Goal: Task Accomplishment & Management: Complete application form

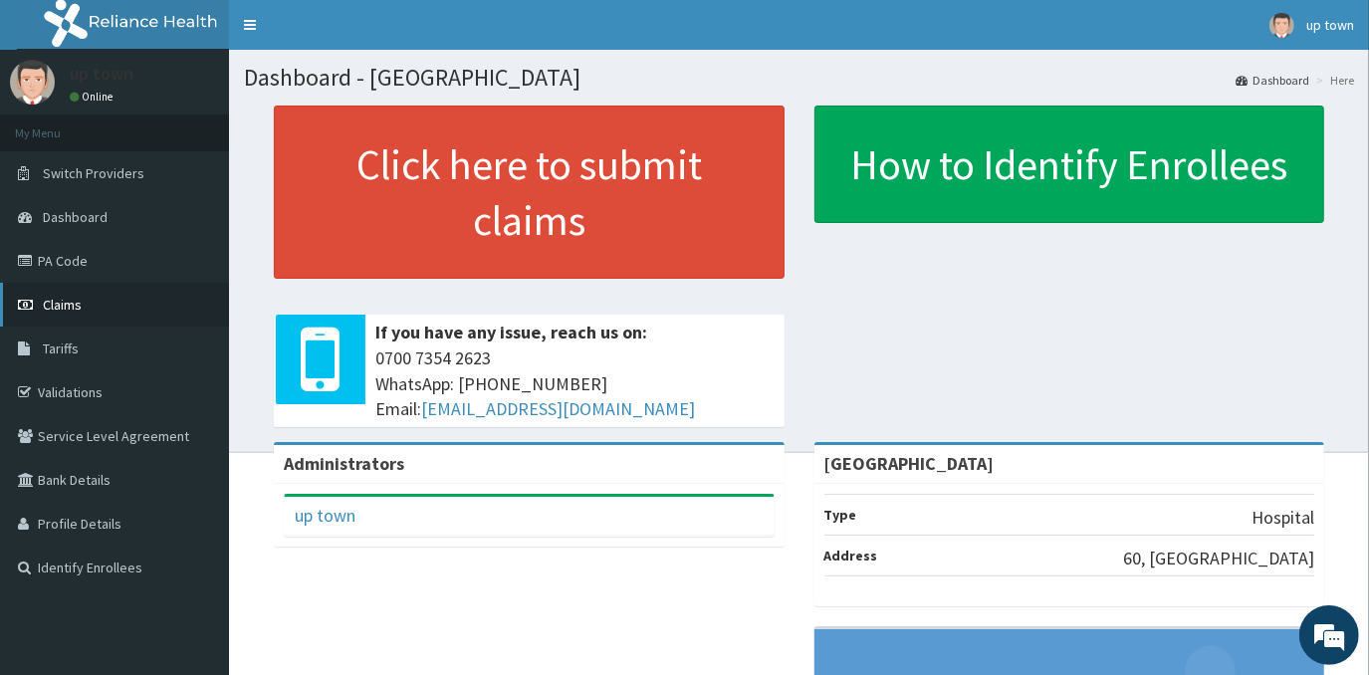
click at [48, 306] on span "Claims" at bounding box center [62, 305] width 39 height 18
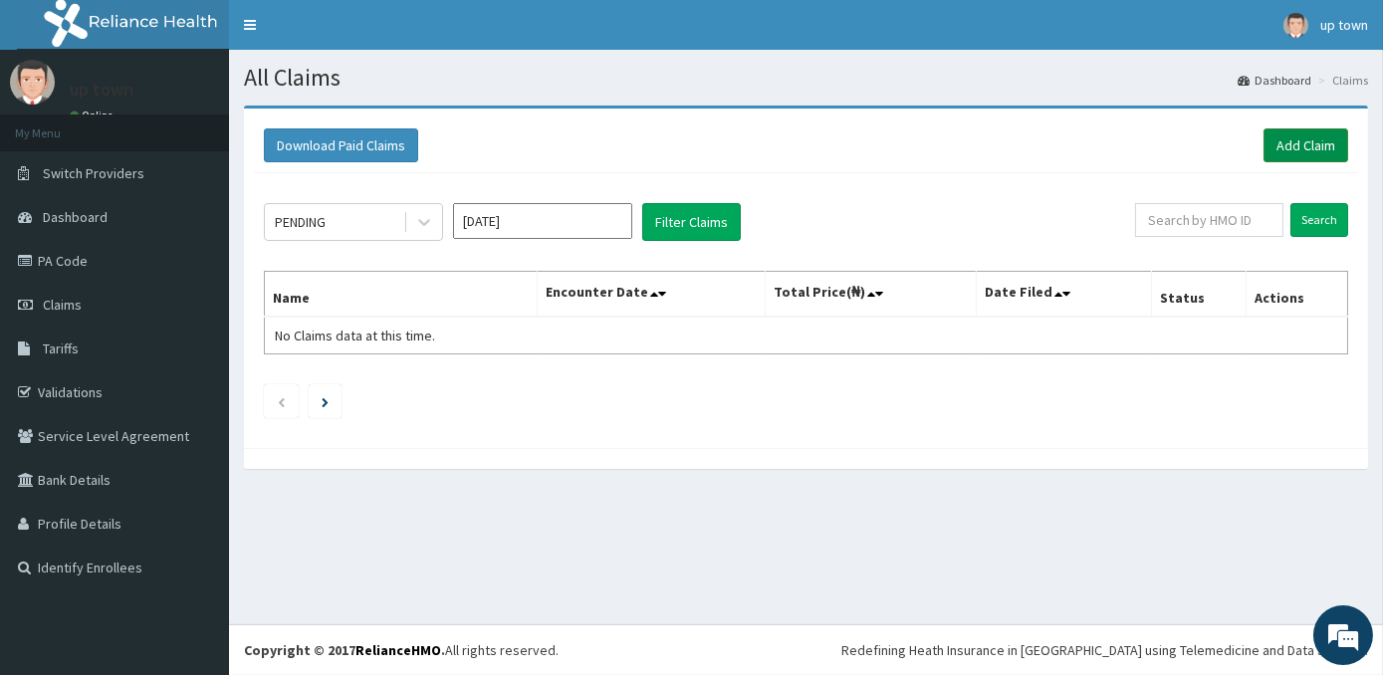
click at [1296, 153] on link "Add Claim" at bounding box center [1306, 145] width 85 height 34
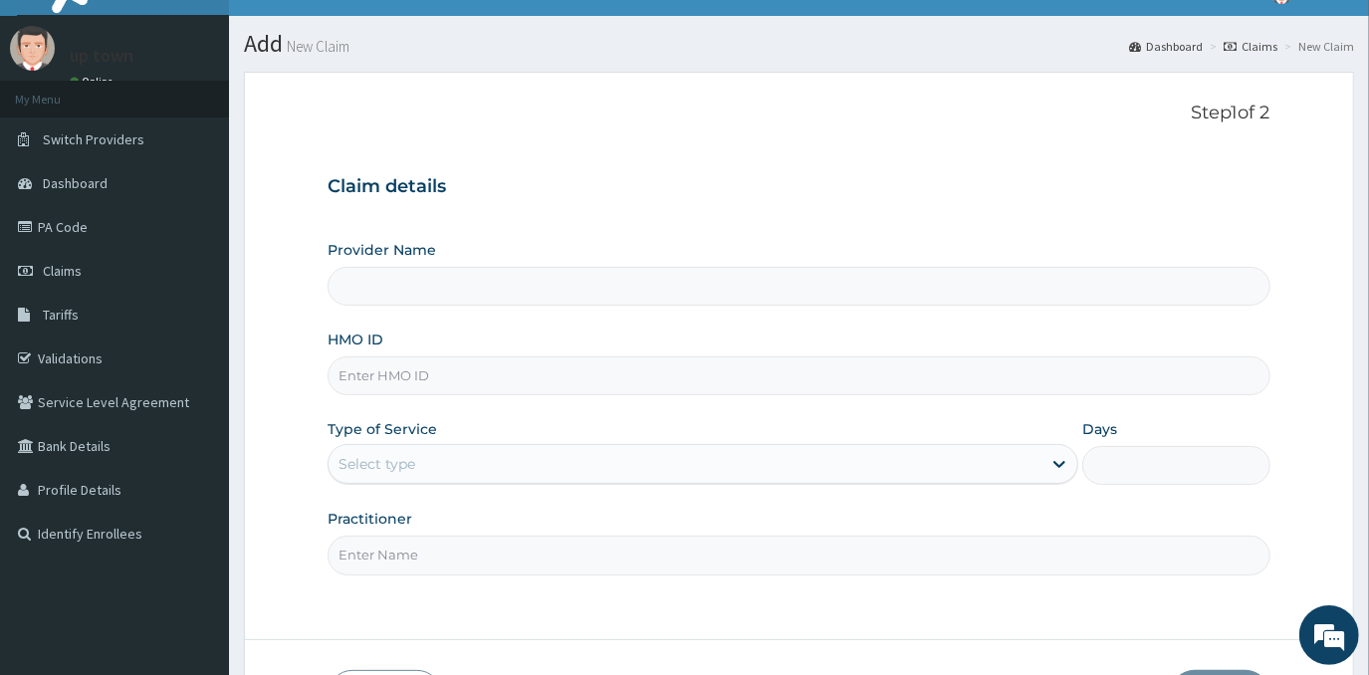
scroll to position [175, 0]
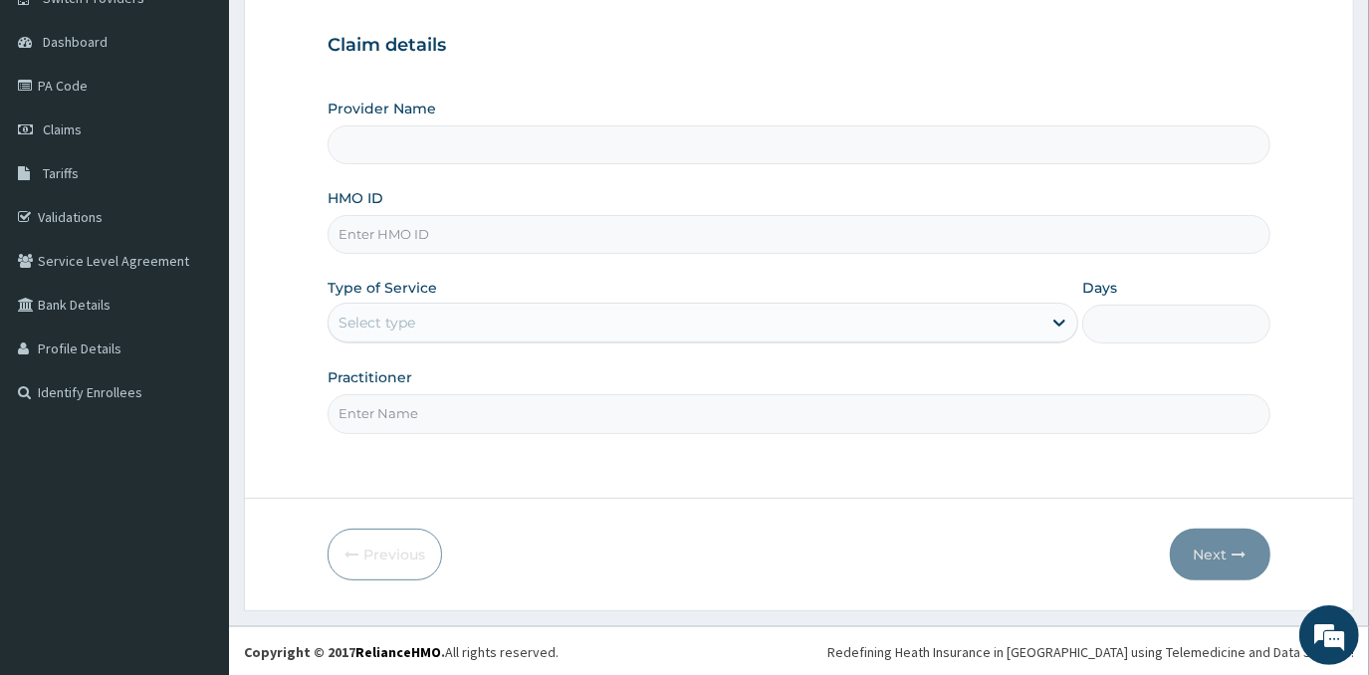
drag, startPoint x: 0, startPoint y: 0, endPoint x: 599, endPoint y: 230, distance: 642.1
click at [599, 230] on input "HMO ID" at bounding box center [799, 234] width 942 height 39
type input "[GEOGRAPHIC_DATA]"
type input "OKB/11983/A"
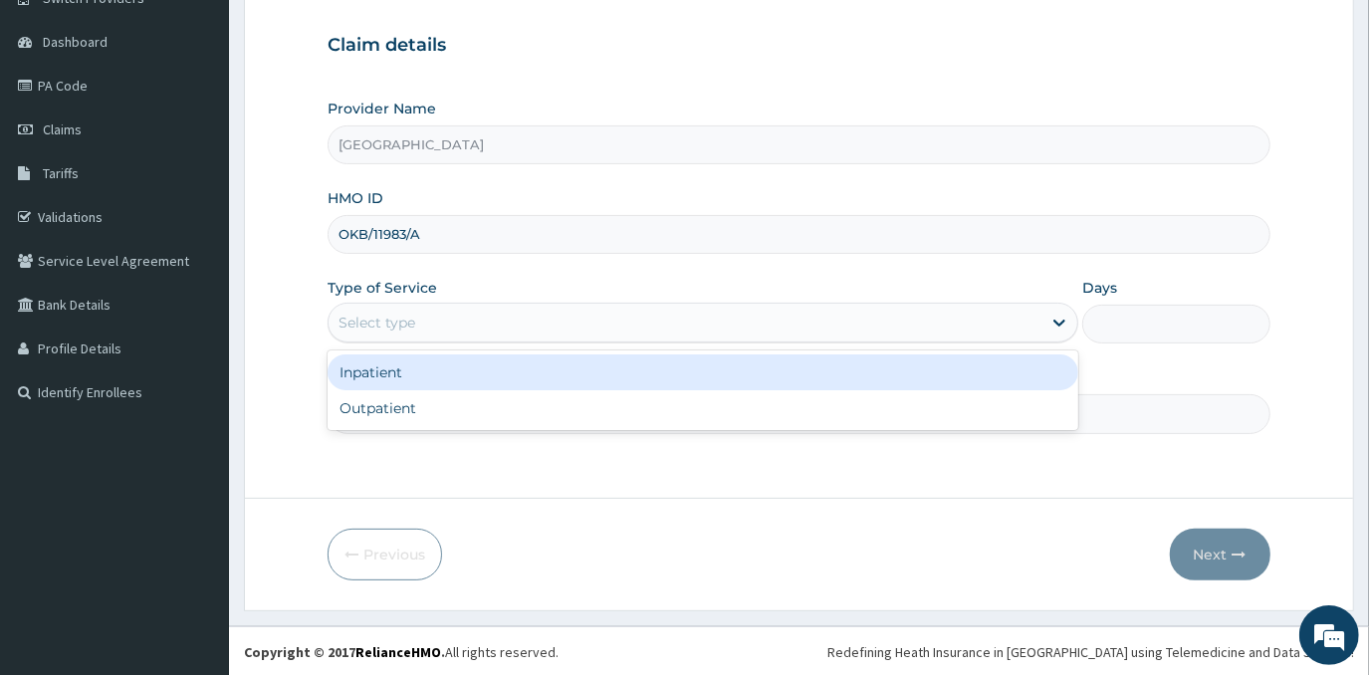
click at [559, 312] on div "Select type" at bounding box center [685, 323] width 713 height 32
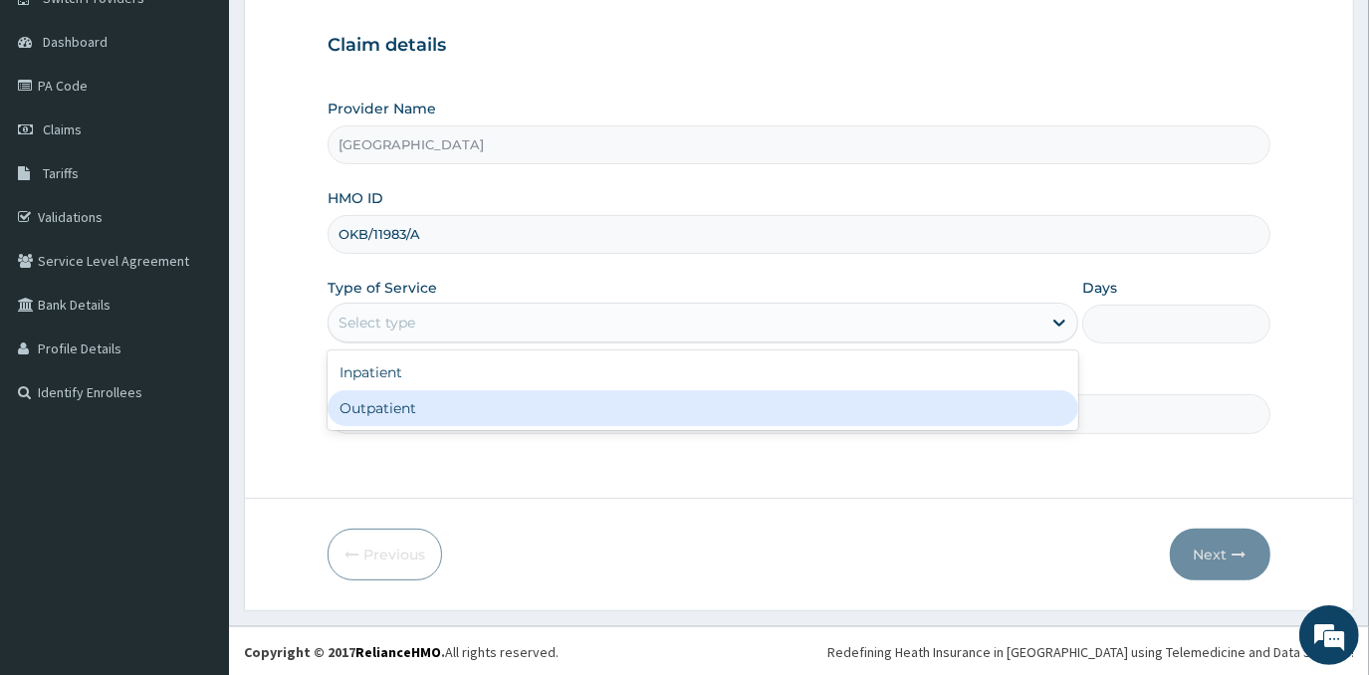
click at [552, 412] on div "Outpatient" at bounding box center [703, 408] width 751 height 36
type input "1"
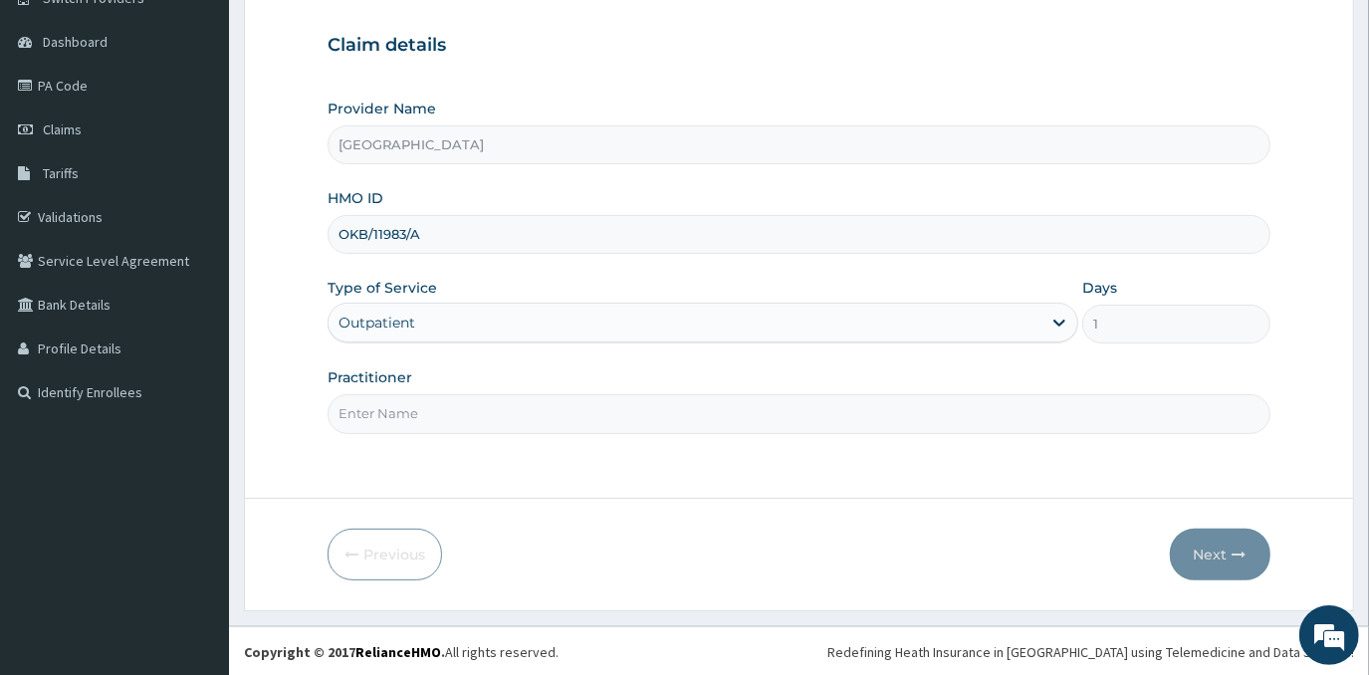
click at [605, 404] on input "Practitioner" at bounding box center [799, 413] width 942 height 39
type input "DR EMMANUEL N. OHIAERI"
click at [1224, 554] on button "Next" at bounding box center [1220, 555] width 101 height 52
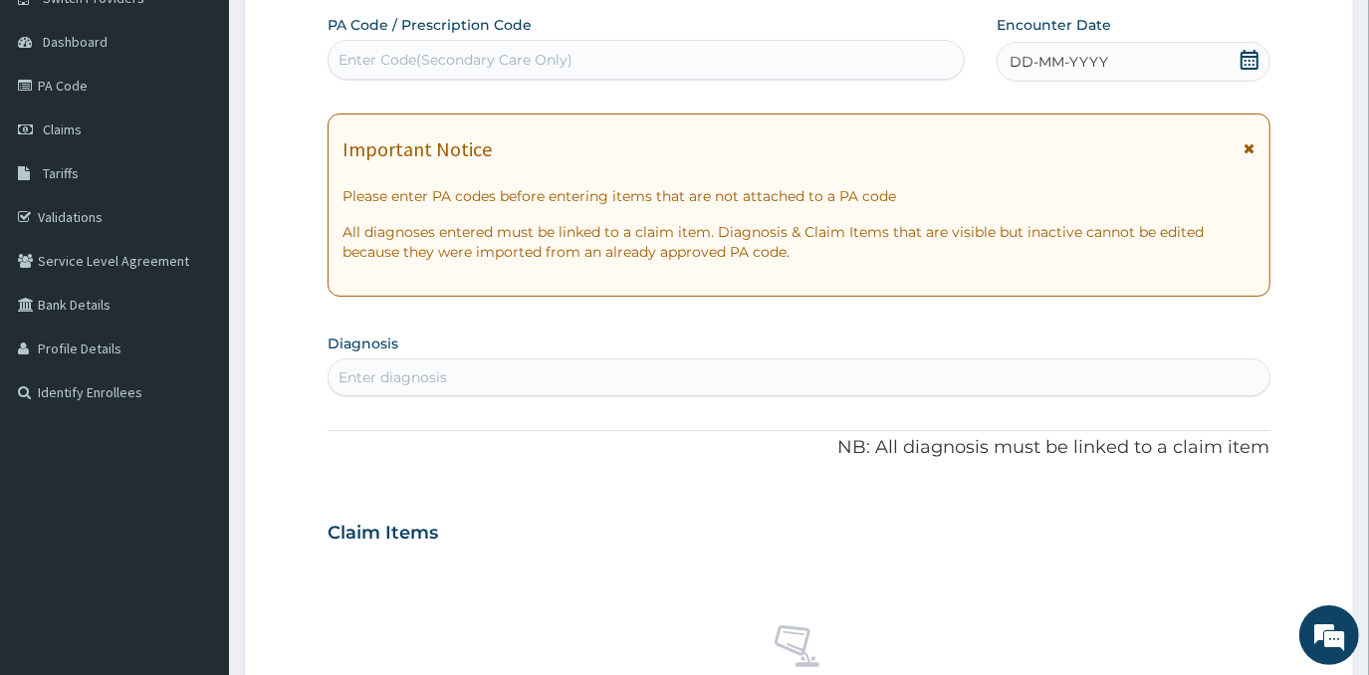
click at [1147, 57] on div "DD-MM-YYYY" at bounding box center [1133, 62] width 273 height 40
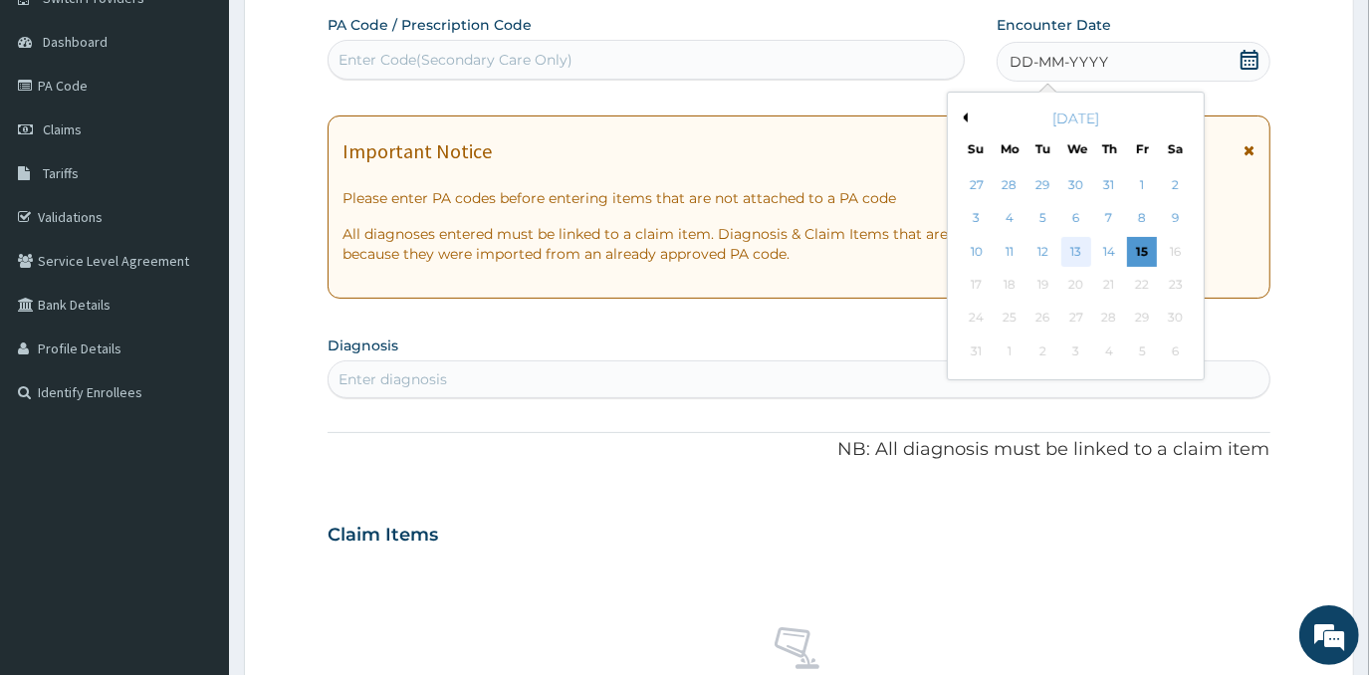
click at [1089, 242] on div "13" at bounding box center [1077, 252] width 30 height 30
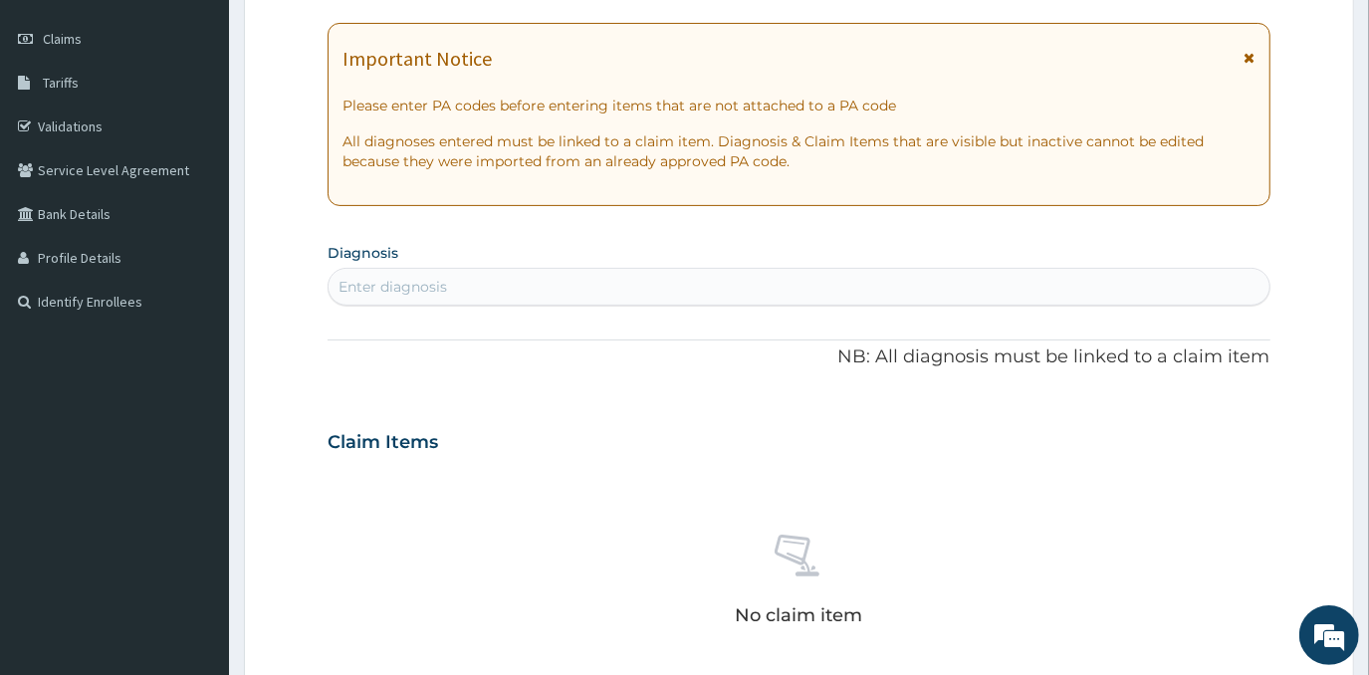
scroll to position [357, 0]
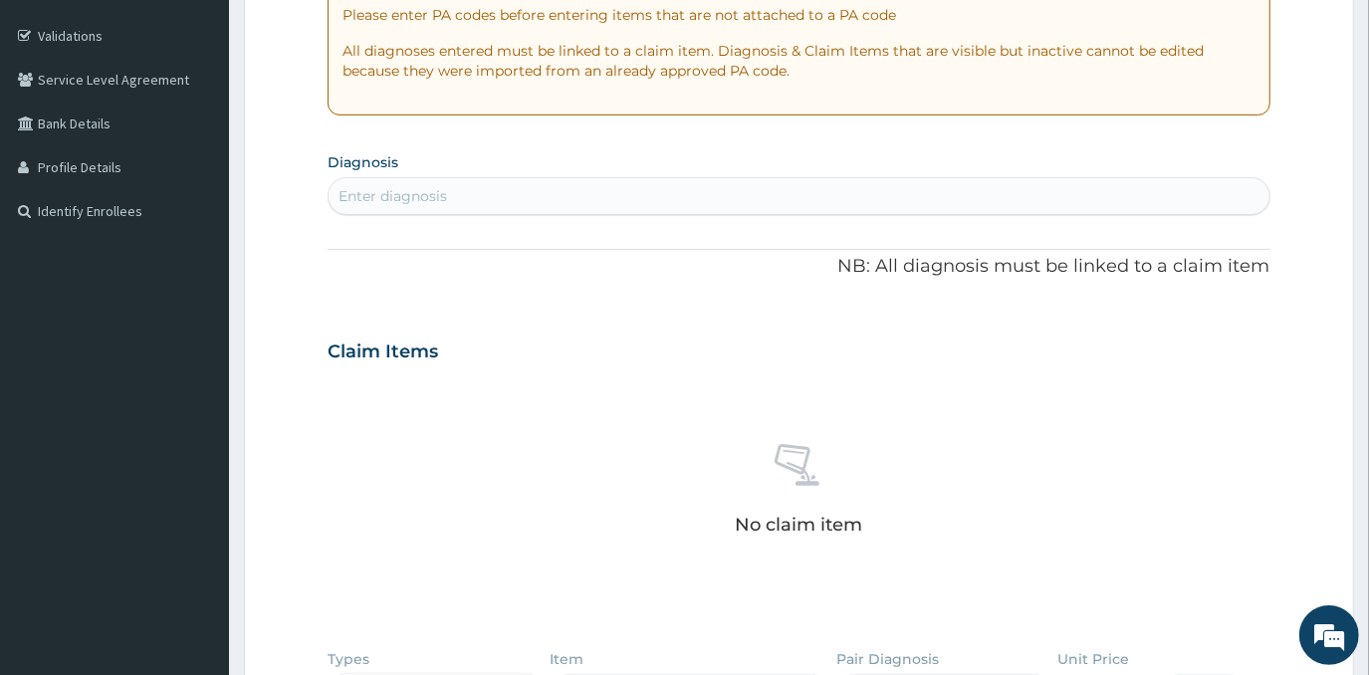
click at [761, 198] on div "Enter diagnosis" at bounding box center [799, 196] width 940 height 32
type input "PLASMOD"
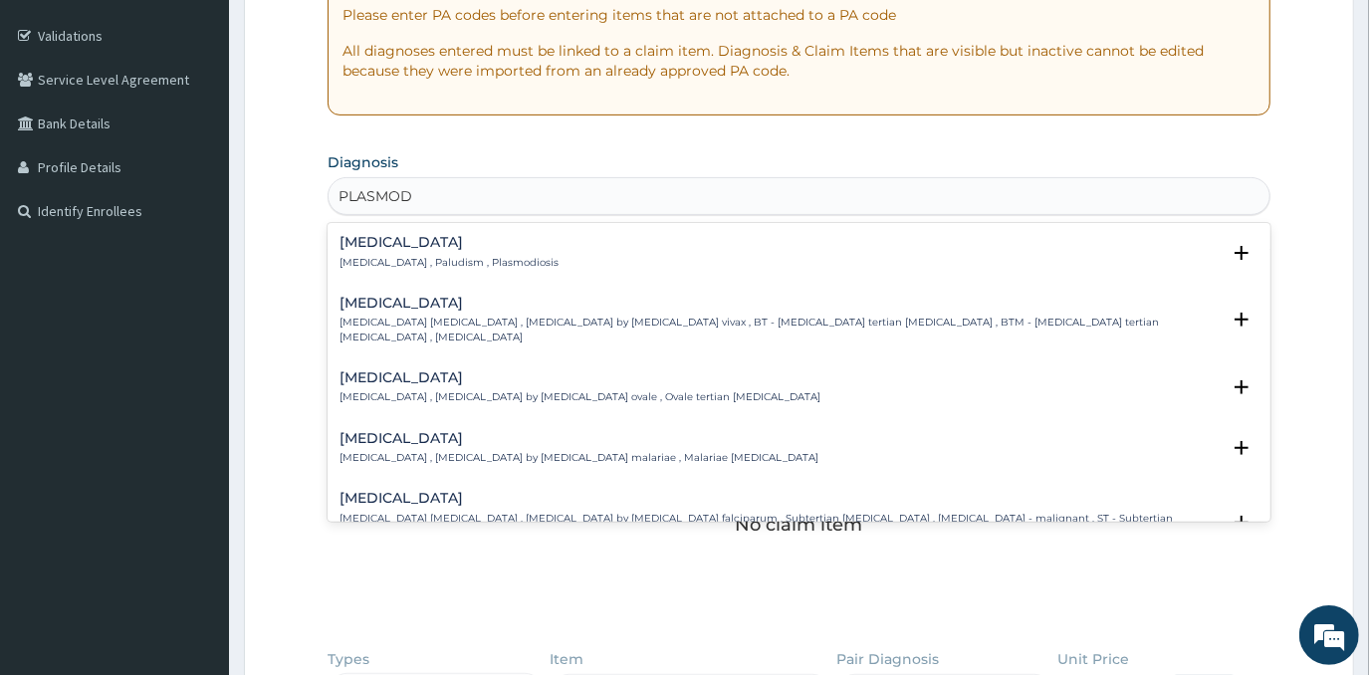
click at [371, 263] on p "Malaria , Paludism , Plasmodiosis" at bounding box center [449, 263] width 219 height 14
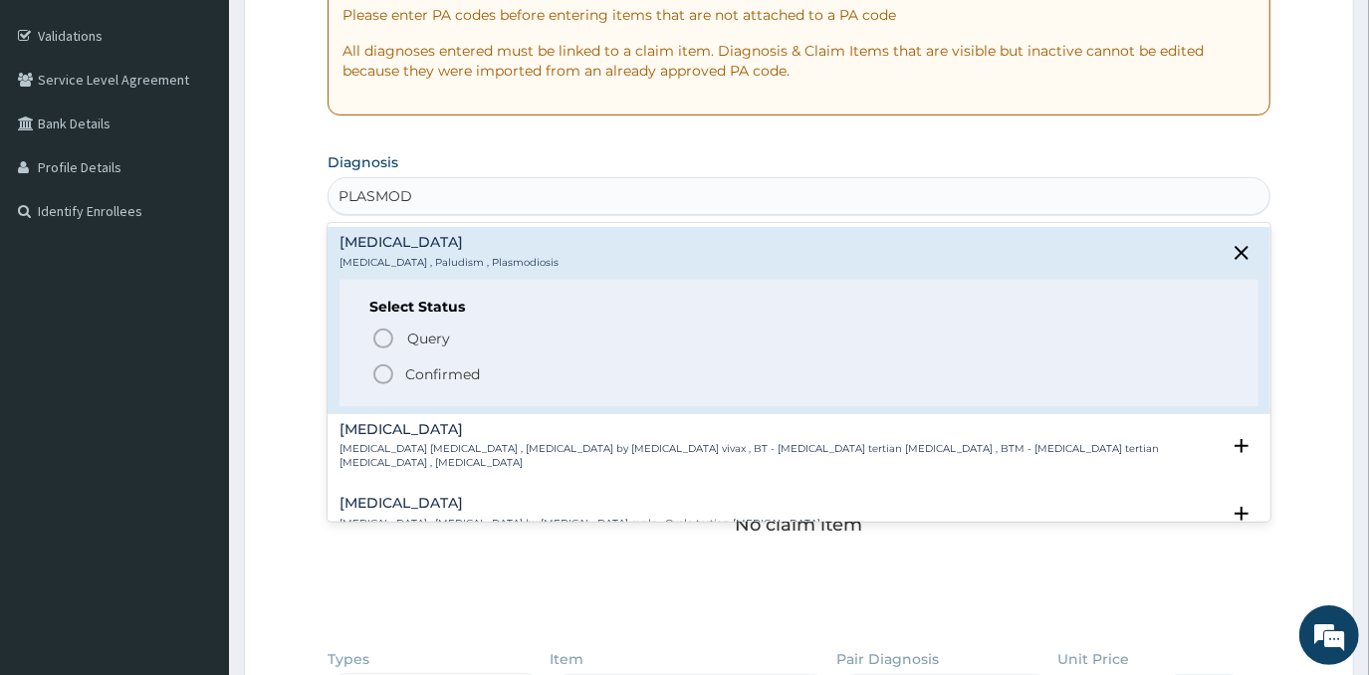
click at [423, 366] on p "Confirmed" at bounding box center [442, 374] width 75 height 20
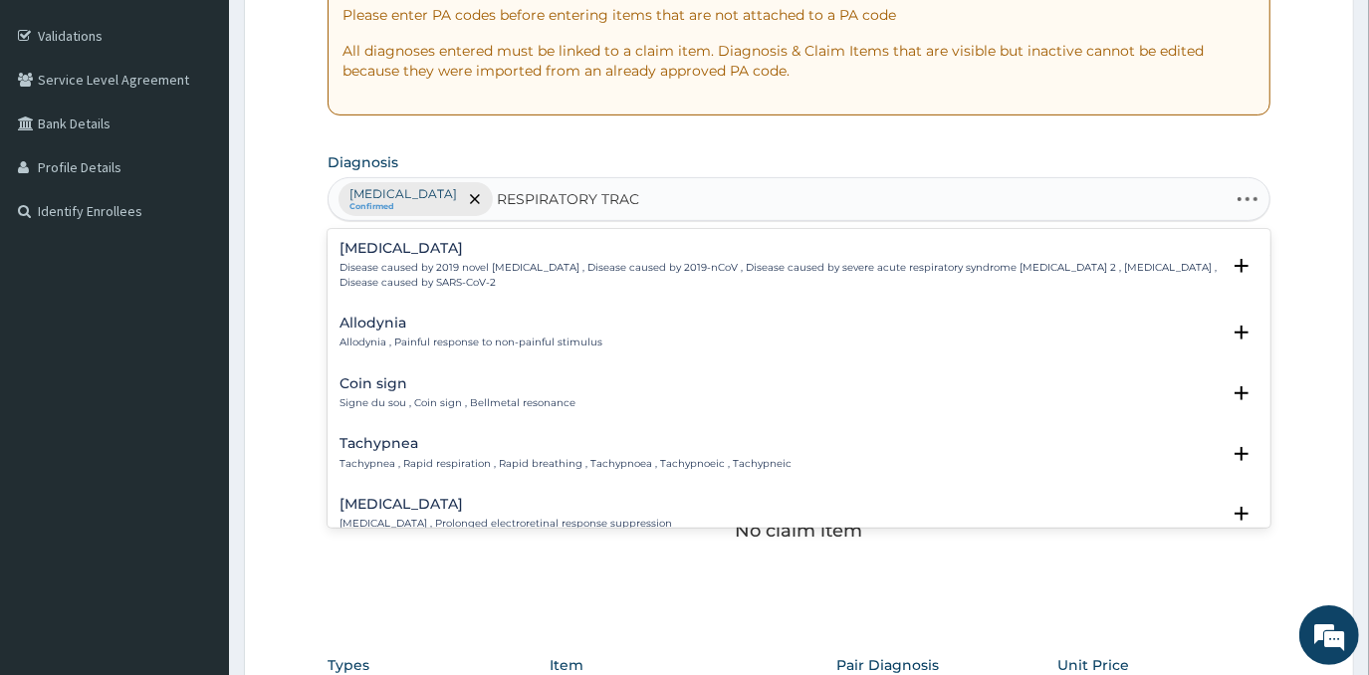
type input "RESPIRATORY TRACT"
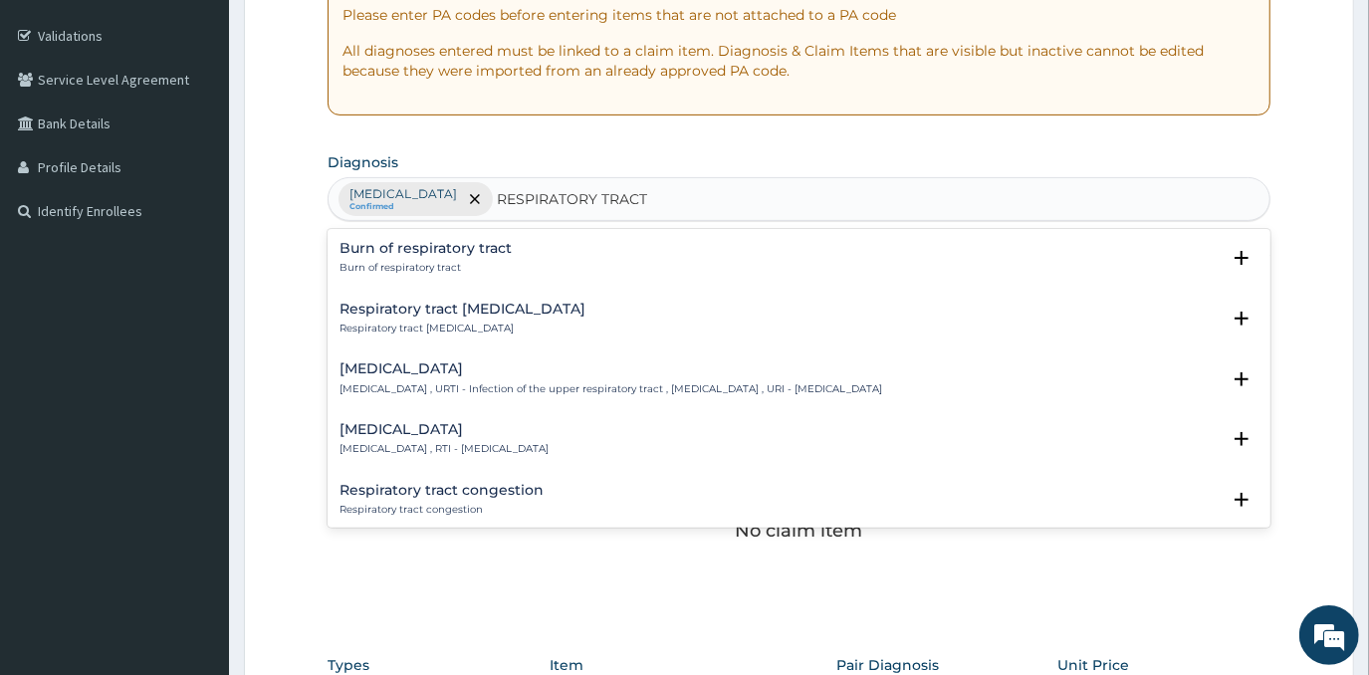
scroll to position [90, 0]
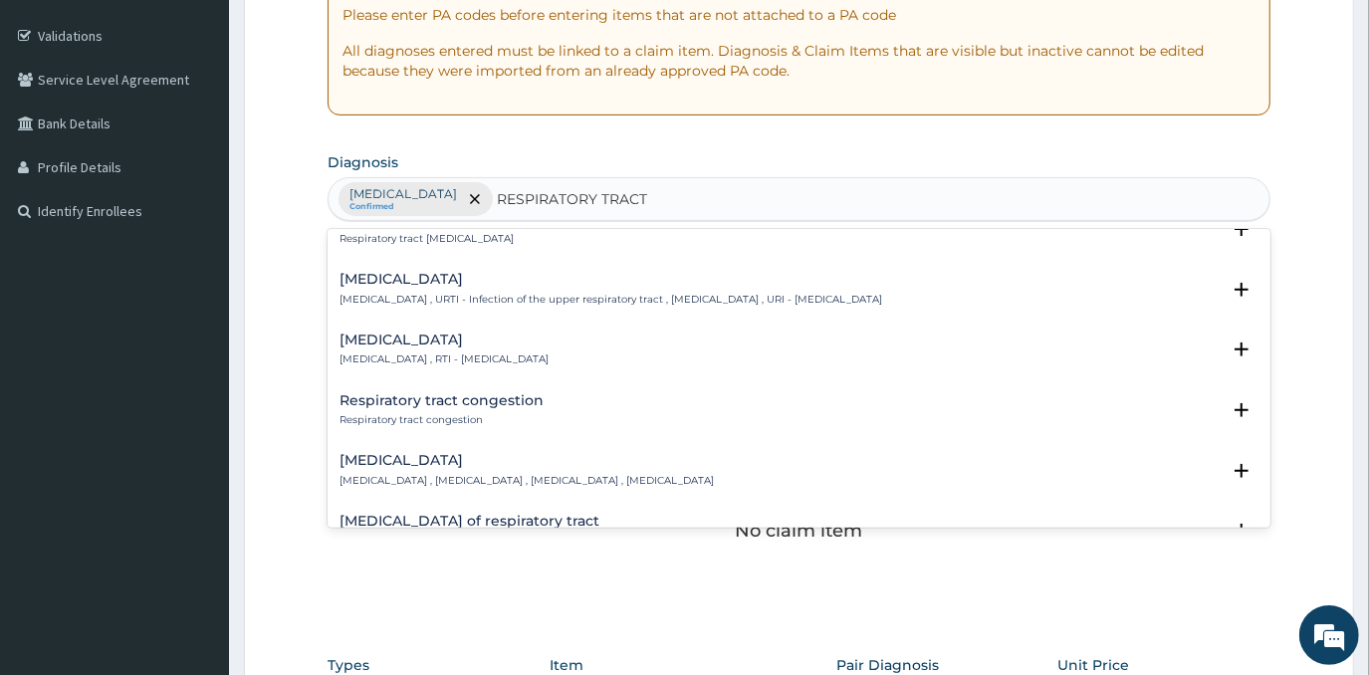
click at [440, 328] on div "Respiratory tract infection Respiratory tract infection , RTI - Respiratory tra…" at bounding box center [799, 355] width 942 height 61
click at [444, 364] on div "Respiratory tract infection Respiratory tract infection , RTI - Respiratory tra…" at bounding box center [799, 355] width 918 height 45
click at [444, 355] on p "Respiratory tract infection , RTI - Respiratory tract infection" at bounding box center [444, 360] width 209 height 14
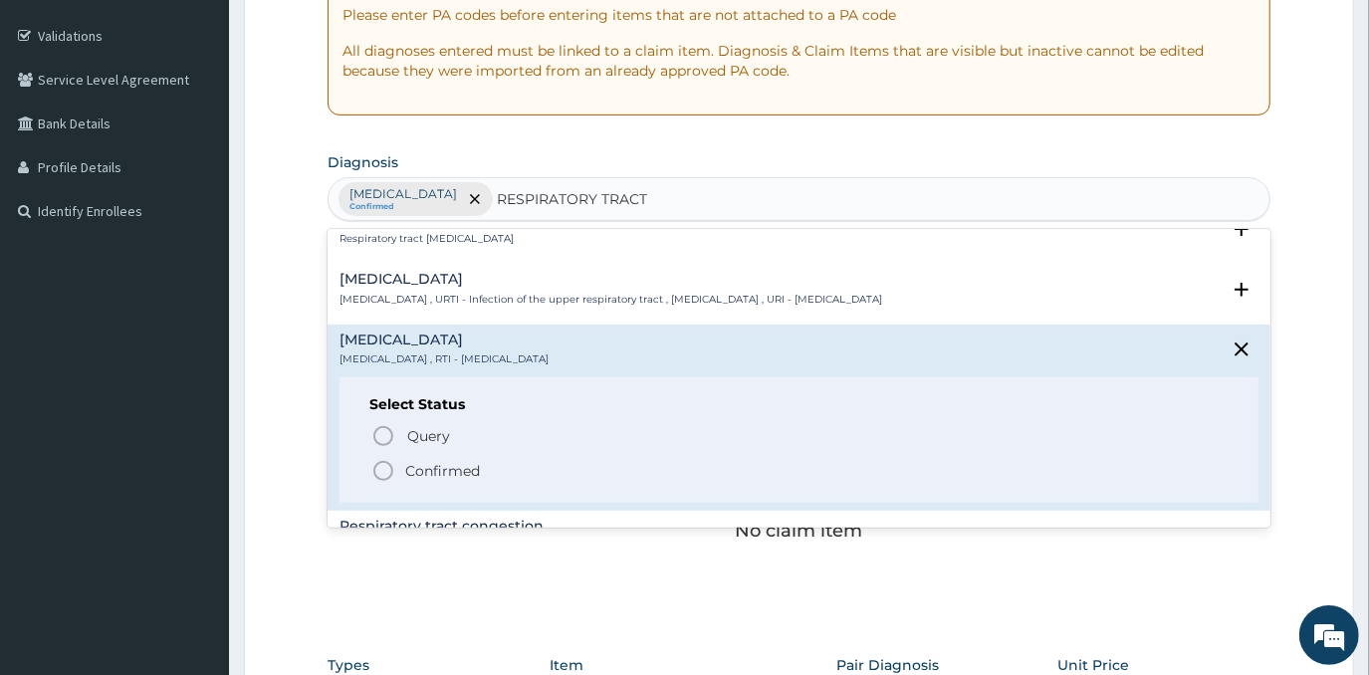
click at [419, 464] on p "Confirmed" at bounding box center [442, 471] width 75 height 20
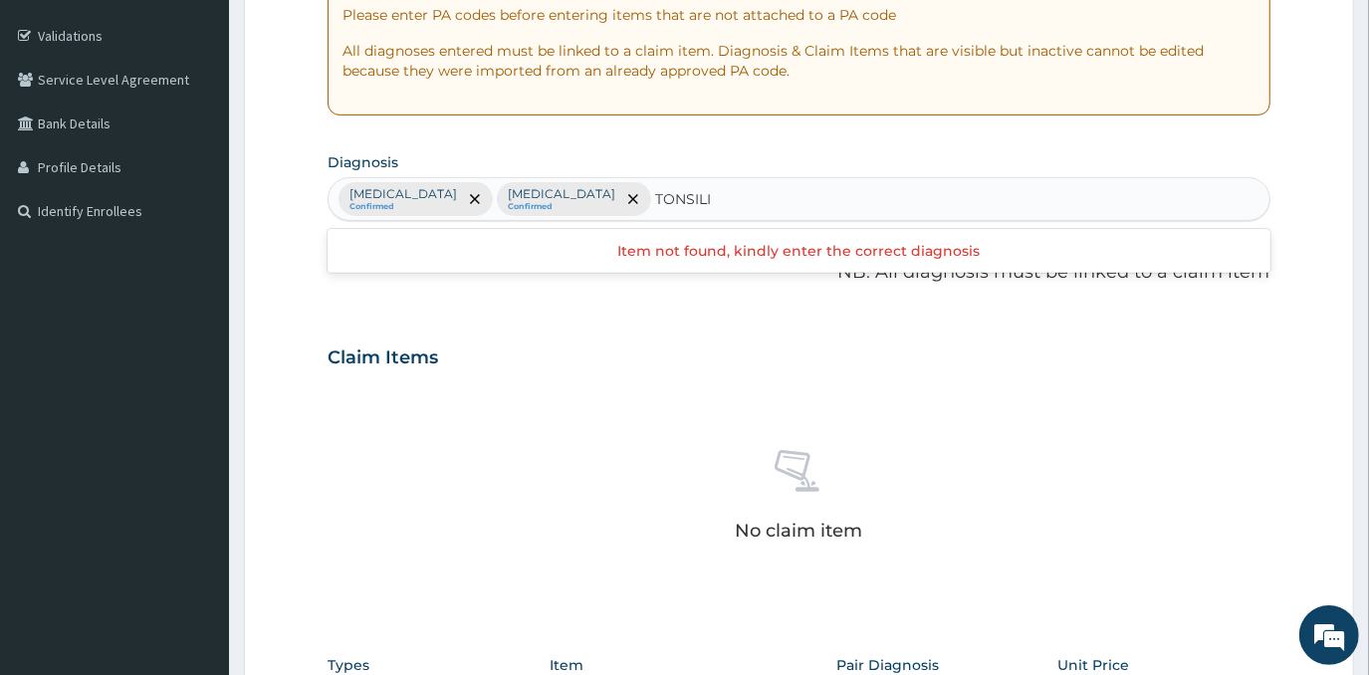
type input "TONSIL"
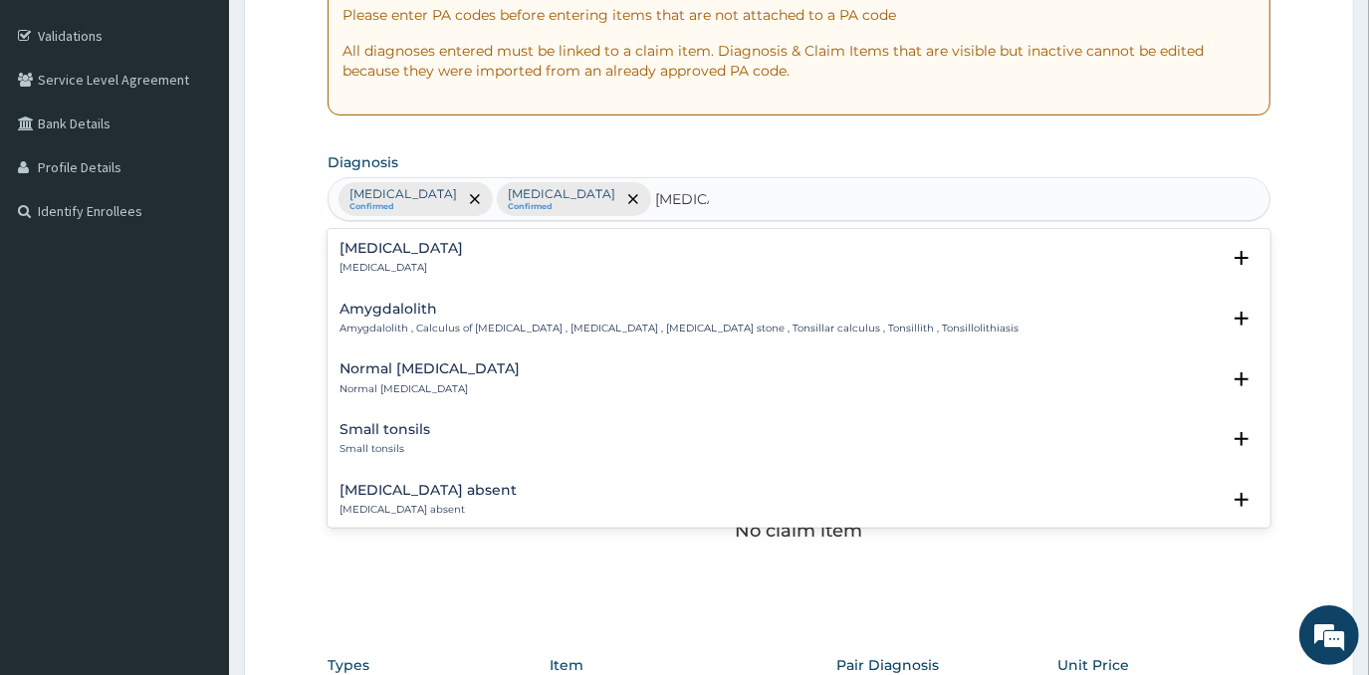
click at [358, 241] on h4 "Tonsillitis" at bounding box center [401, 248] width 123 height 15
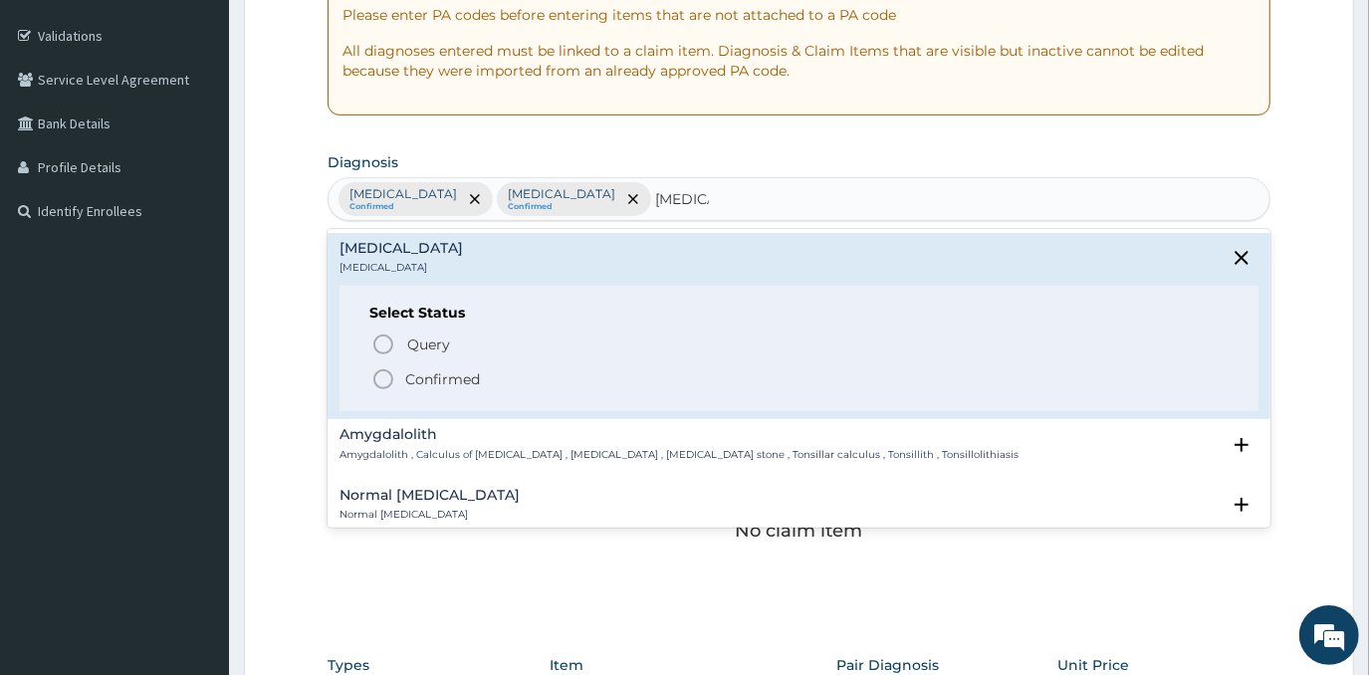
click at [417, 369] on p "Confirmed" at bounding box center [442, 379] width 75 height 20
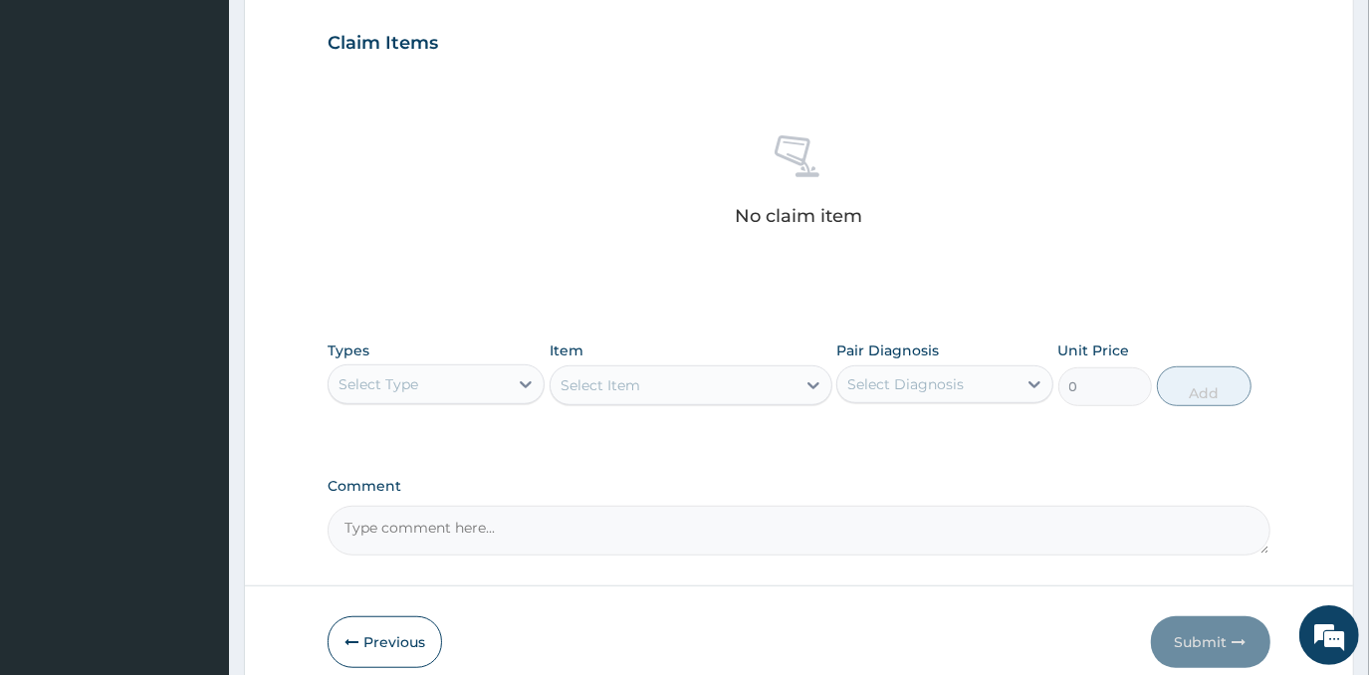
scroll to position [757, 0]
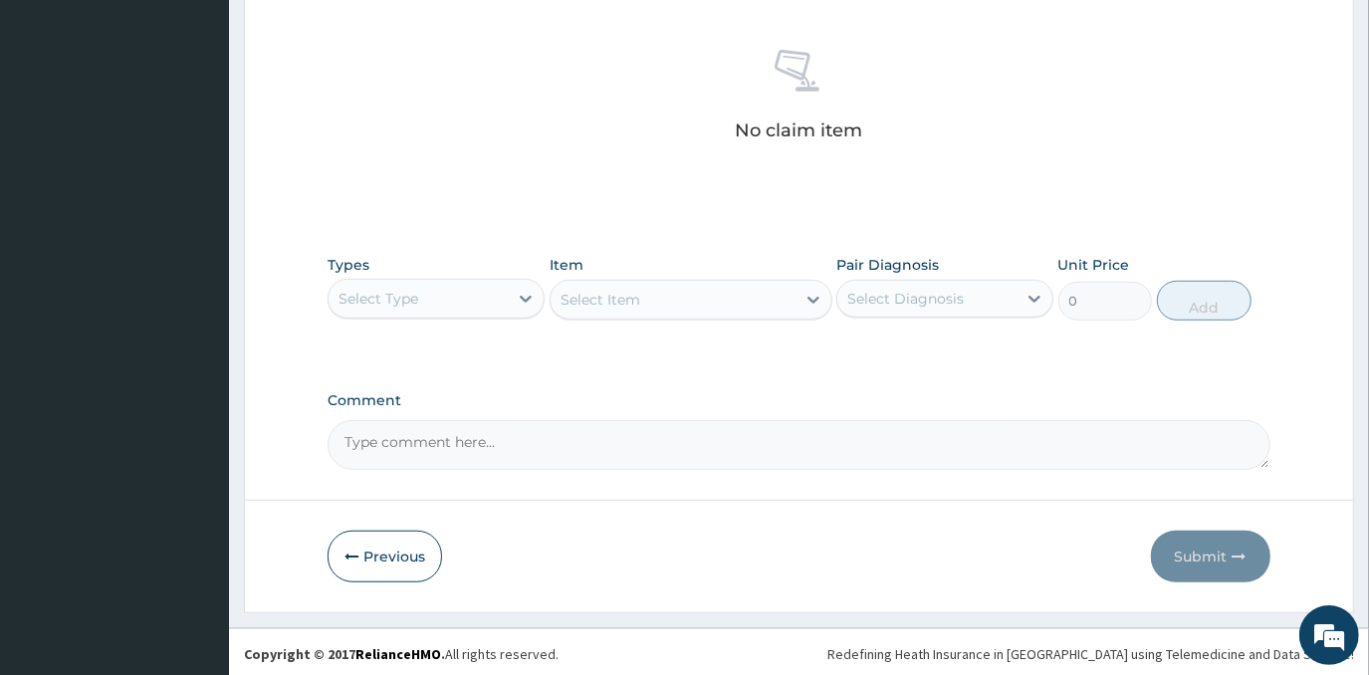
click at [480, 298] on div "Select Type" at bounding box center [418, 299] width 179 height 32
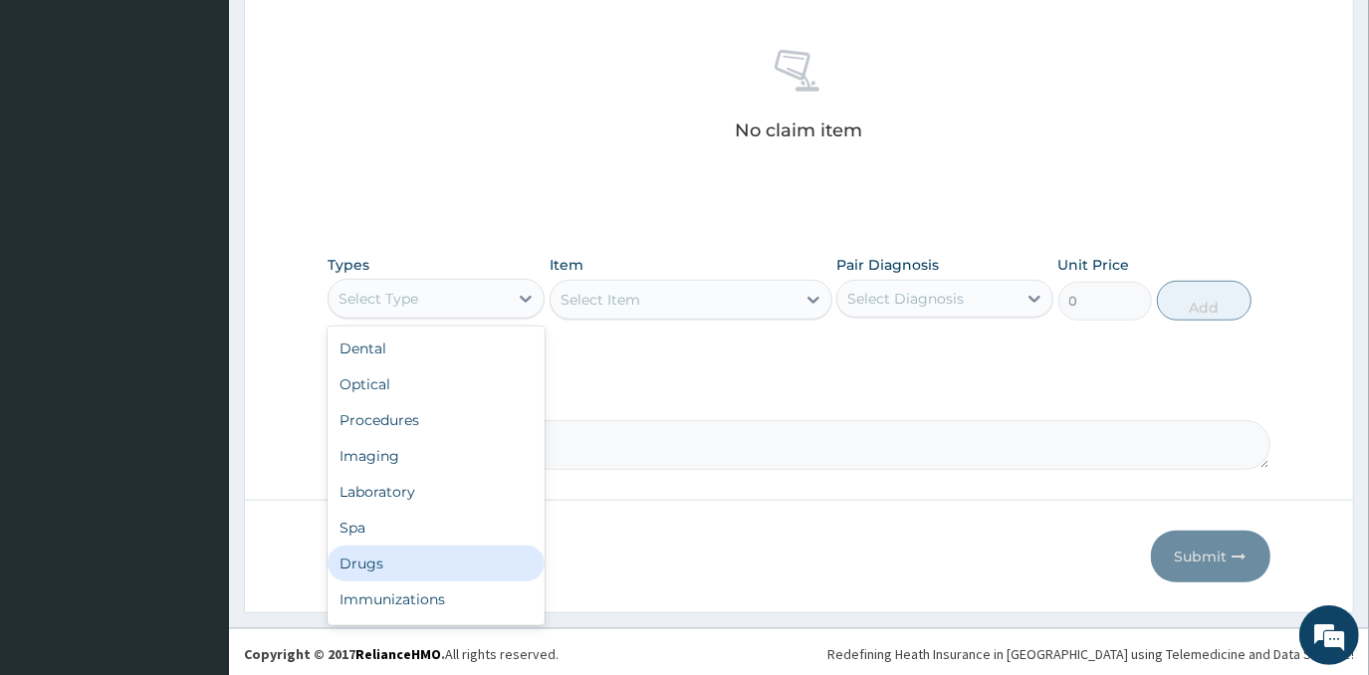
click at [455, 562] on div "Drugs" at bounding box center [436, 564] width 217 height 36
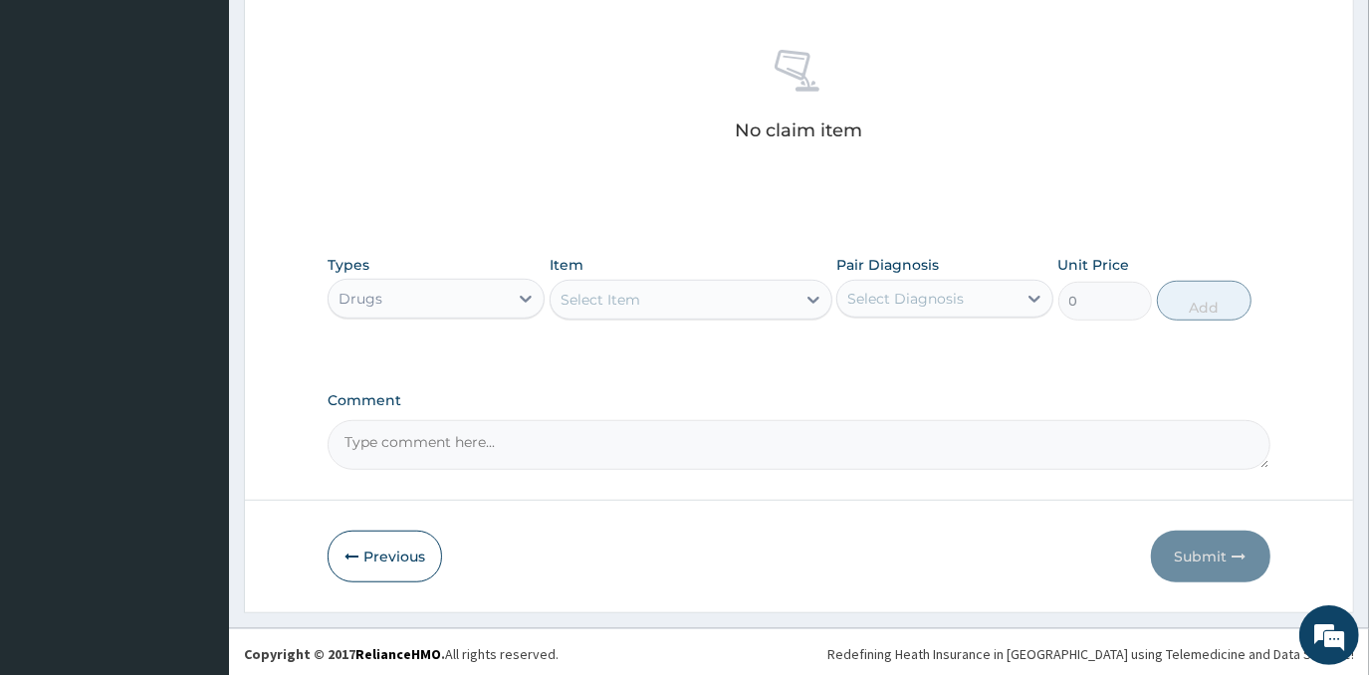
click at [680, 293] on div "Select Item" at bounding box center [673, 300] width 245 height 32
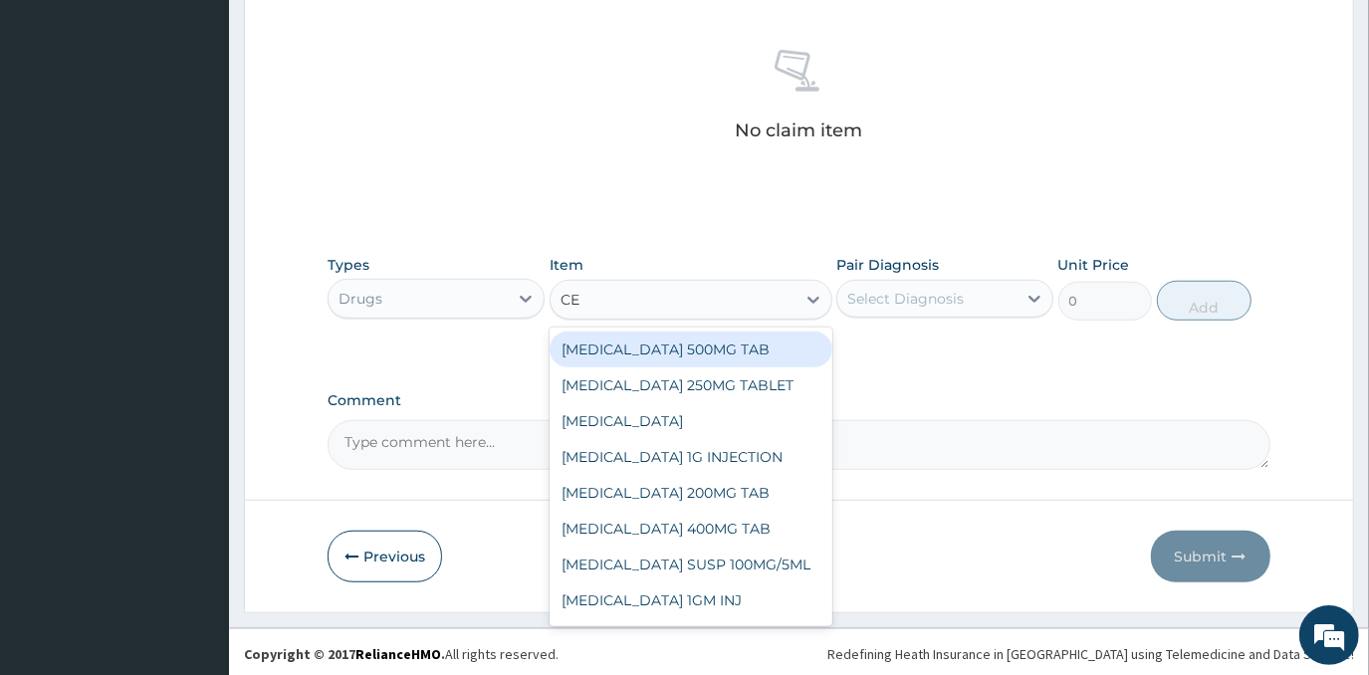
type input "CEF"
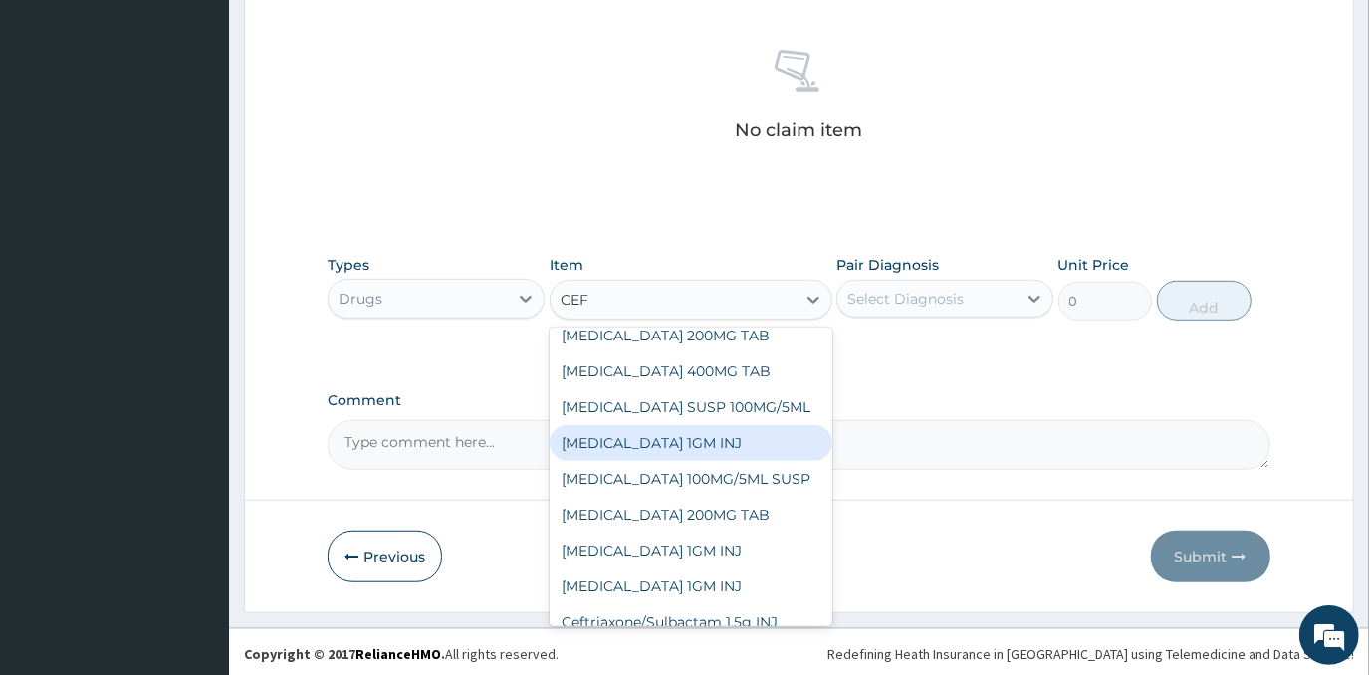
scroll to position [90, 0]
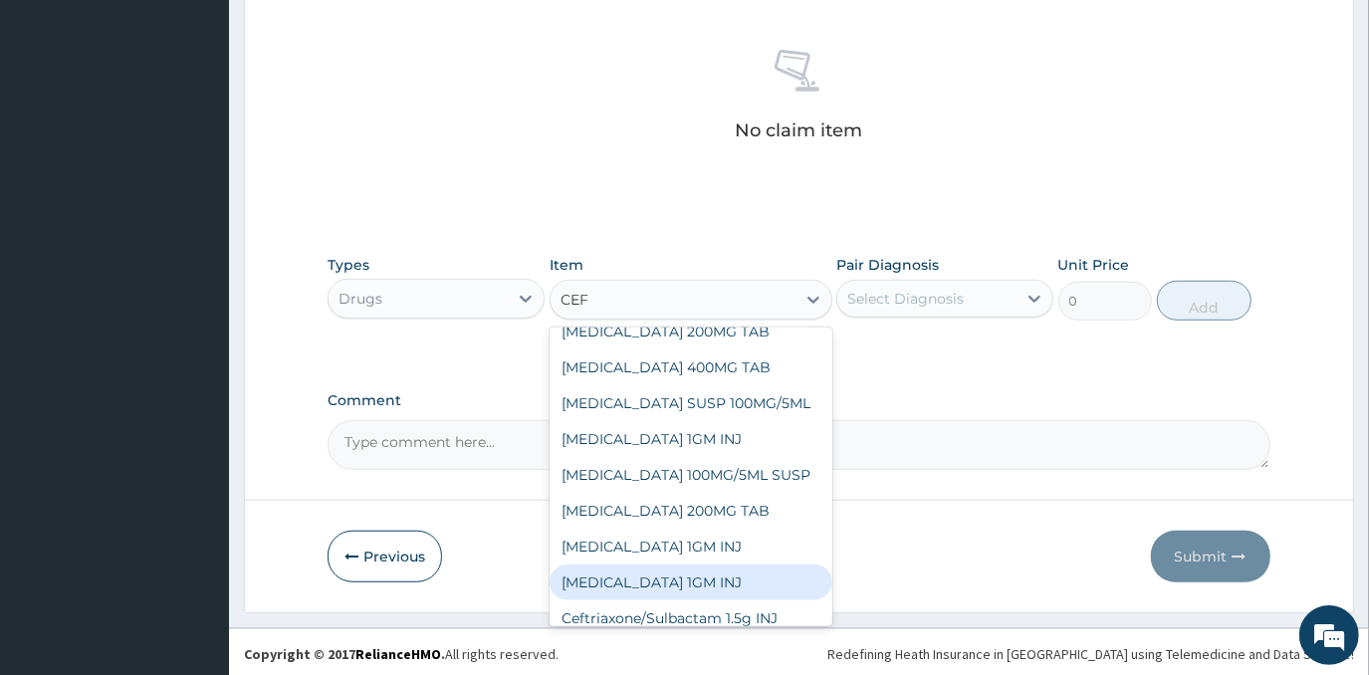
click at [743, 574] on div "CEFTRIAXONE 1GM INJ" at bounding box center [691, 583] width 283 height 36
type input "1400"
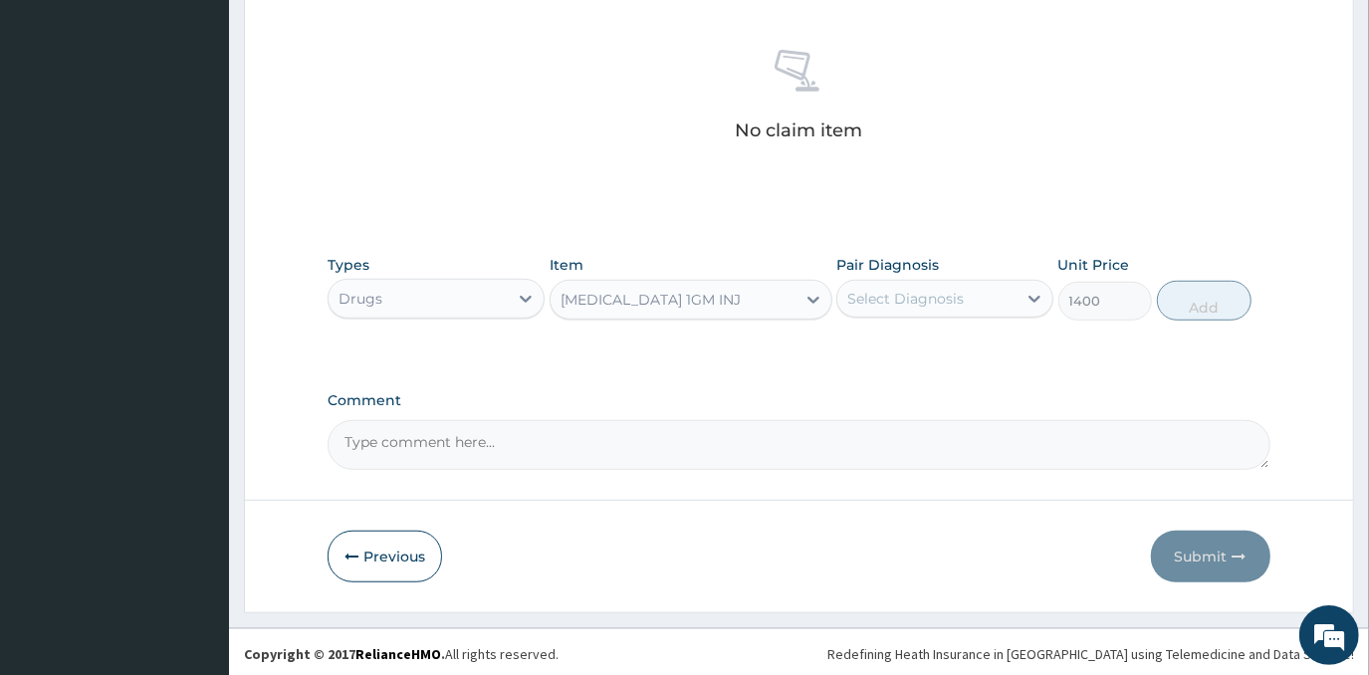
click at [950, 289] on div "Select Diagnosis" at bounding box center [905, 299] width 117 height 20
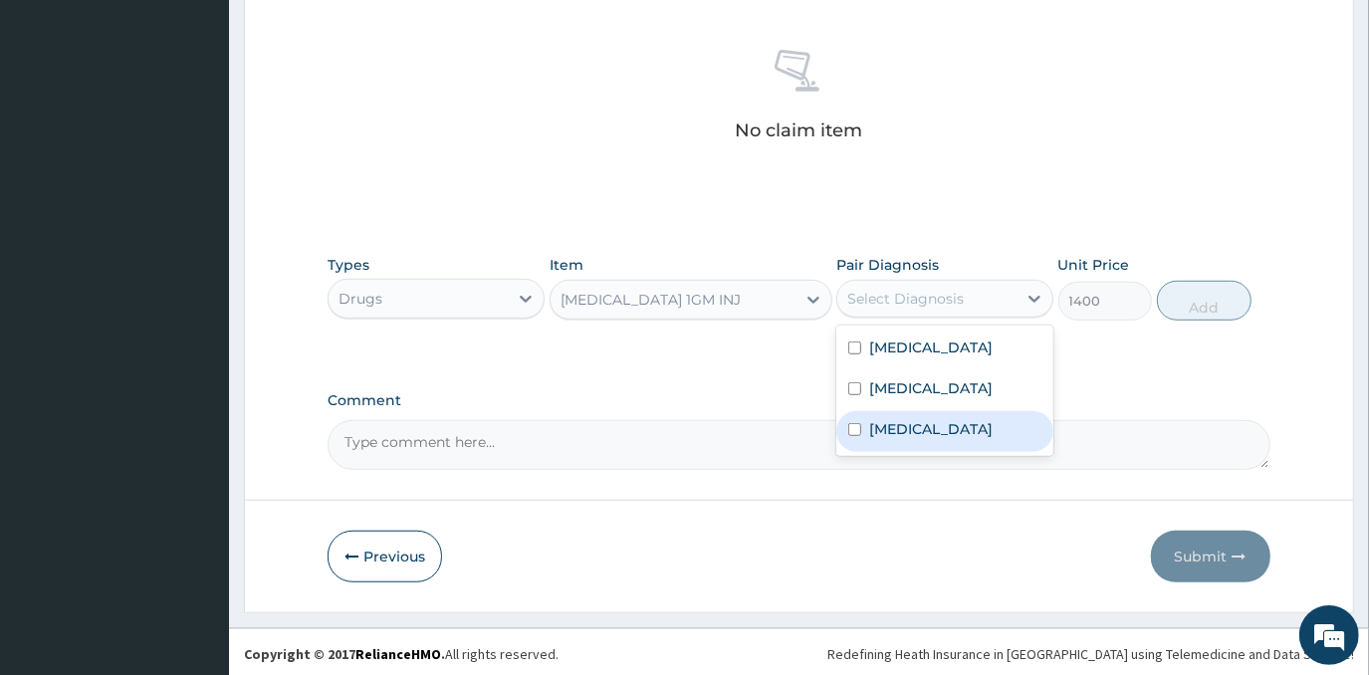
click at [962, 440] on div "Tonsillitis" at bounding box center [945, 431] width 217 height 41
checkbox input "true"
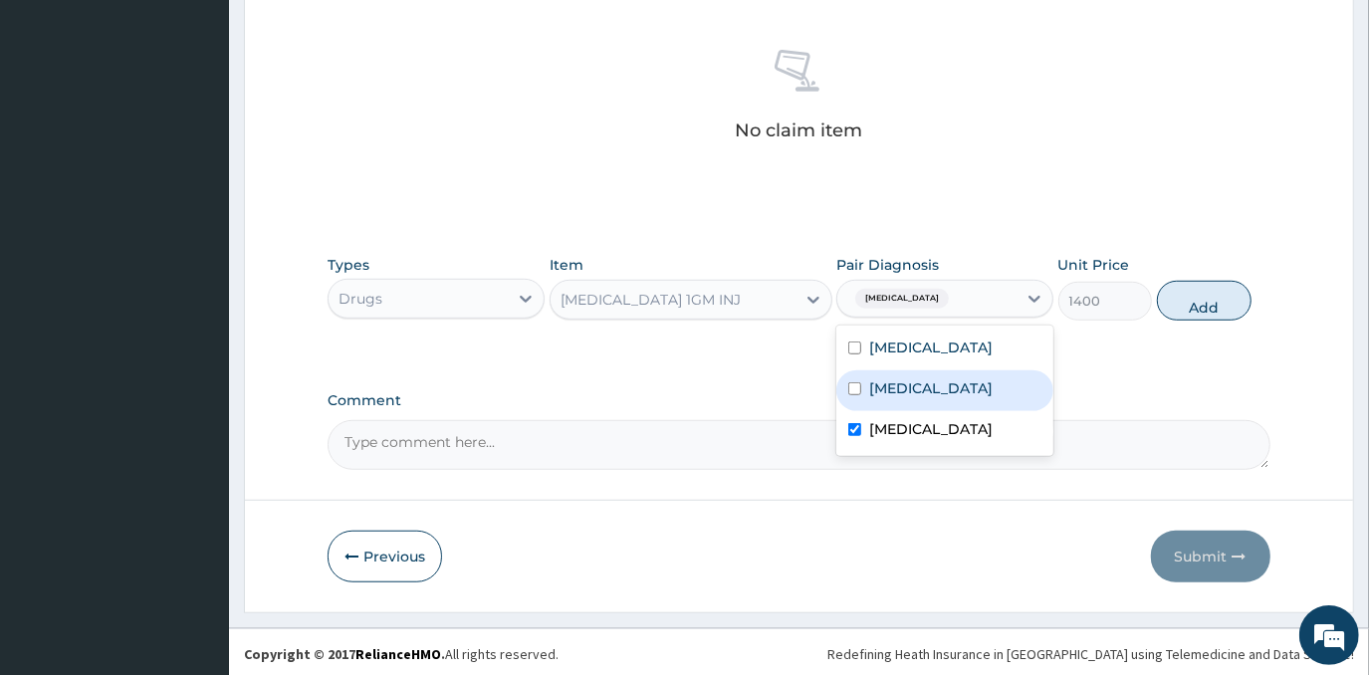
click at [966, 398] on label "Respiratory tract infection" at bounding box center [930, 388] width 123 height 20
checkbox input "true"
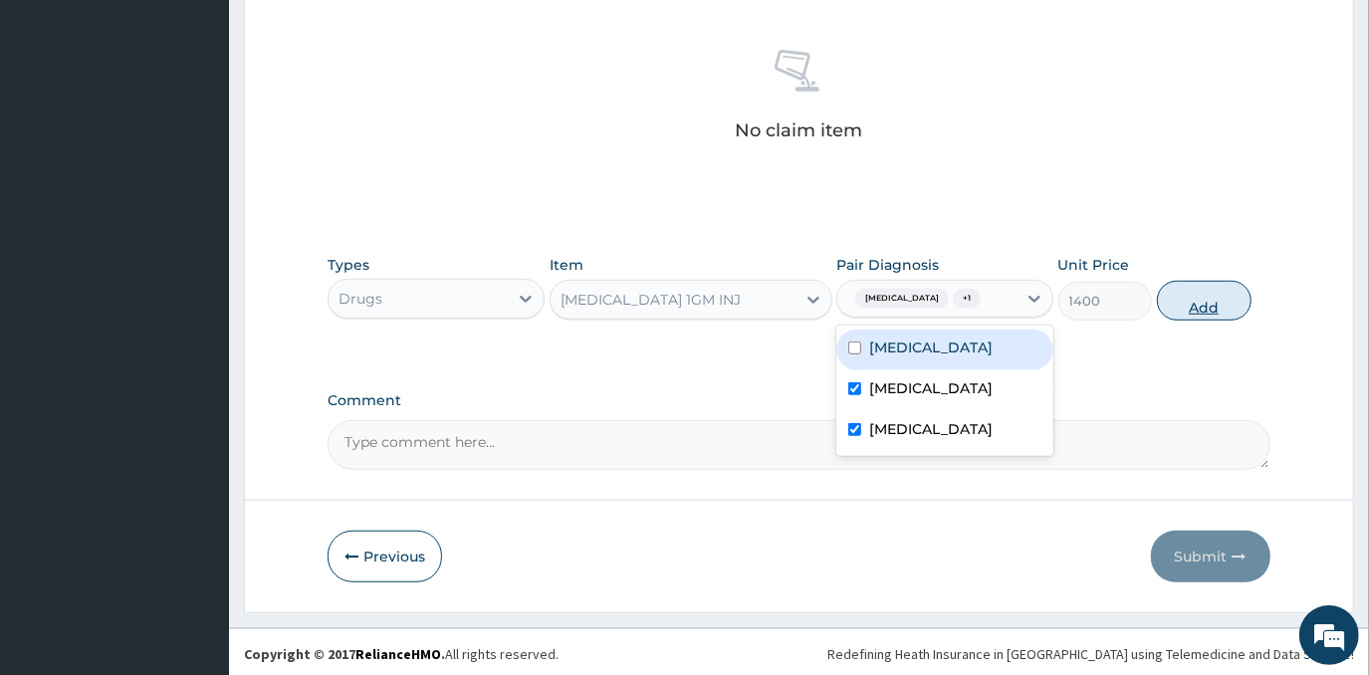
click at [1187, 294] on button "Add" at bounding box center [1204, 301] width 95 height 40
type input "0"
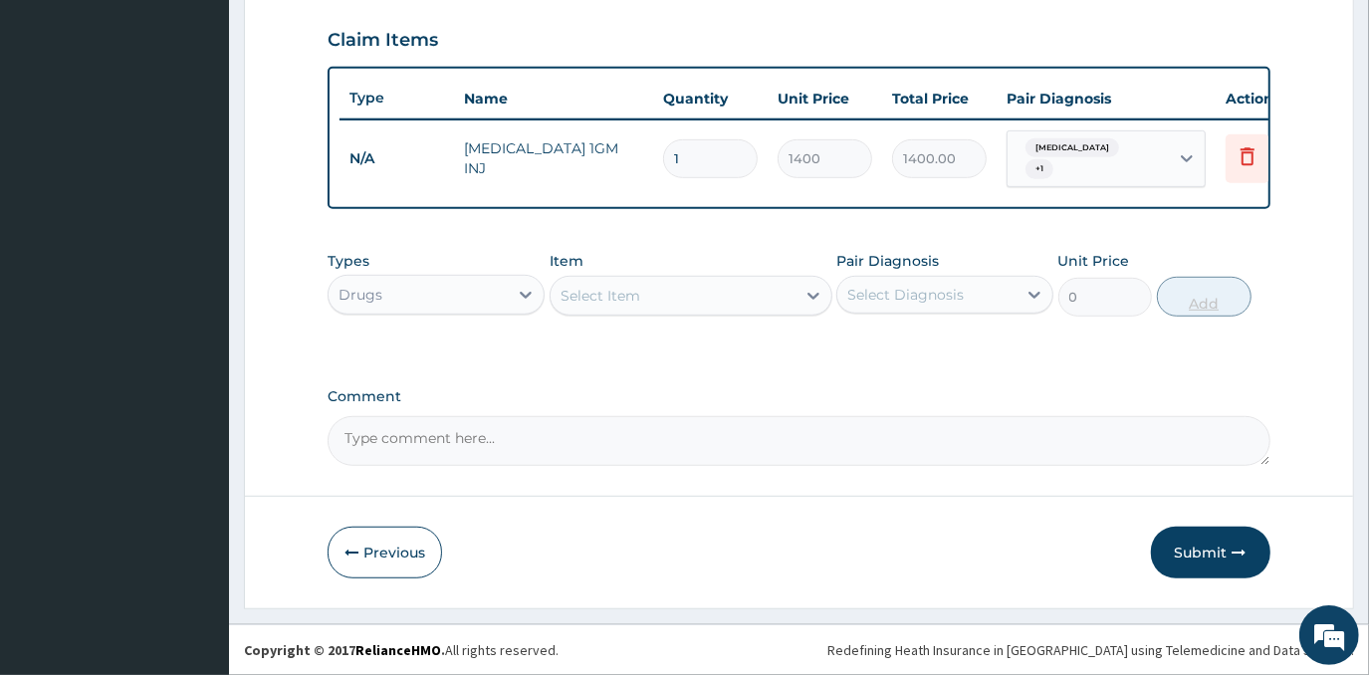
scroll to position [675, 0]
type input "0.00"
type input "3"
type input "4200.00"
type input "3"
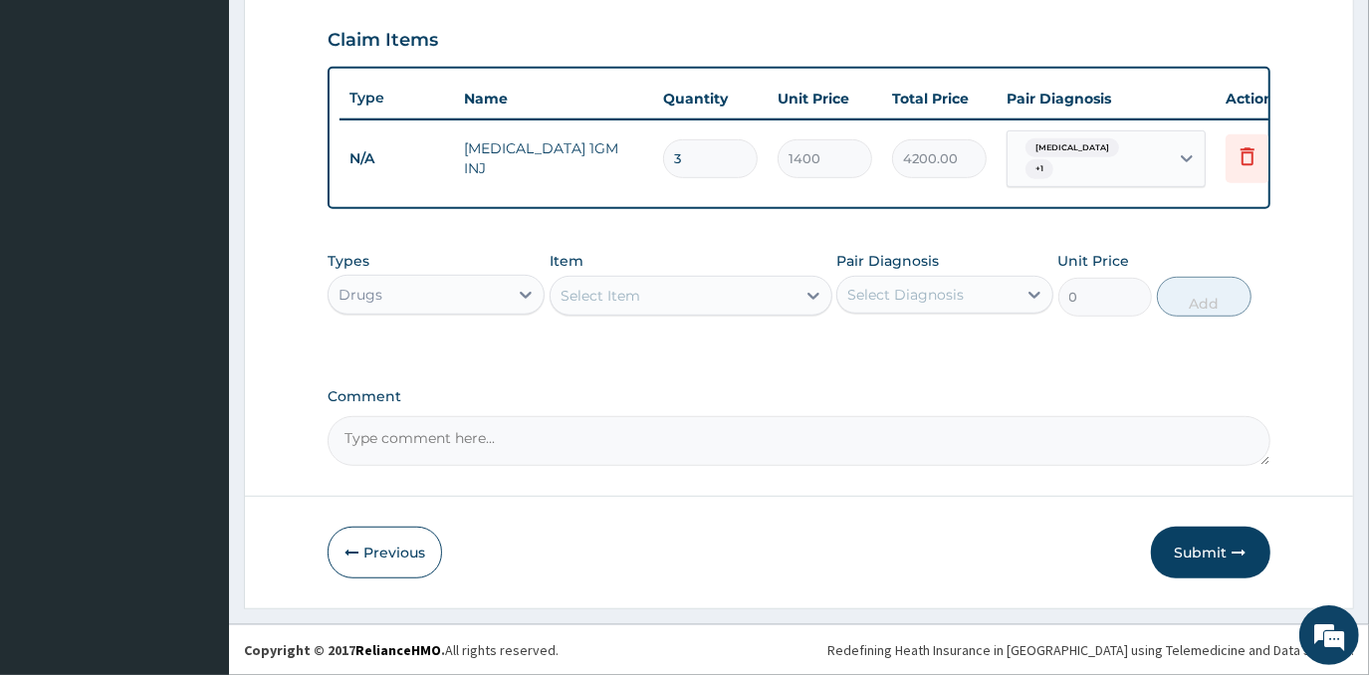
click at [748, 292] on div "Select Item" at bounding box center [673, 296] width 245 height 32
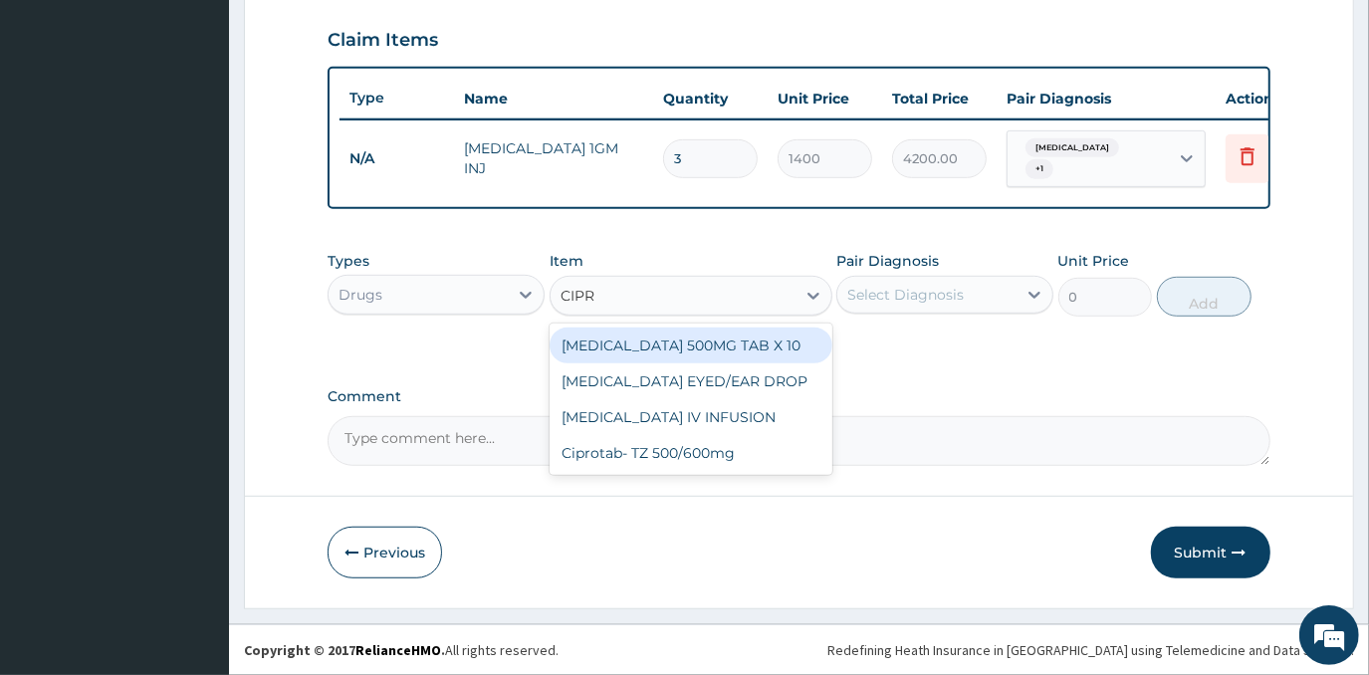
type input "CIPRO"
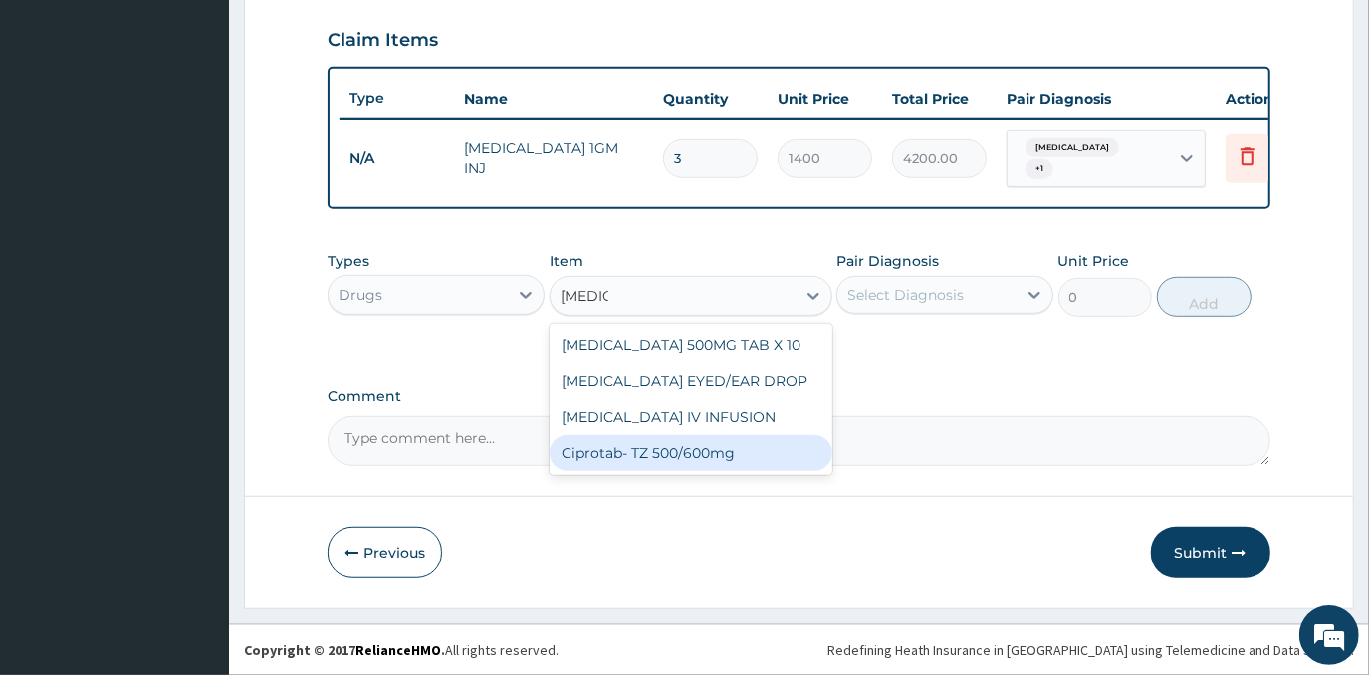
click at [671, 459] on div "Ciprotab- TZ 500/600mg" at bounding box center [691, 453] width 283 height 36
type input "200"
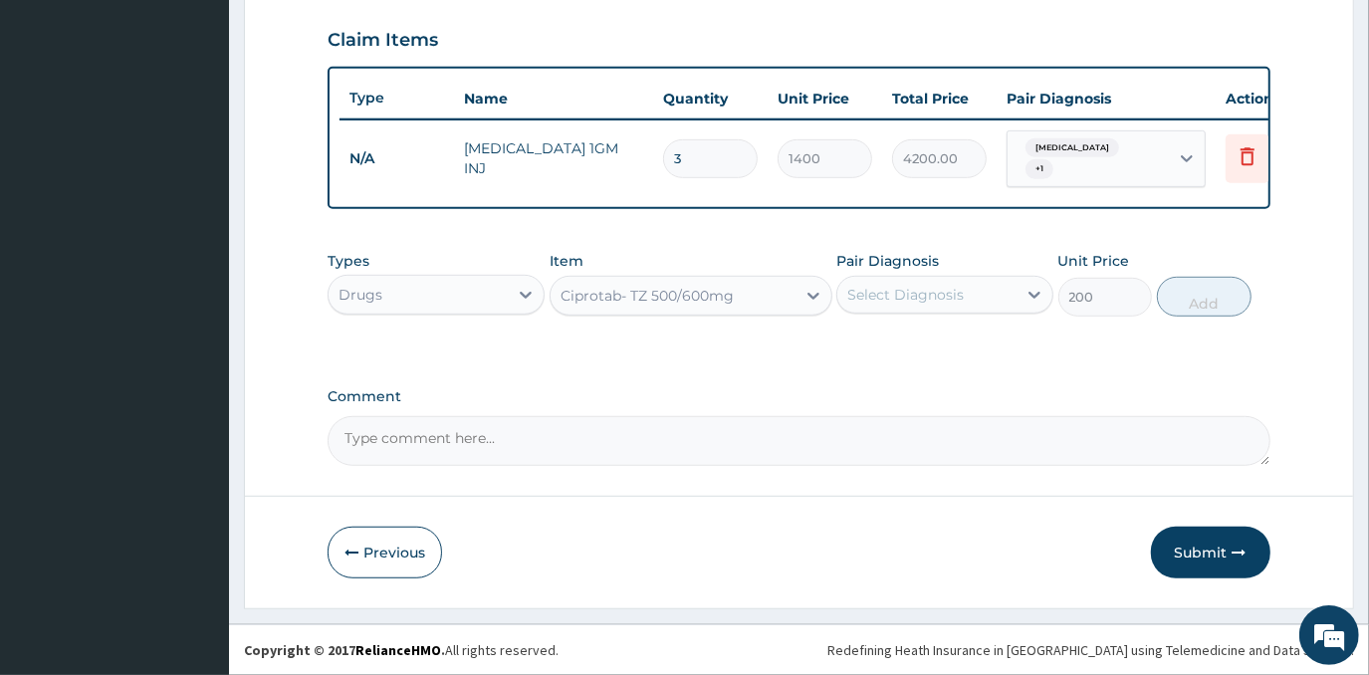
click at [889, 291] on div "Select Diagnosis" at bounding box center [905, 295] width 117 height 20
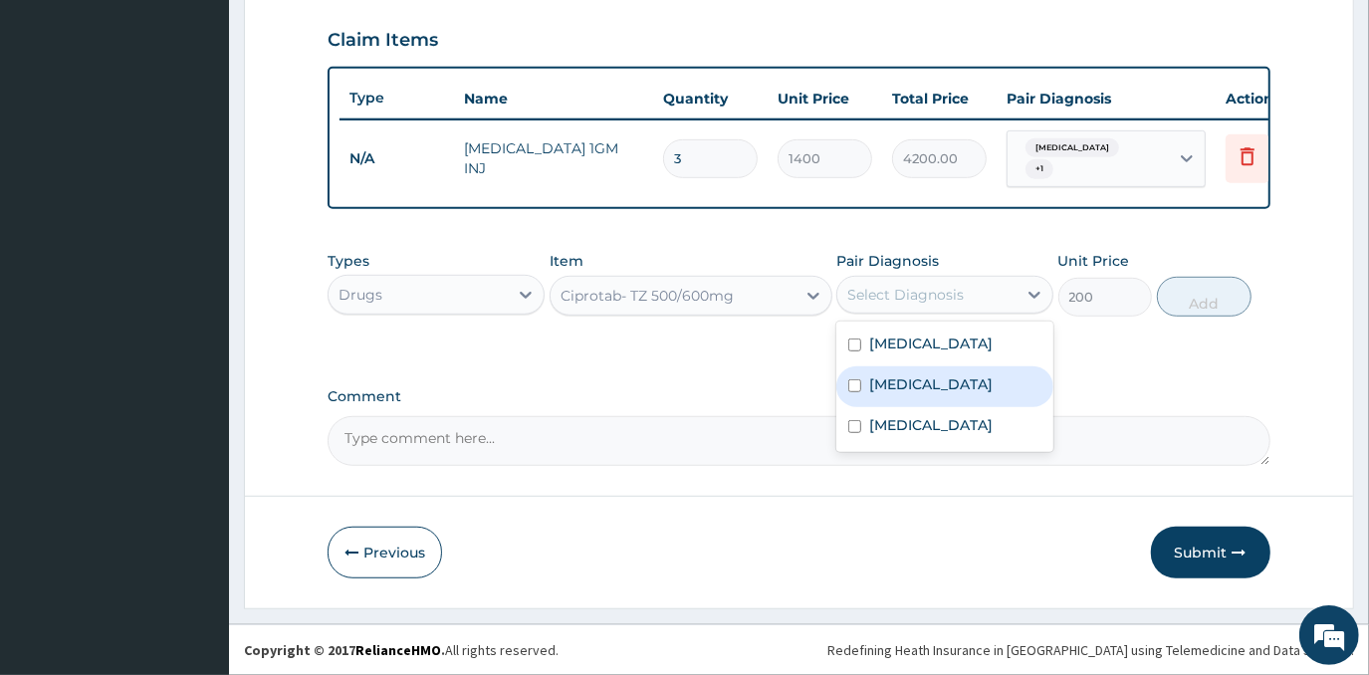
click at [942, 390] on label "Respiratory tract infection" at bounding box center [930, 384] width 123 height 20
checkbox input "true"
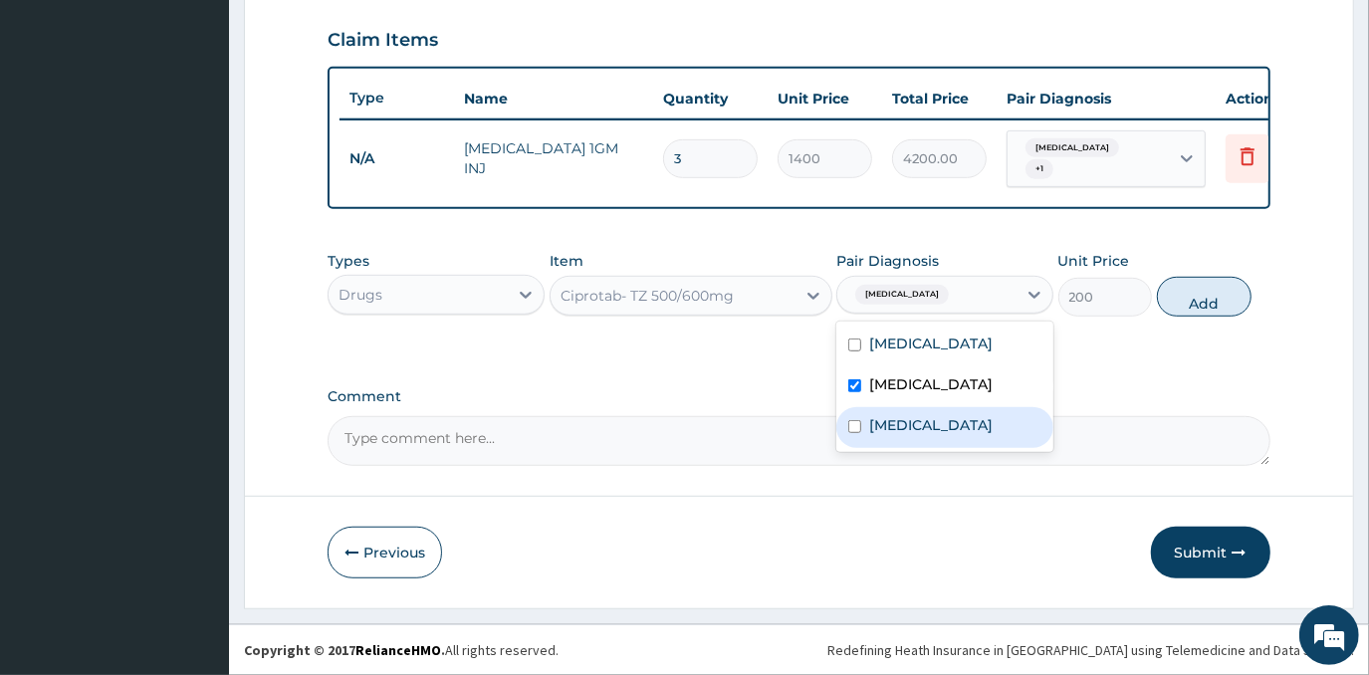
click at [951, 447] on div "Tonsillitis" at bounding box center [945, 427] width 217 height 41
checkbox input "true"
click at [1216, 314] on button "Add" at bounding box center [1204, 297] width 95 height 40
type input "0"
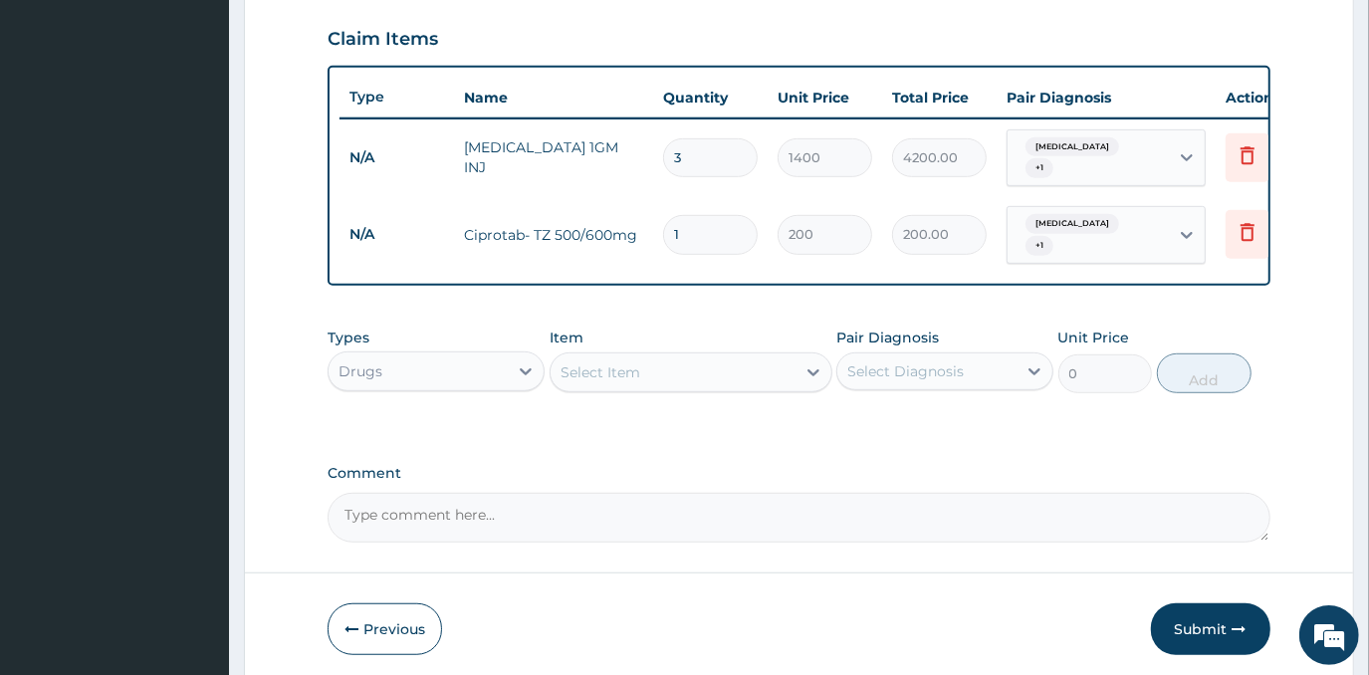
type input "10"
type input "2000.00"
type input "10"
click at [724, 380] on div "Select Item" at bounding box center [673, 373] width 245 height 32
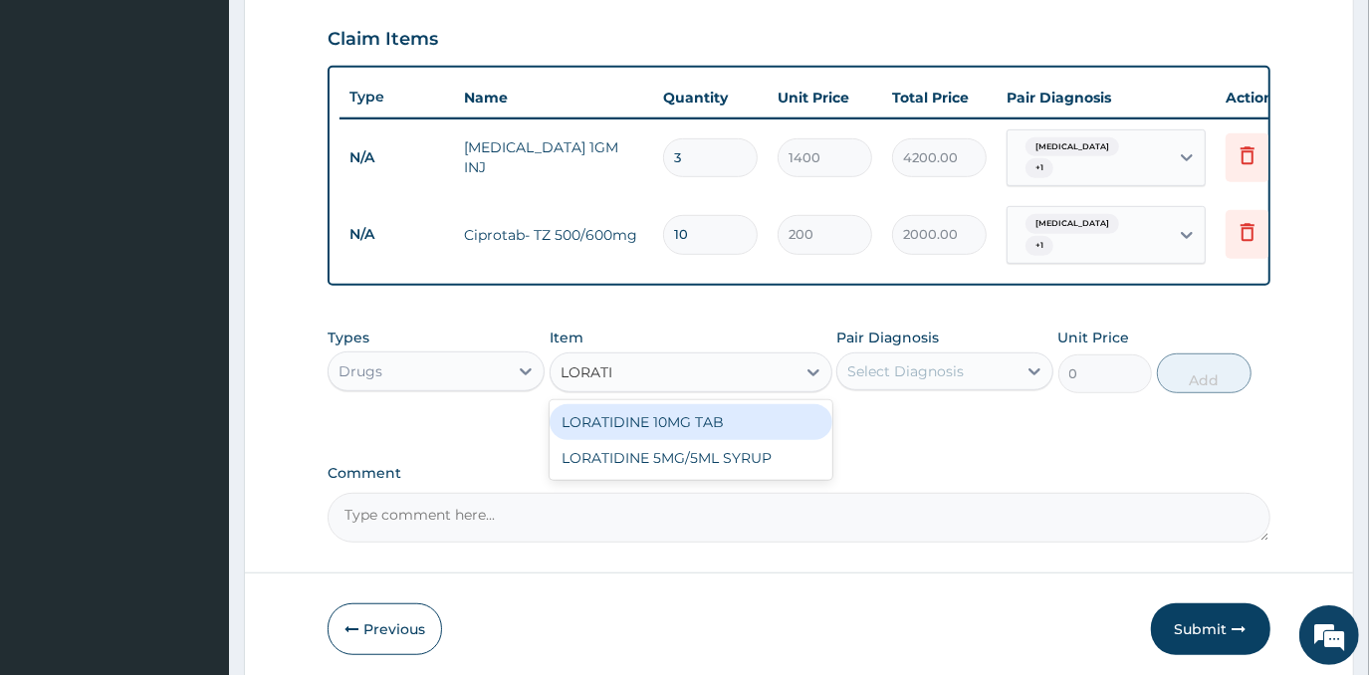
type input "LORATID"
click at [732, 410] on div "LORATIDINE 10MG TAB" at bounding box center [691, 422] width 283 height 36
type input "52.5"
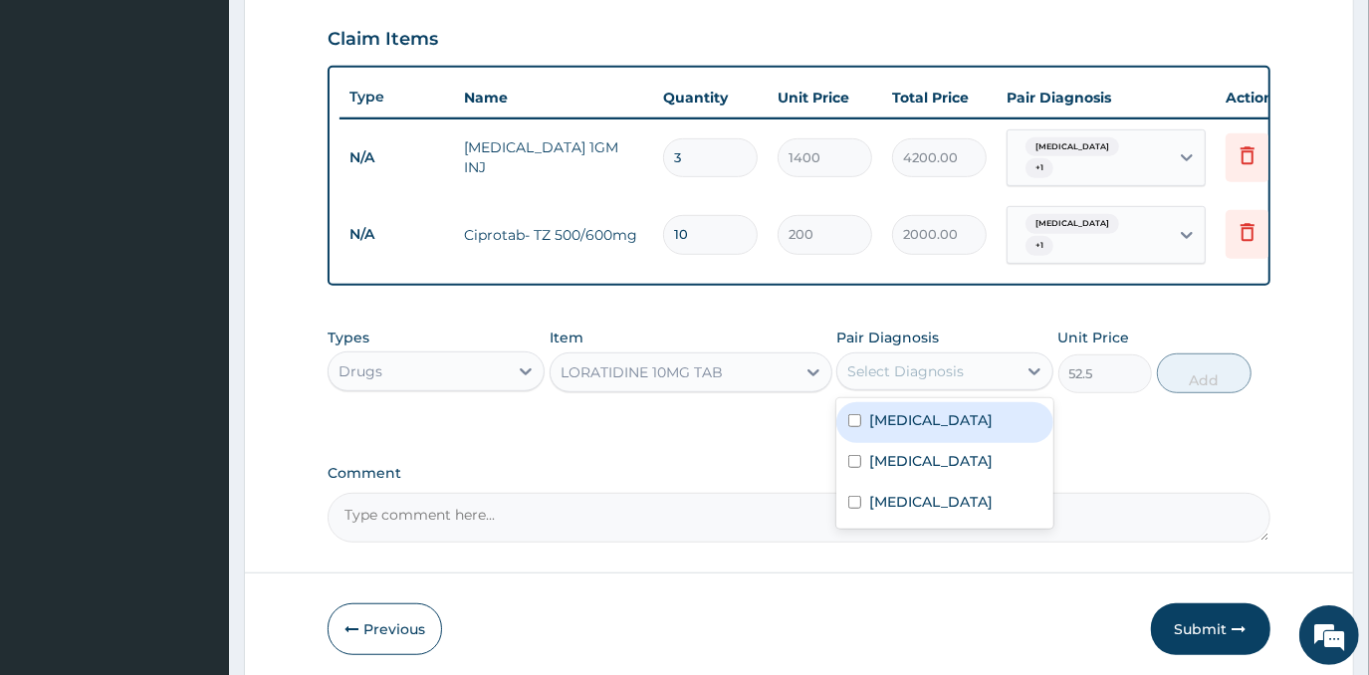
click at [957, 376] on div "Select Diagnosis" at bounding box center [905, 371] width 117 height 20
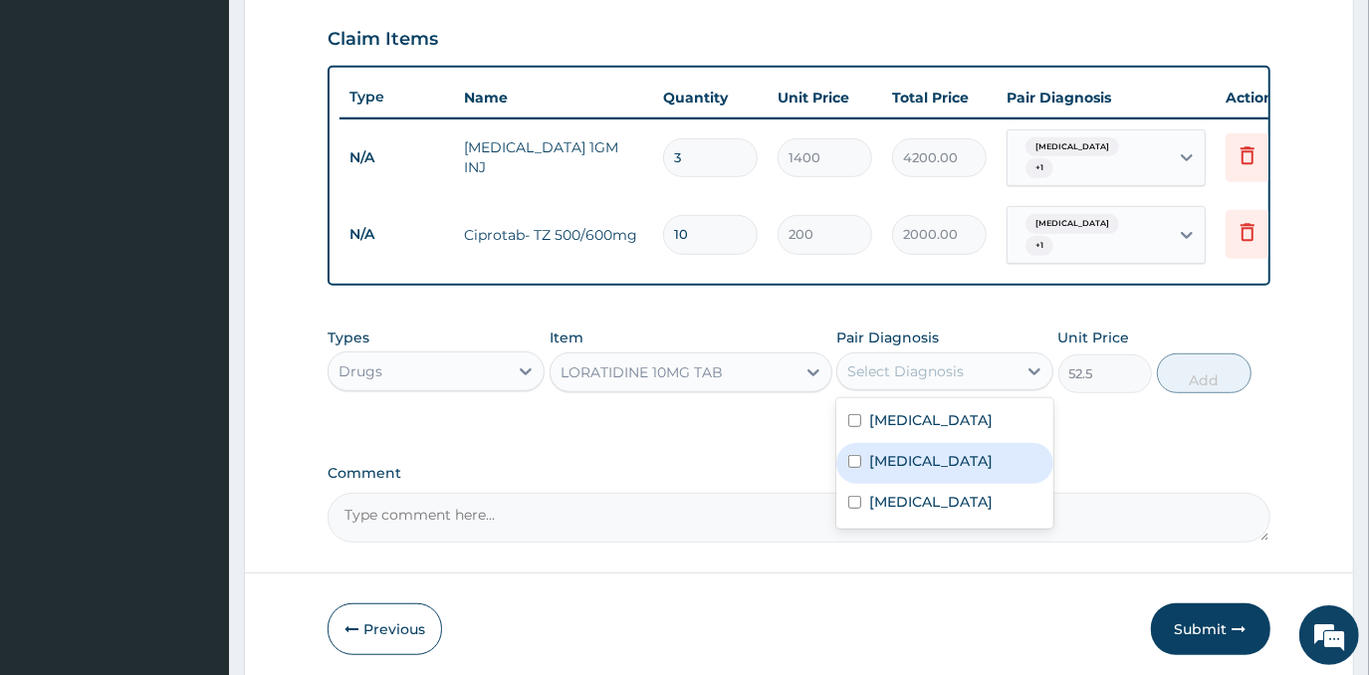
click at [945, 471] on label "Respiratory tract infection" at bounding box center [930, 461] width 123 height 20
checkbox input "true"
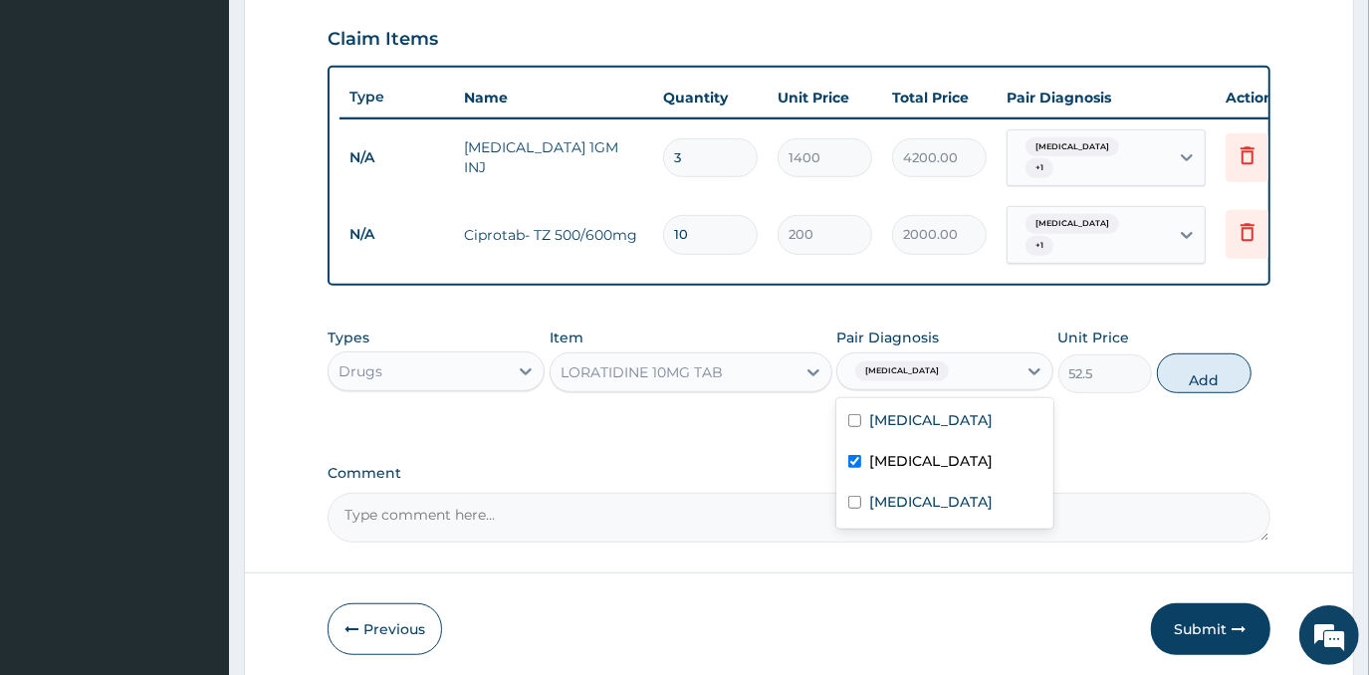
click at [1198, 374] on button "Add" at bounding box center [1204, 374] width 95 height 40
type input "0"
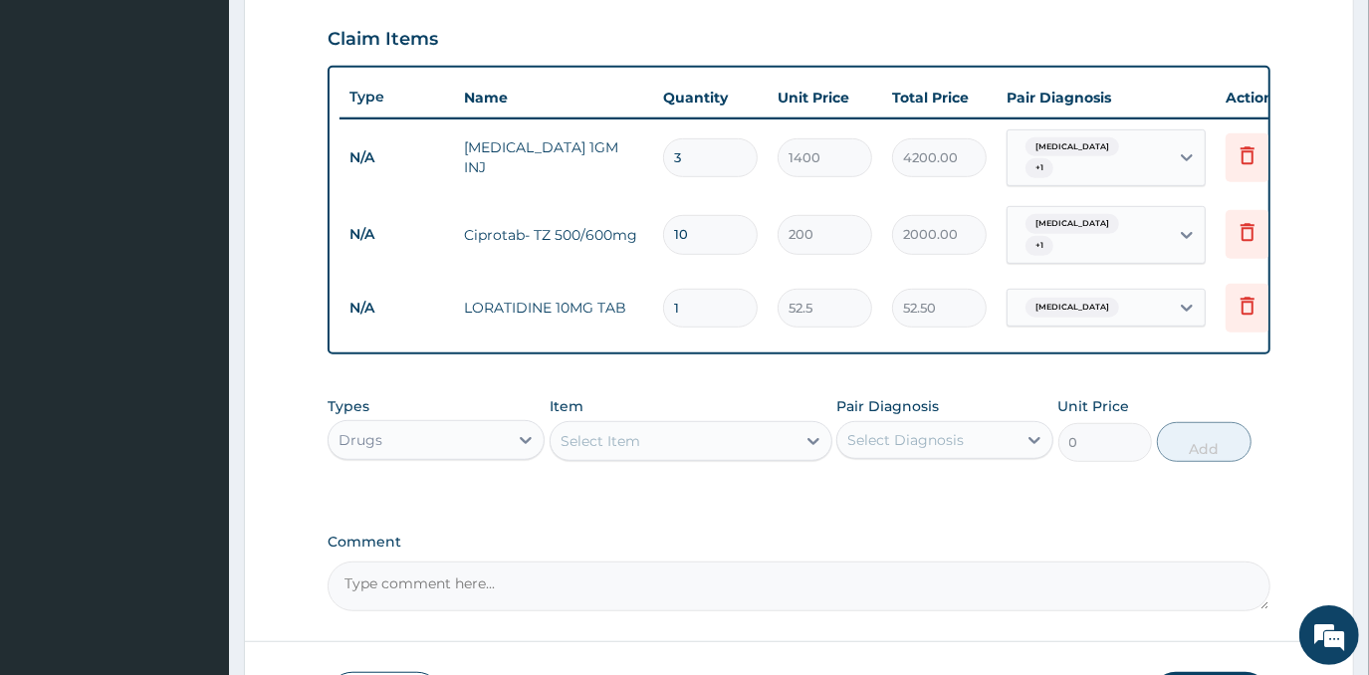
type input "0.00"
type input "5"
type input "262.50"
type input "5"
click at [680, 432] on div "Select Item" at bounding box center [673, 441] width 245 height 32
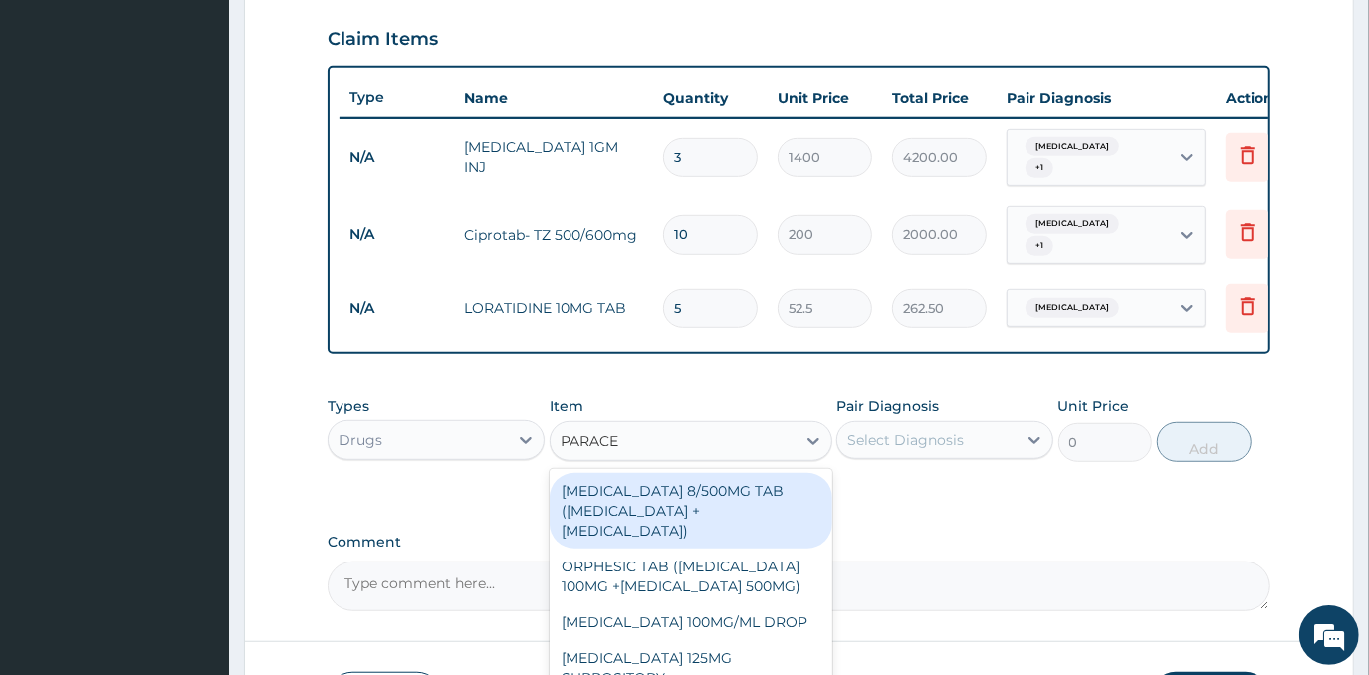
type input "PARACET"
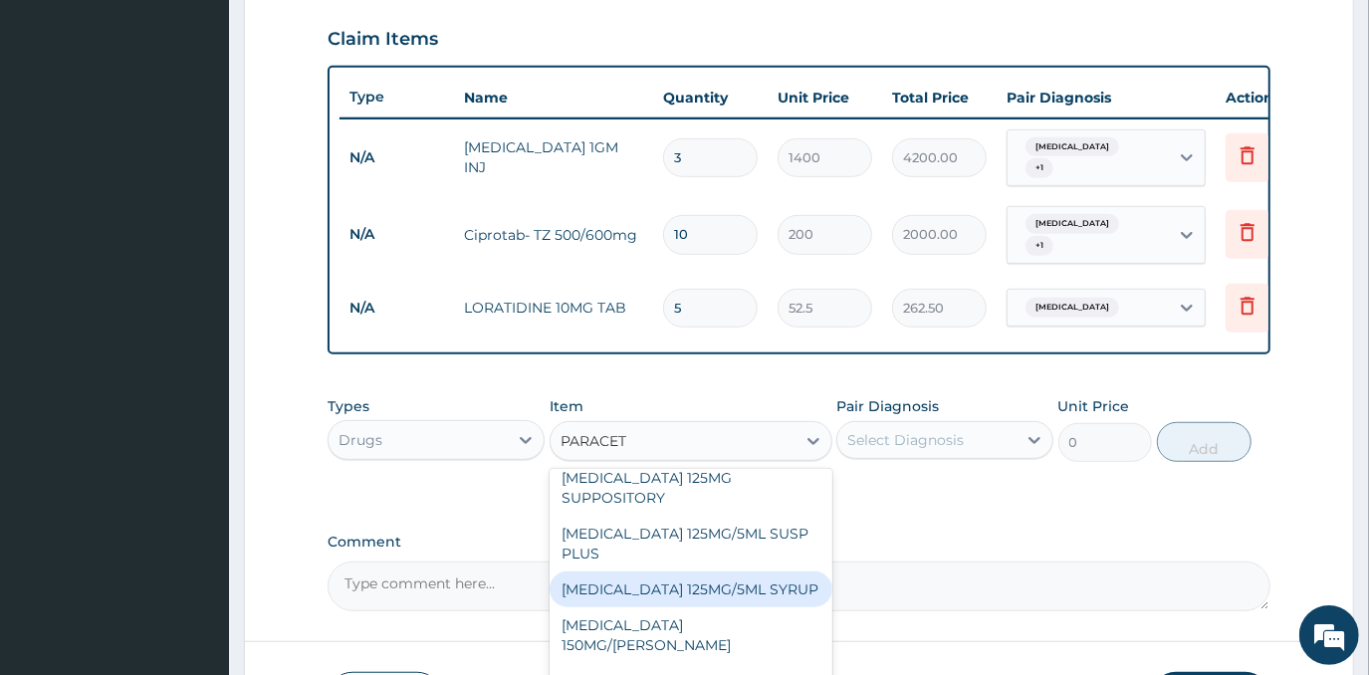
scroll to position [207, 0]
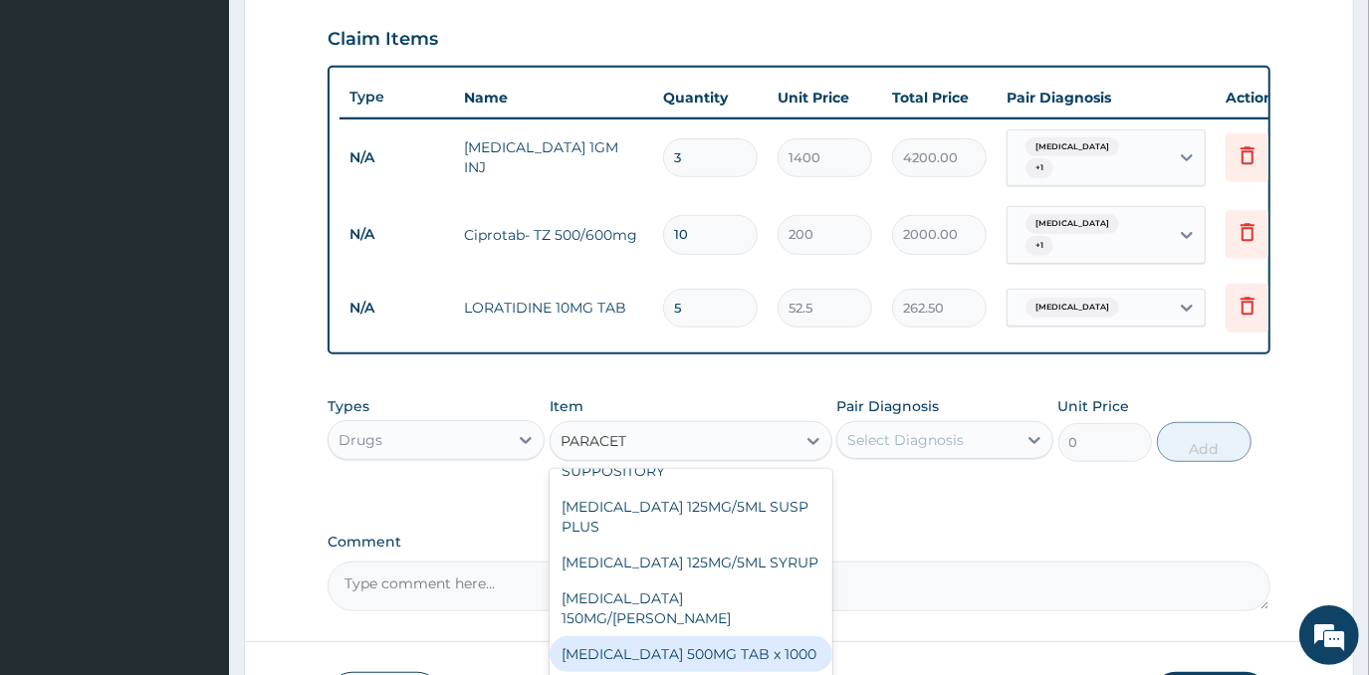
click at [662, 636] on div "PARACETAMOL 500MG TAB x 1000" at bounding box center [691, 654] width 283 height 36
type input "11.025"
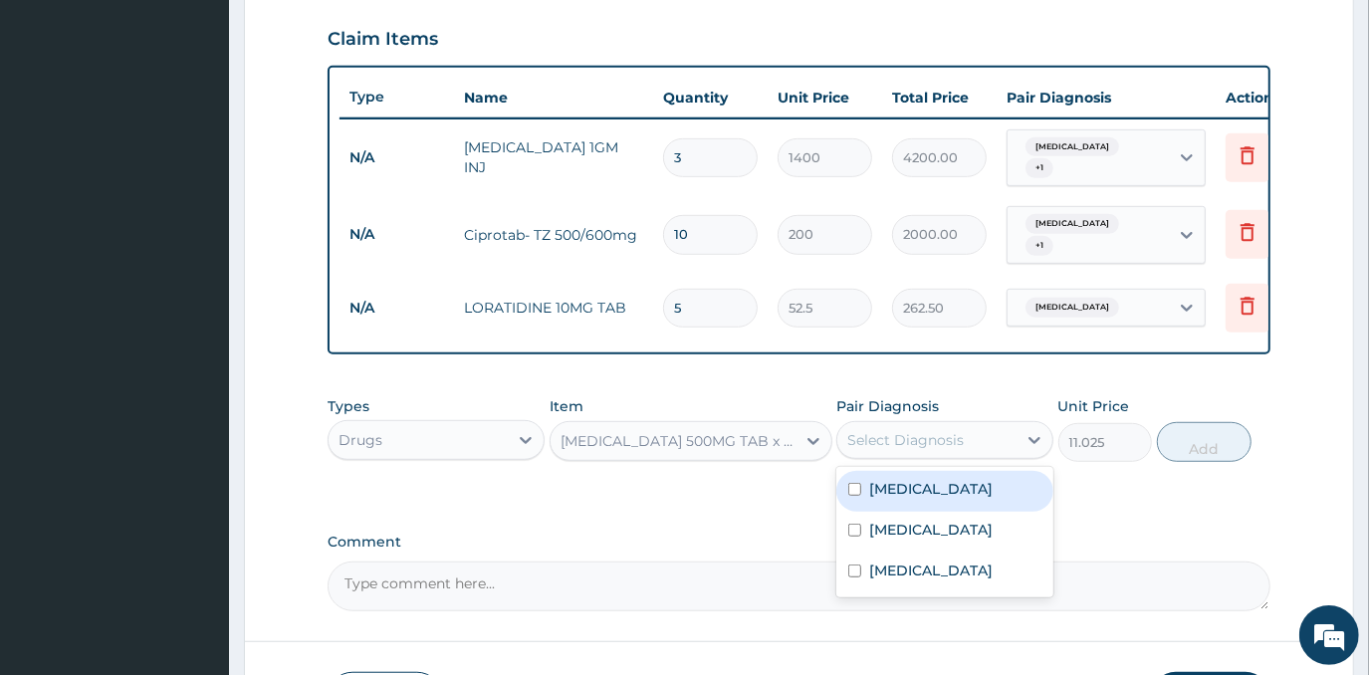
click at [919, 446] on div "Select Diagnosis" at bounding box center [905, 440] width 117 height 20
drag, startPoint x: 990, startPoint y: 487, endPoint x: 977, endPoint y: 531, distance: 45.7
click at [988, 492] on div "Malaria" at bounding box center [945, 491] width 217 height 41
checkbox input "true"
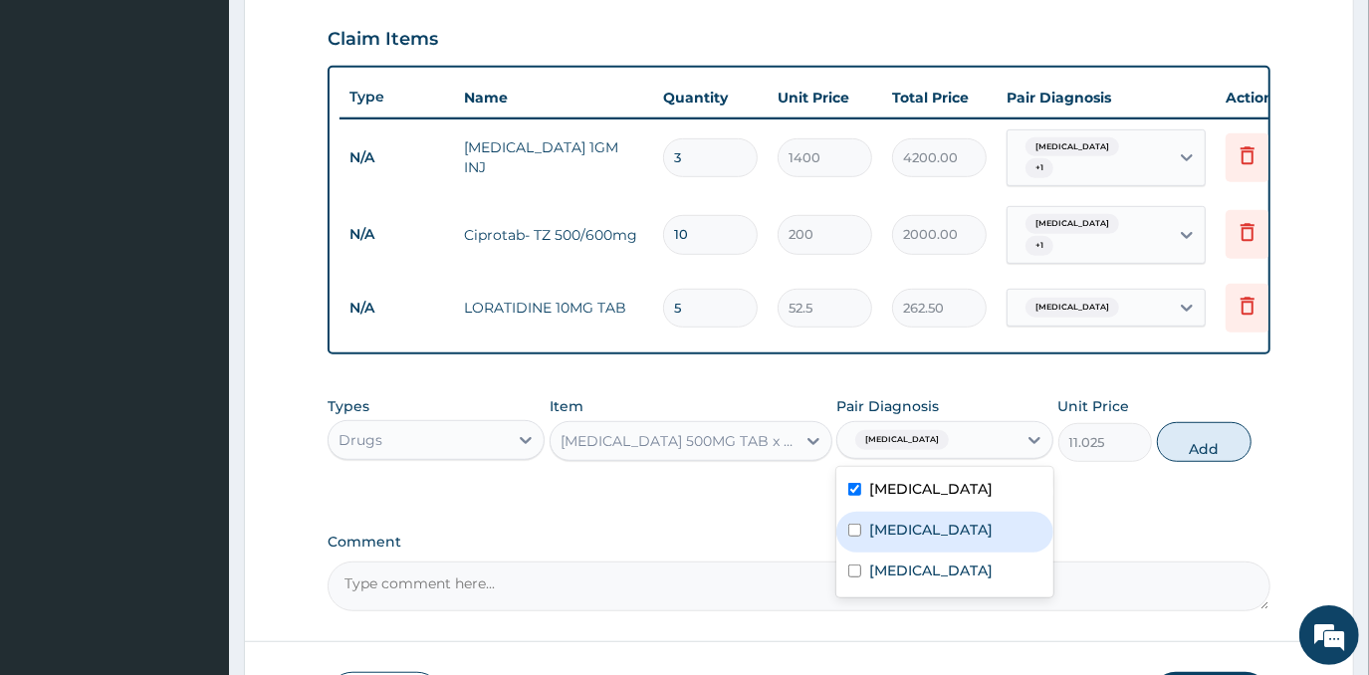
drag, startPoint x: 977, startPoint y: 532, endPoint x: 977, endPoint y: 546, distance: 13.9
click at [977, 534] on label "Respiratory tract infection" at bounding box center [930, 530] width 123 height 20
checkbox input "true"
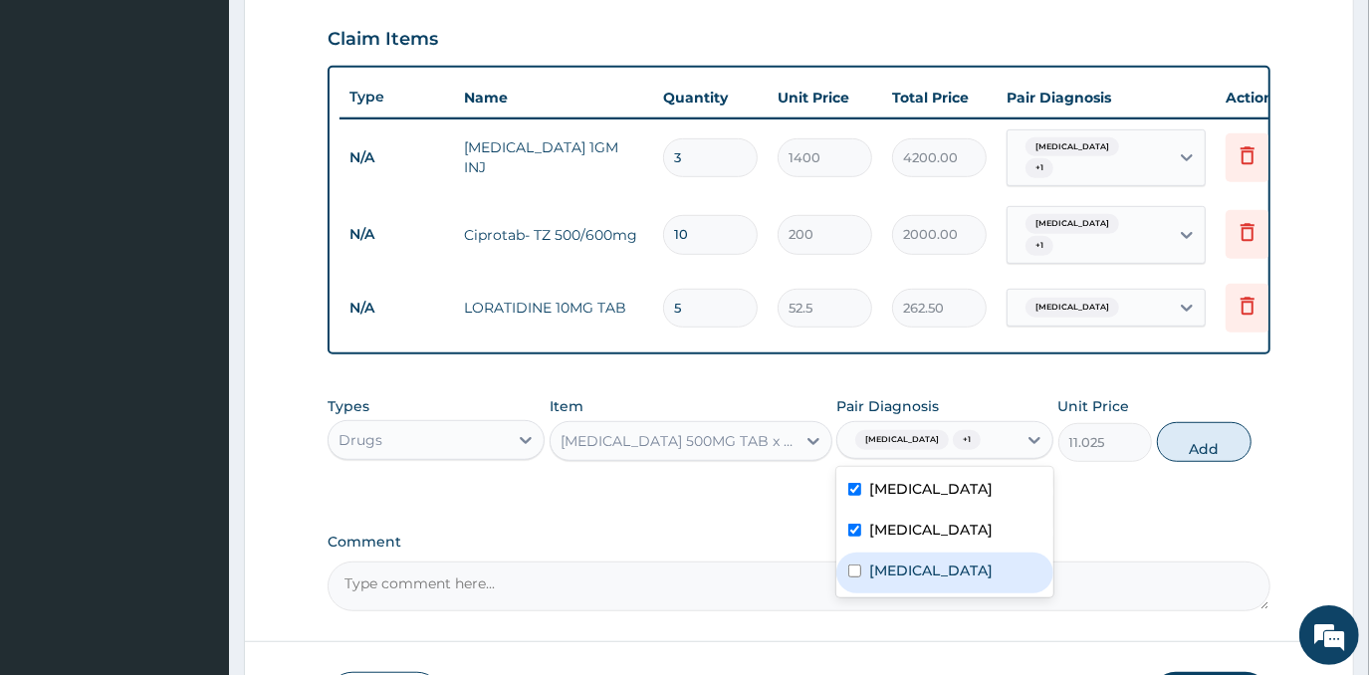
click at [985, 594] on div "Tonsillitis" at bounding box center [945, 573] width 217 height 41
checkbox input "true"
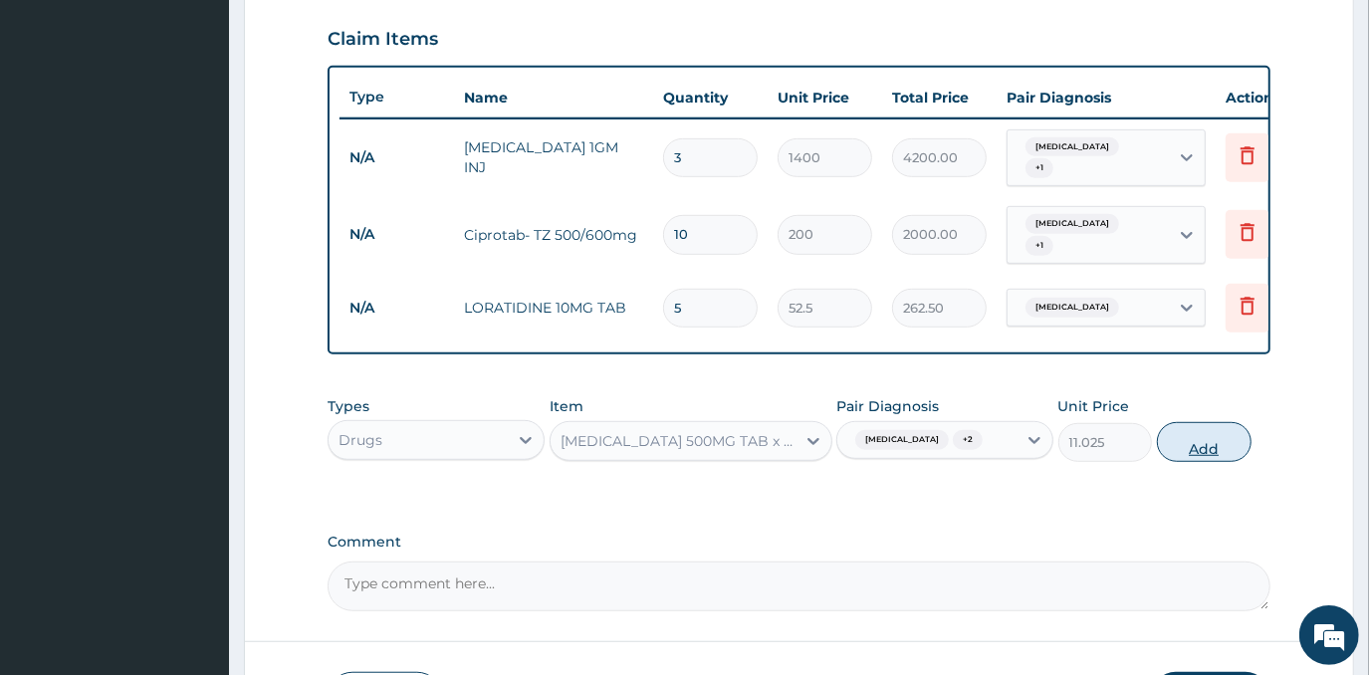
click at [1229, 440] on button "Add" at bounding box center [1204, 442] width 95 height 40
type input "0"
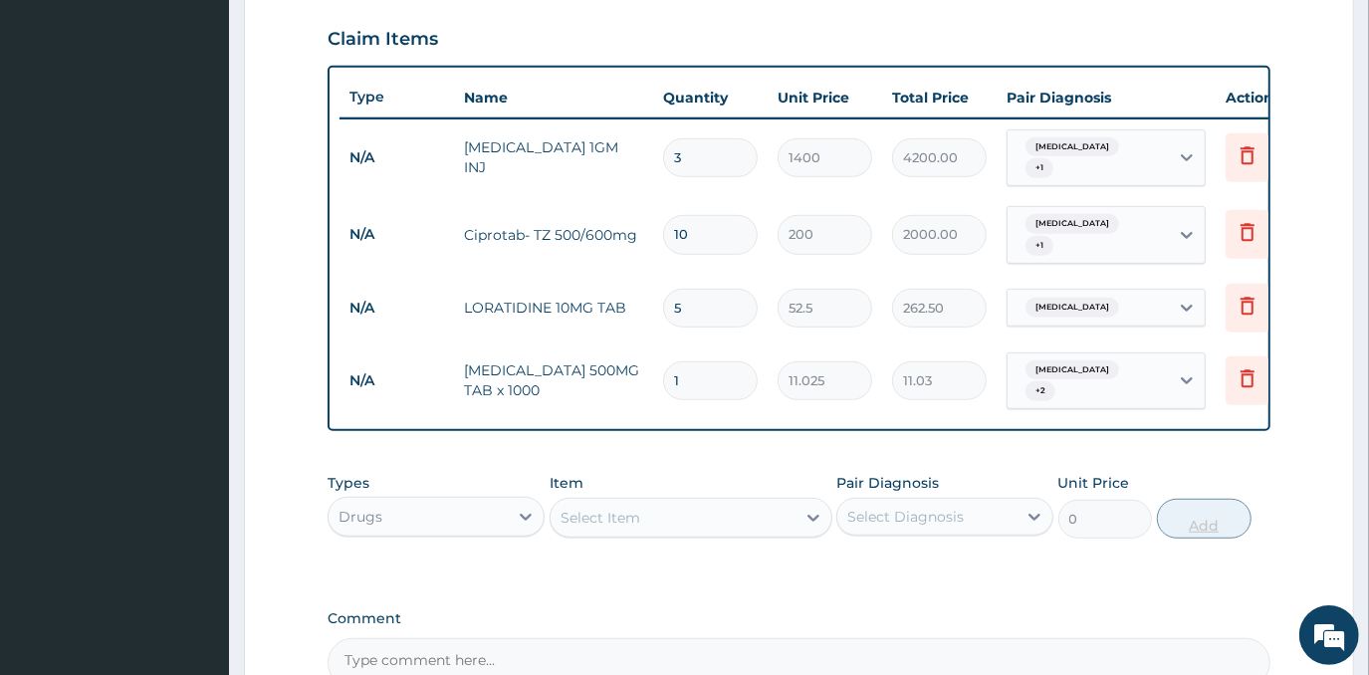
type input "18"
type input "198.45"
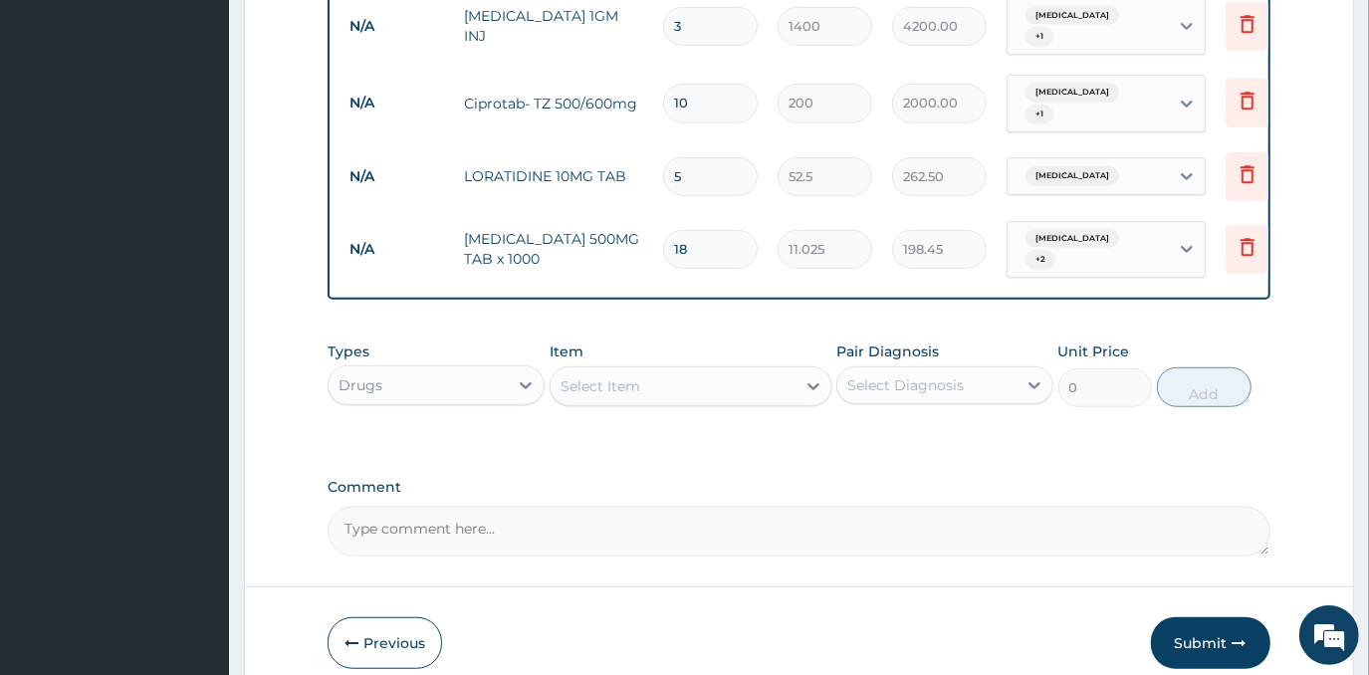
scroll to position [890, 0]
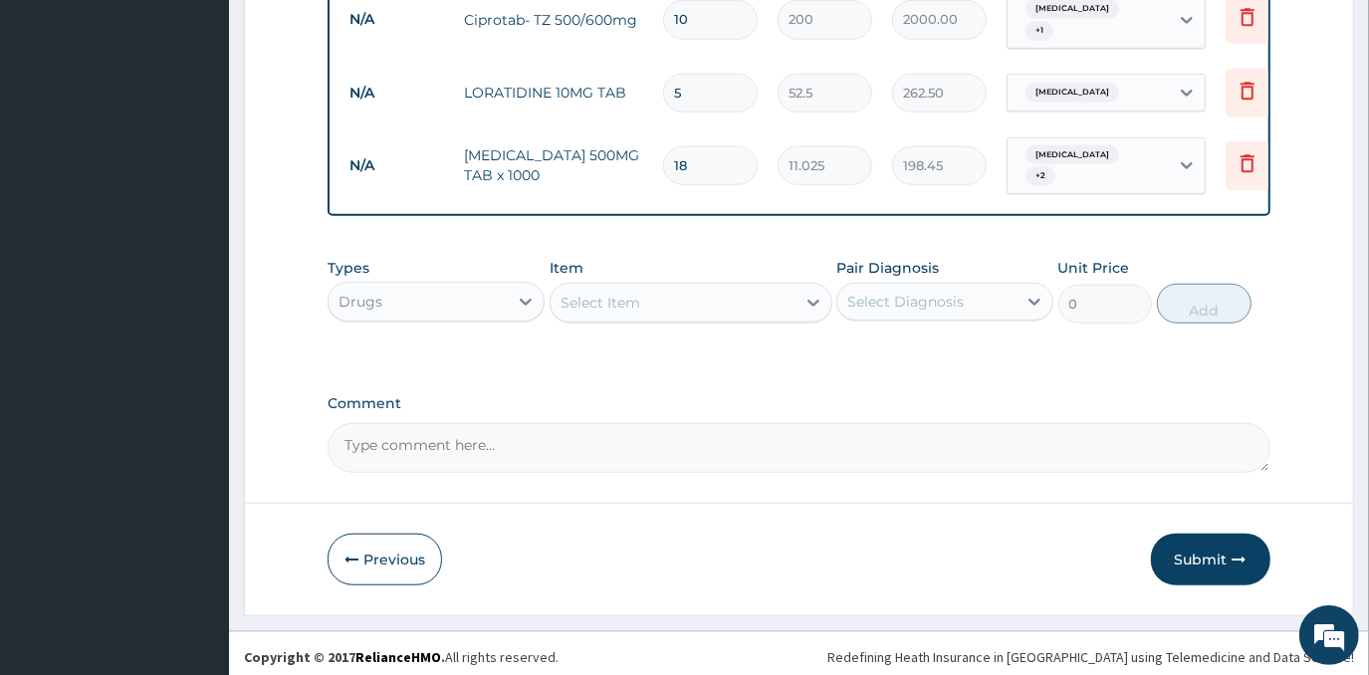
type input "18"
click at [695, 291] on div "Select Item" at bounding box center [673, 303] width 245 height 32
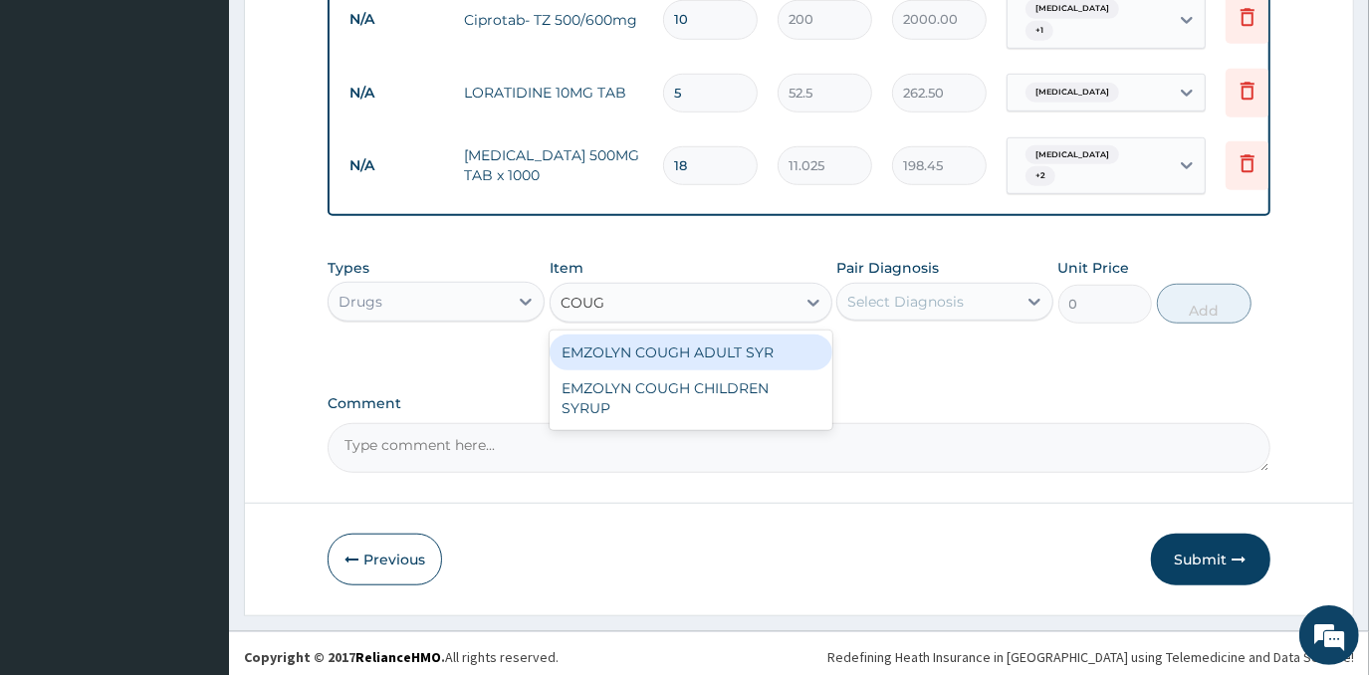
type input "COUGH"
click at [700, 355] on div "EMZOLYN COUGH ADULT SYR" at bounding box center [691, 353] width 283 height 36
type input "735"
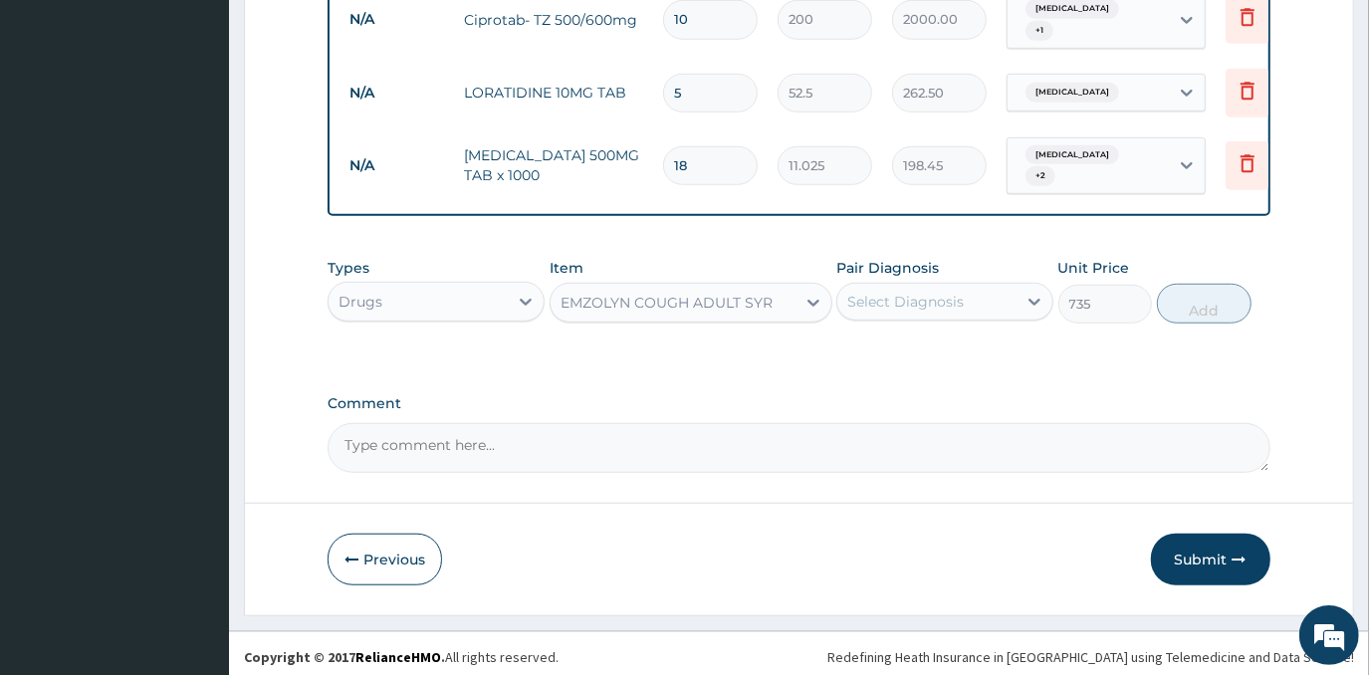
click at [884, 294] on div "Select Diagnosis" at bounding box center [905, 302] width 117 height 20
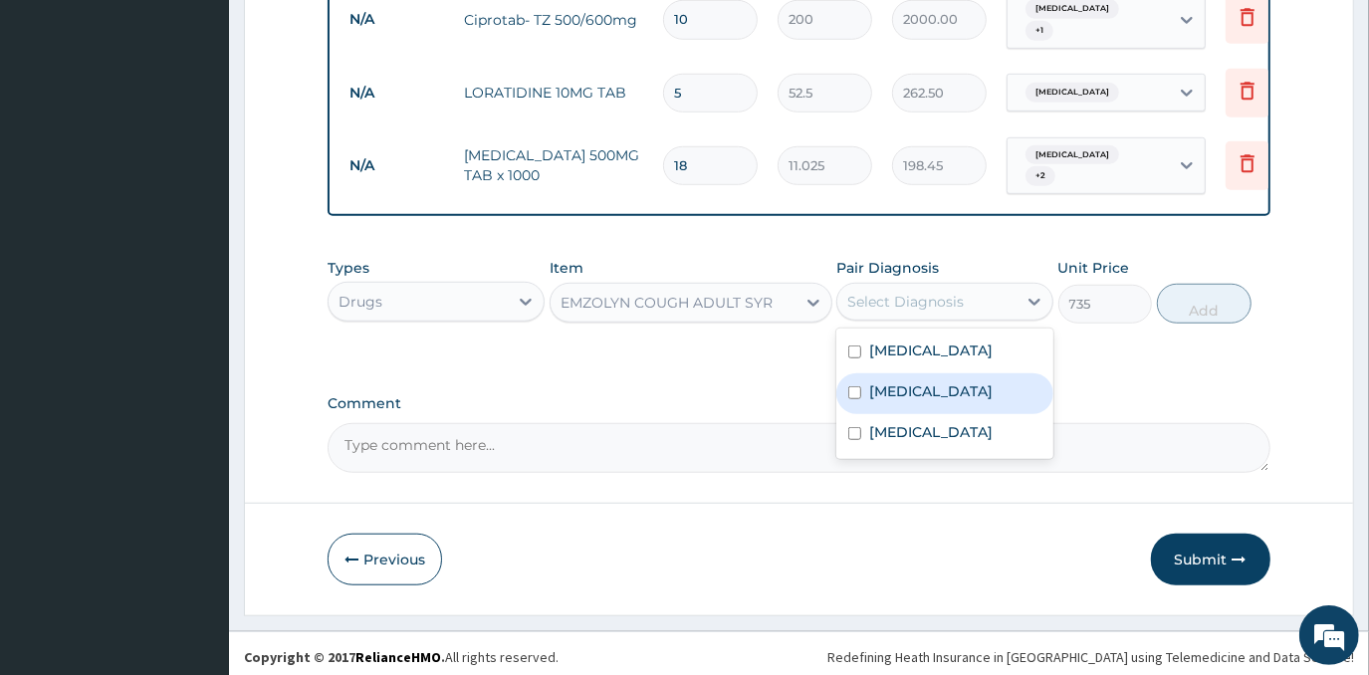
click at [897, 395] on label "Respiratory tract infection" at bounding box center [930, 391] width 123 height 20
checkbox input "true"
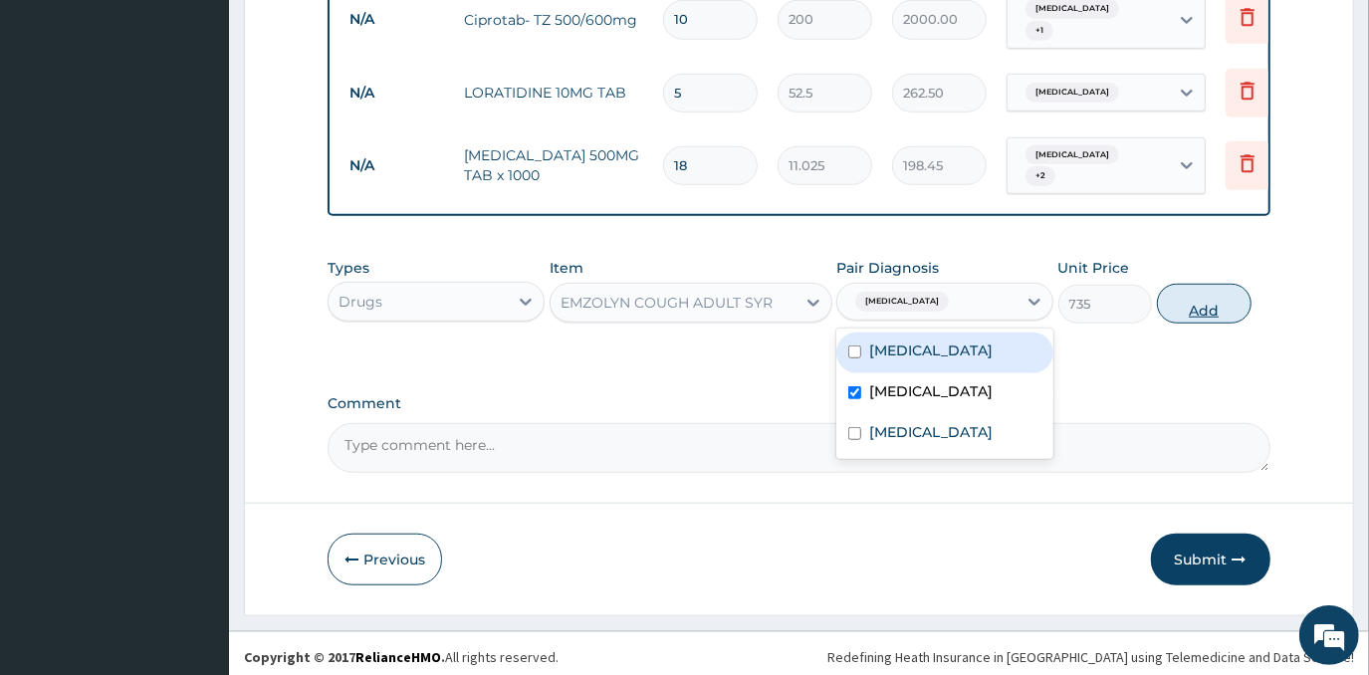
click at [1187, 296] on button "Add" at bounding box center [1204, 304] width 95 height 40
type input "0"
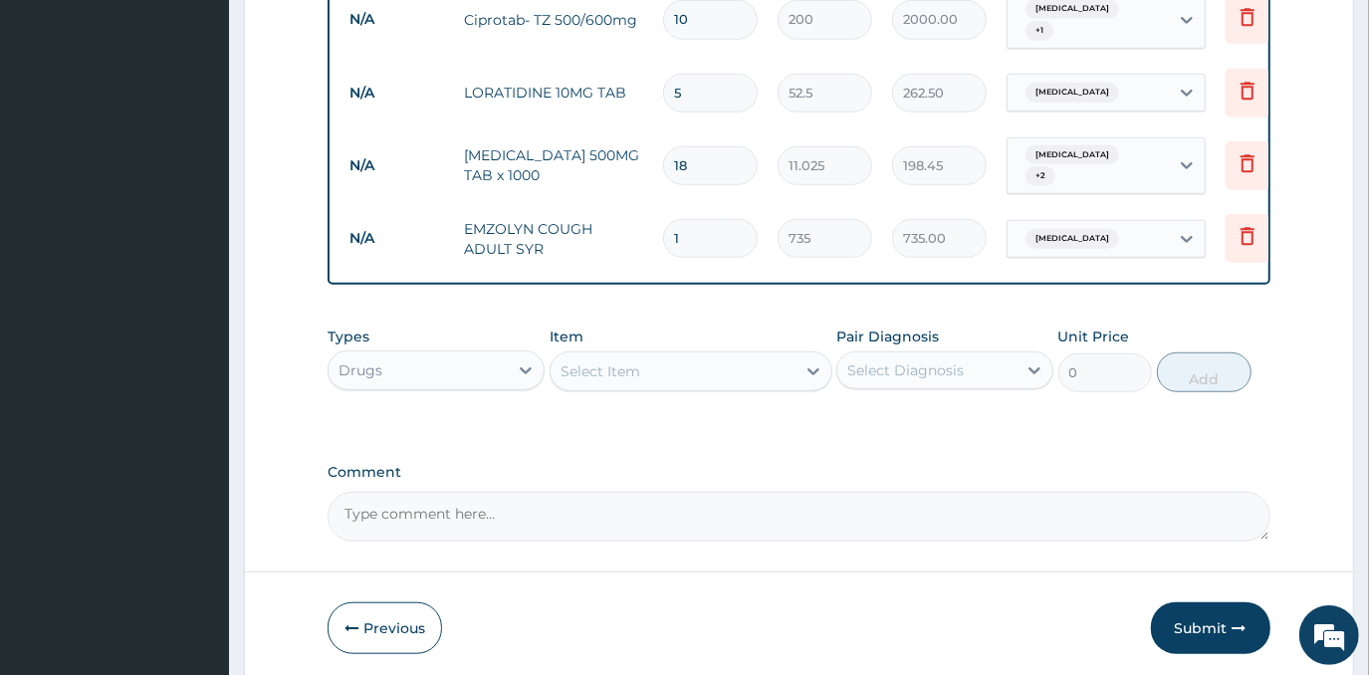
click at [719, 357] on div "Select Item" at bounding box center [673, 372] width 245 height 32
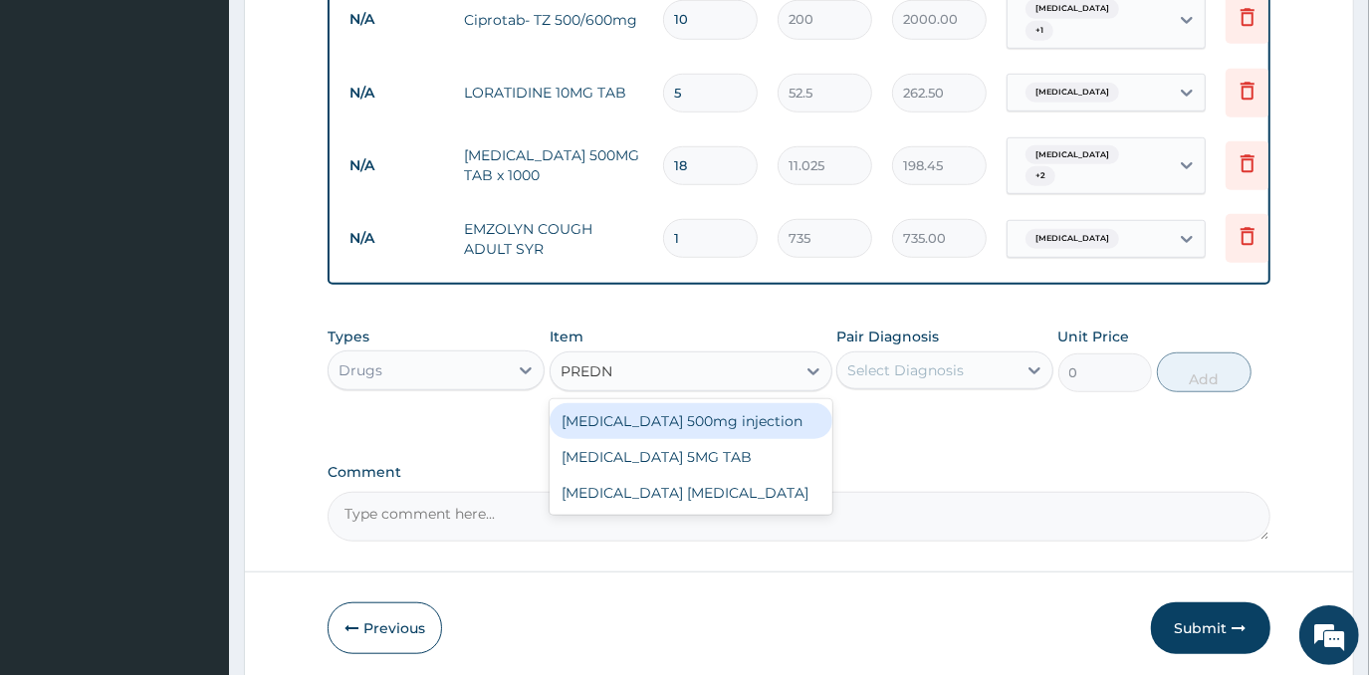
type input "PREDNI"
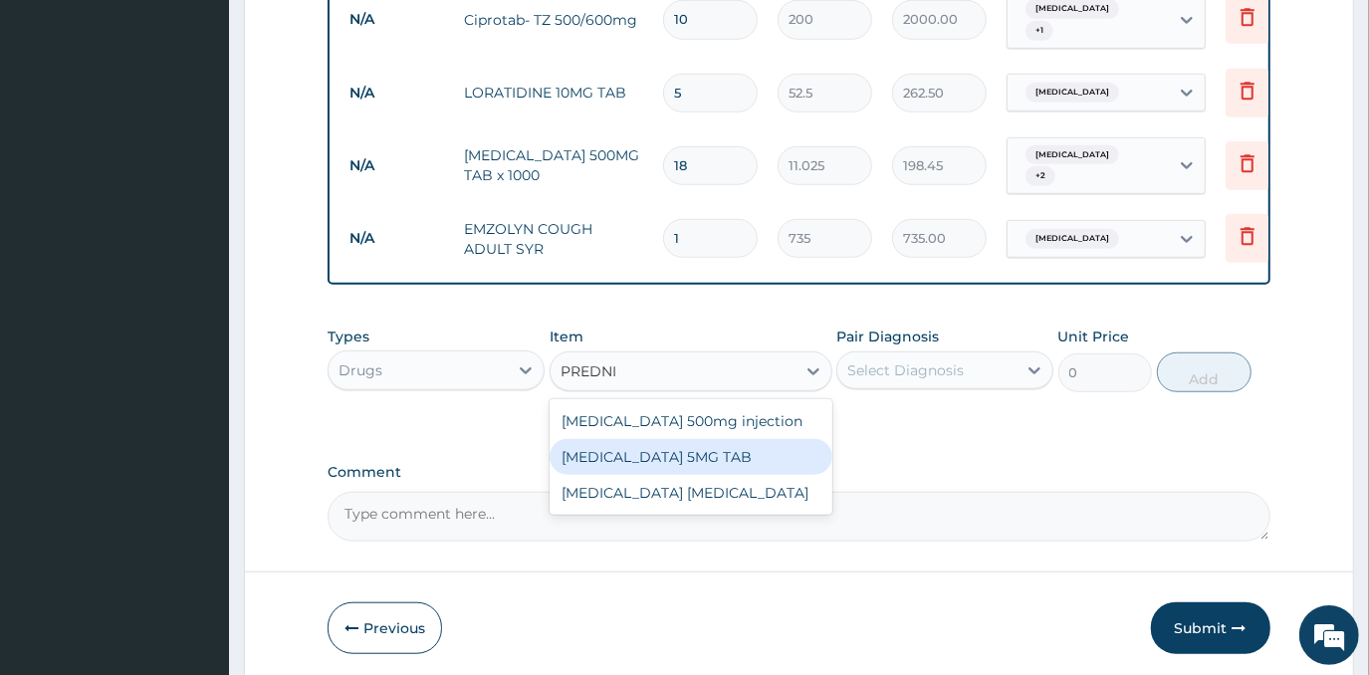
click at [741, 439] on div "PREDNISOLONE 5MG TAB" at bounding box center [691, 457] width 283 height 36
type input "52.5"
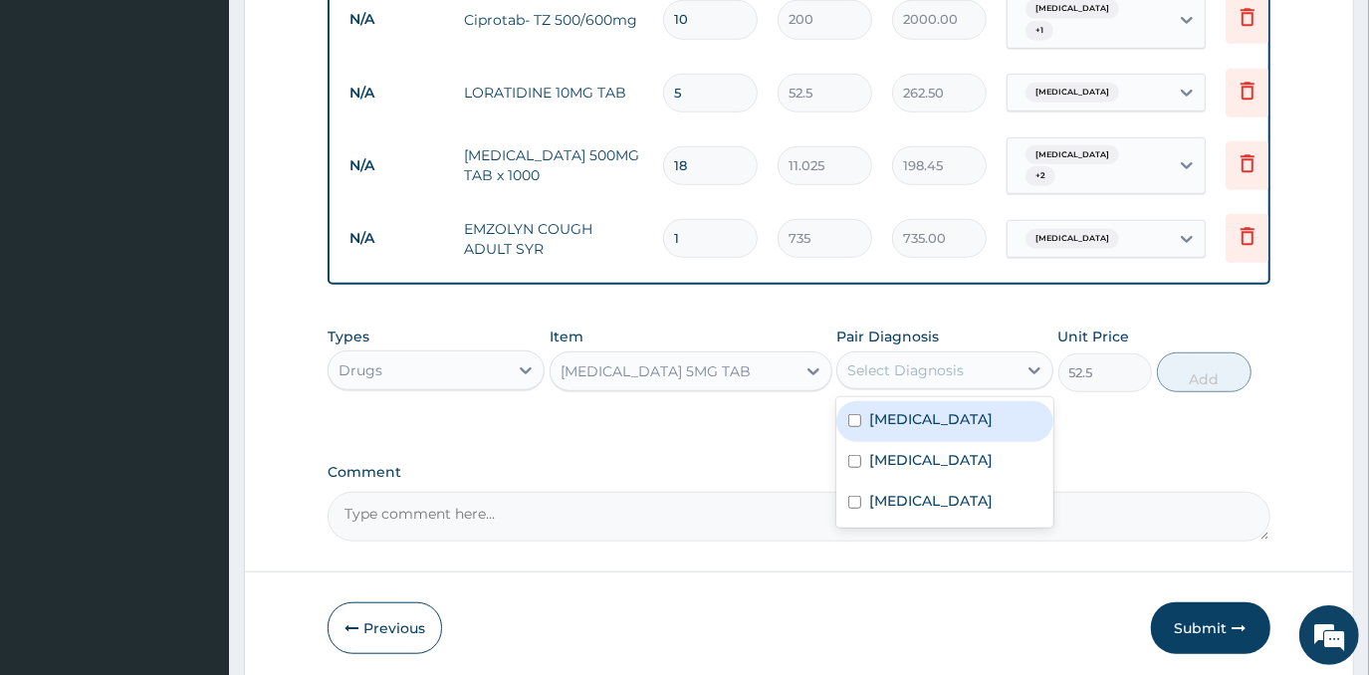
click at [908, 362] on div "Select Diagnosis" at bounding box center [905, 370] width 117 height 20
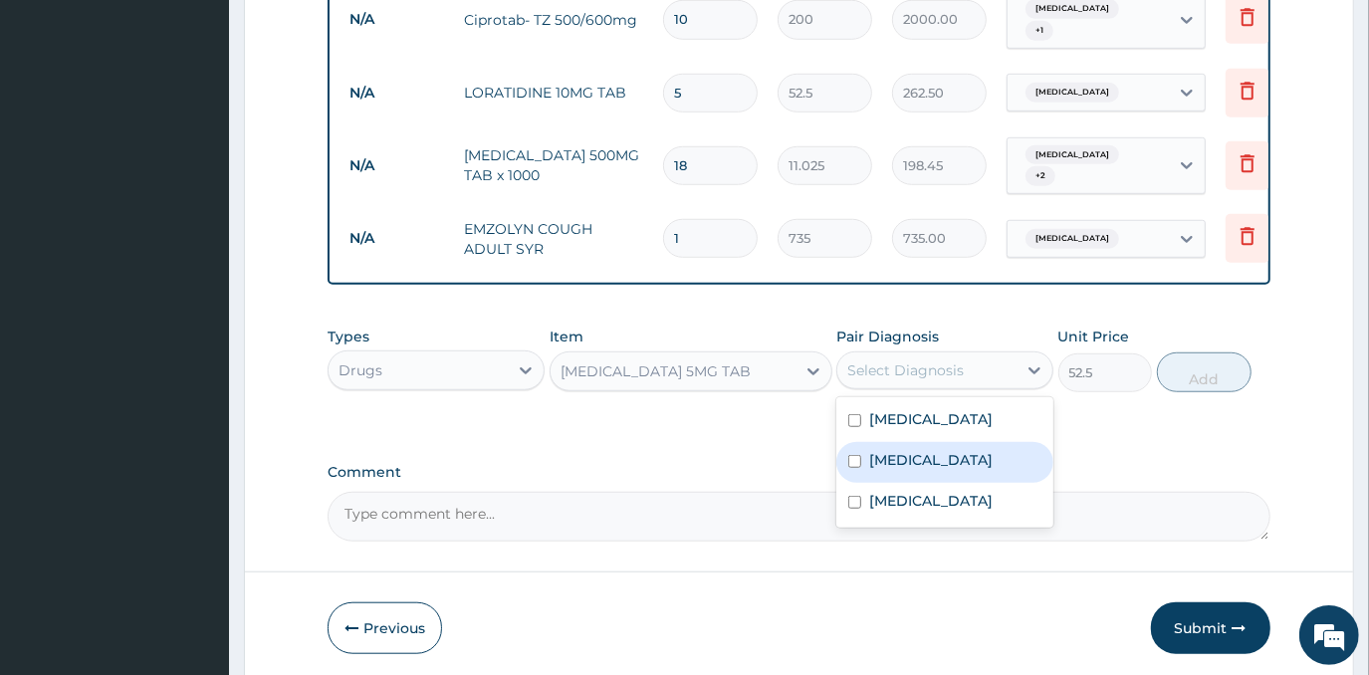
click at [937, 460] on label "Respiratory tract infection" at bounding box center [930, 460] width 123 height 20
checkbox input "true"
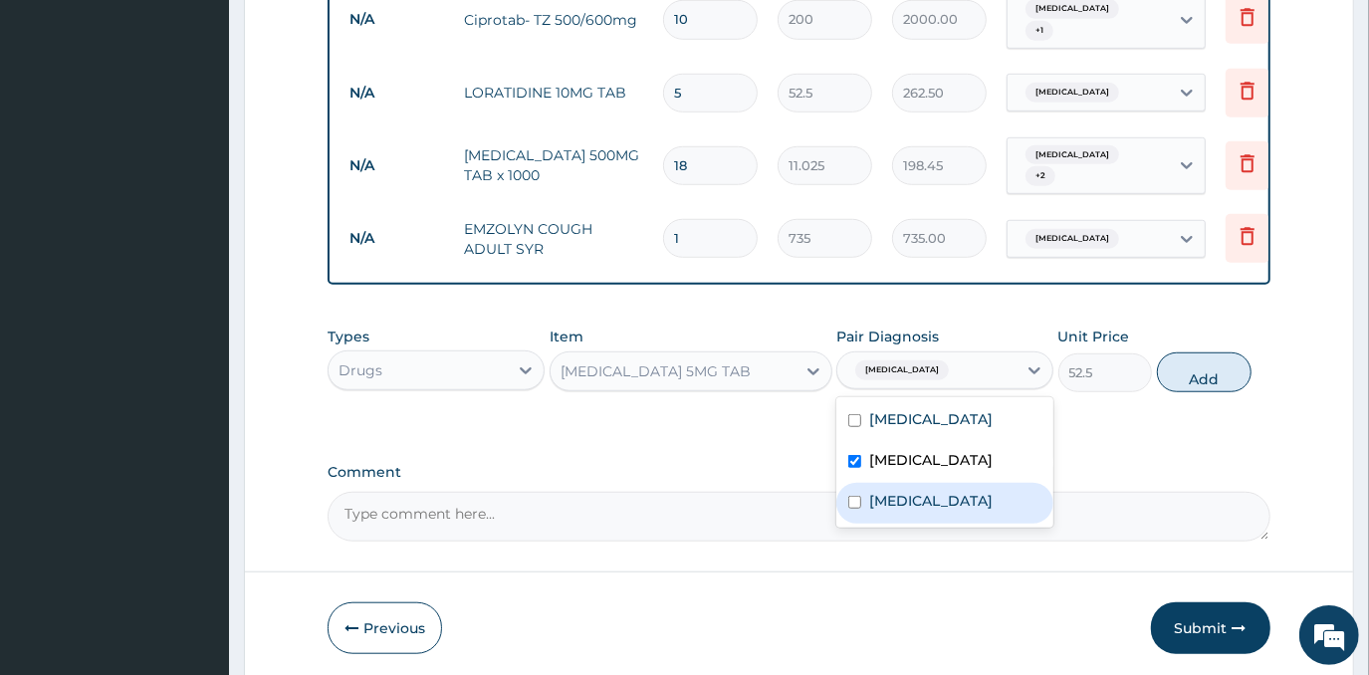
click at [946, 502] on div "Tonsillitis" at bounding box center [945, 503] width 217 height 41
checkbox input "true"
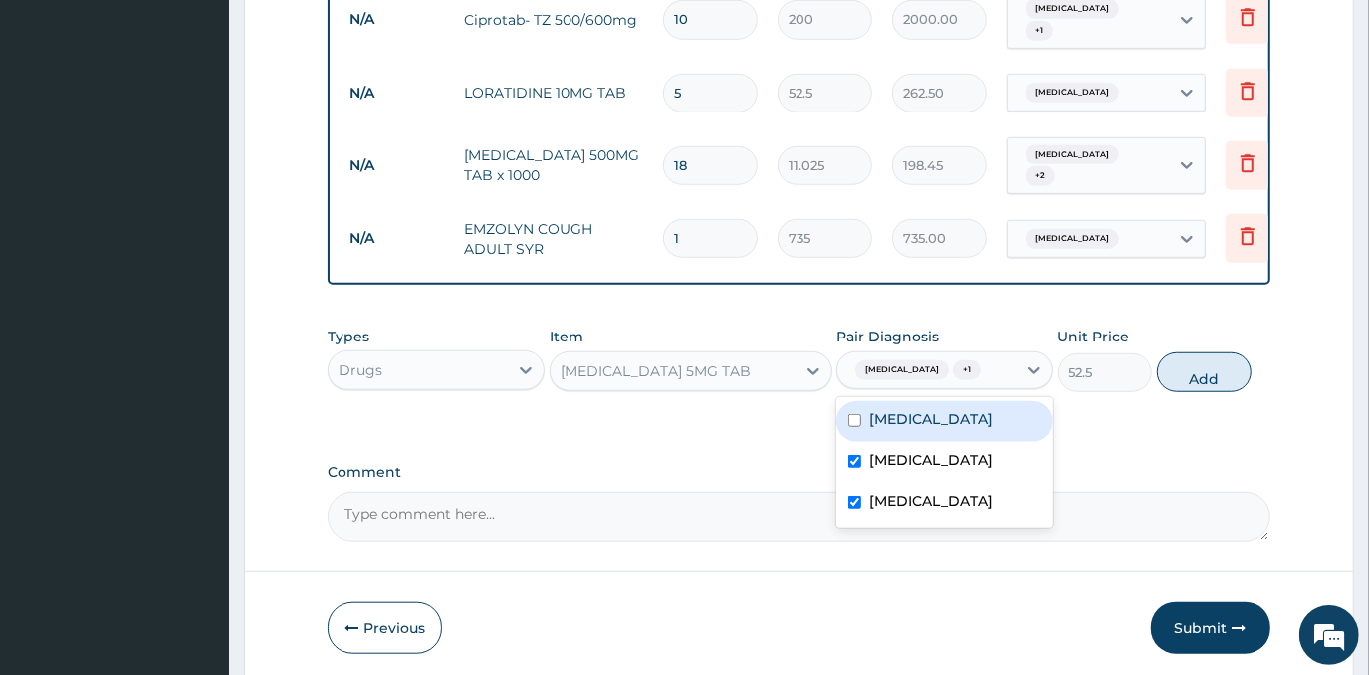
click at [1012, 428] on div "Malaria" at bounding box center [945, 421] width 217 height 41
checkbox input "true"
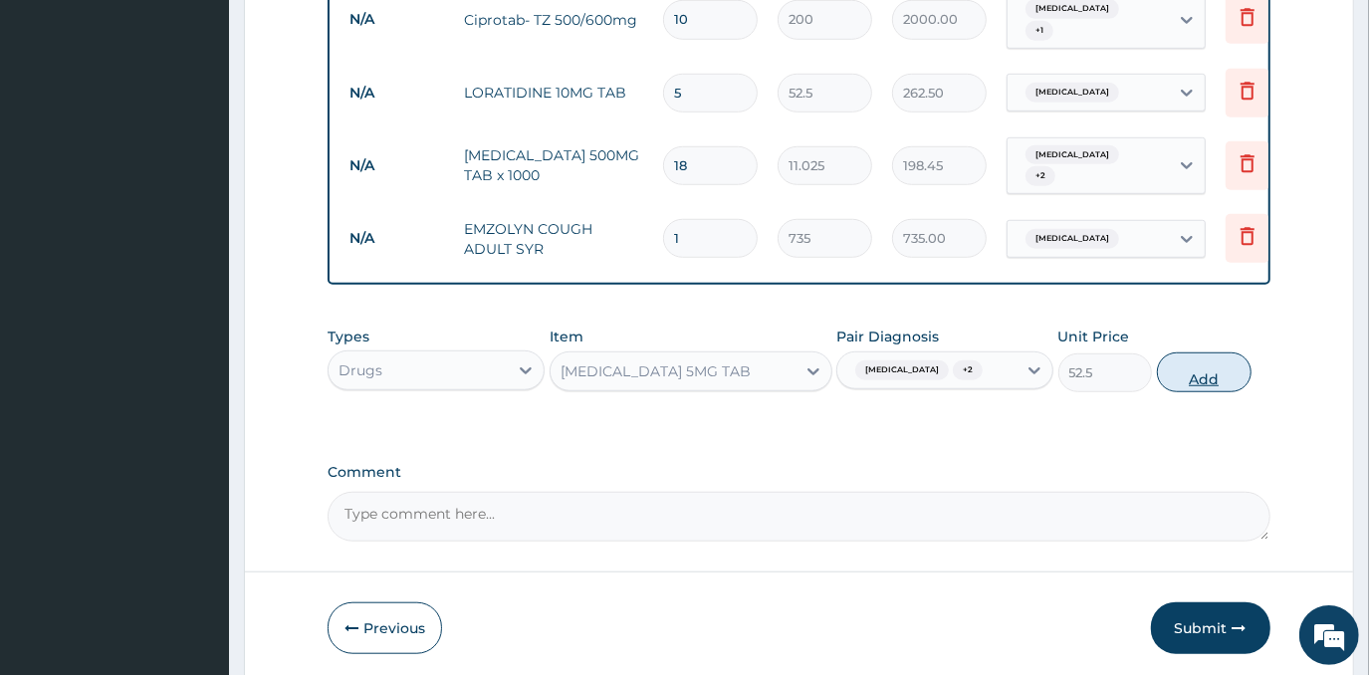
click at [1181, 388] on button "Add" at bounding box center [1204, 373] width 95 height 40
type input "0"
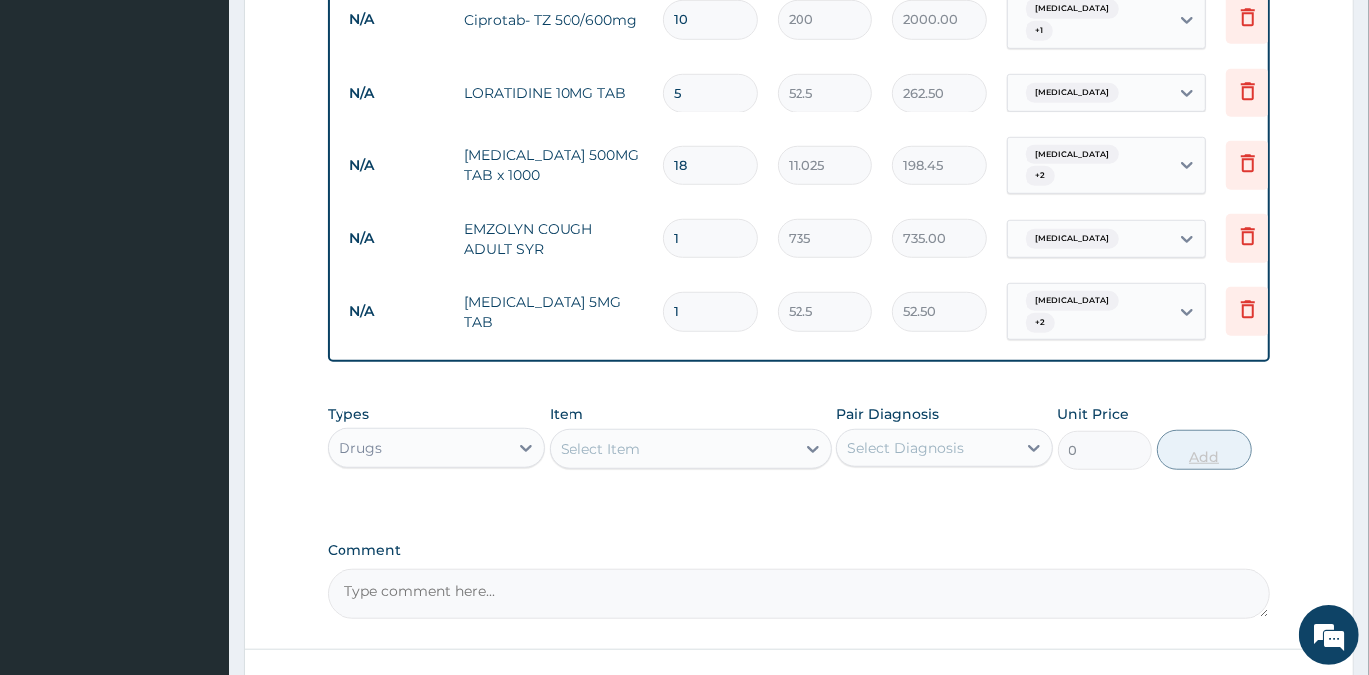
type input "10"
type input "525.00"
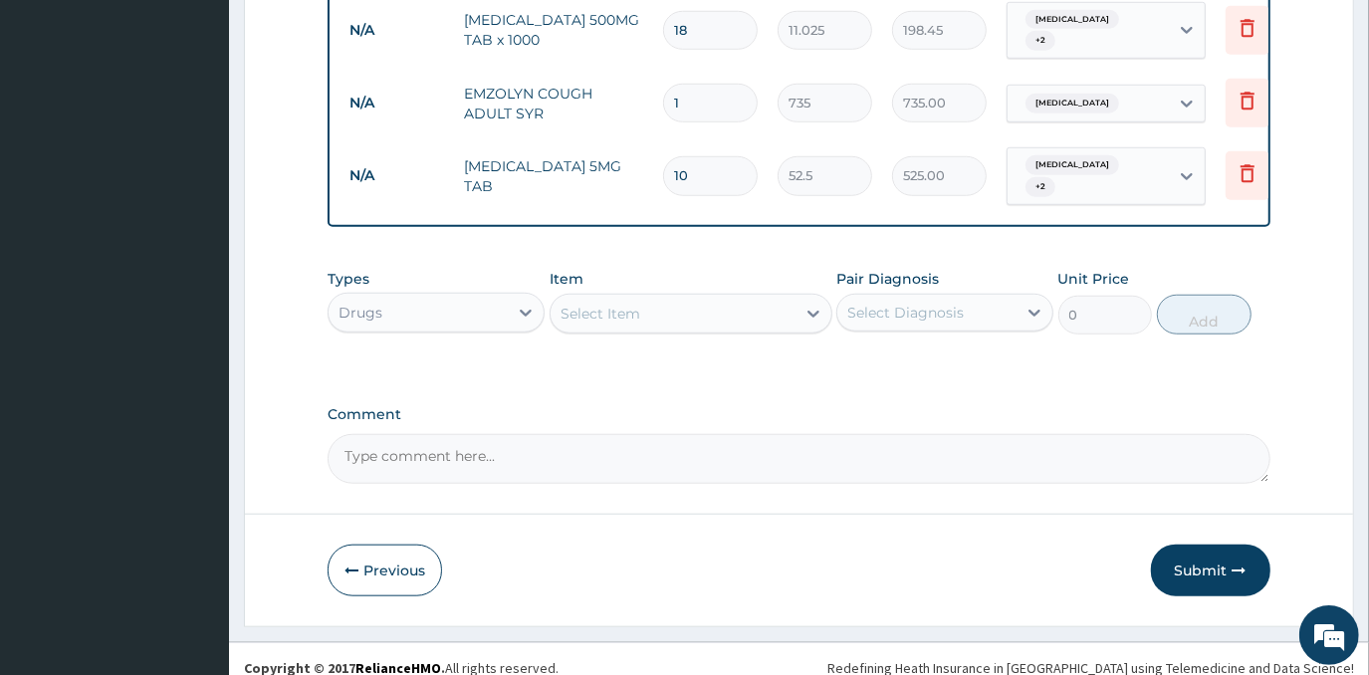
scroll to position [1036, 0]
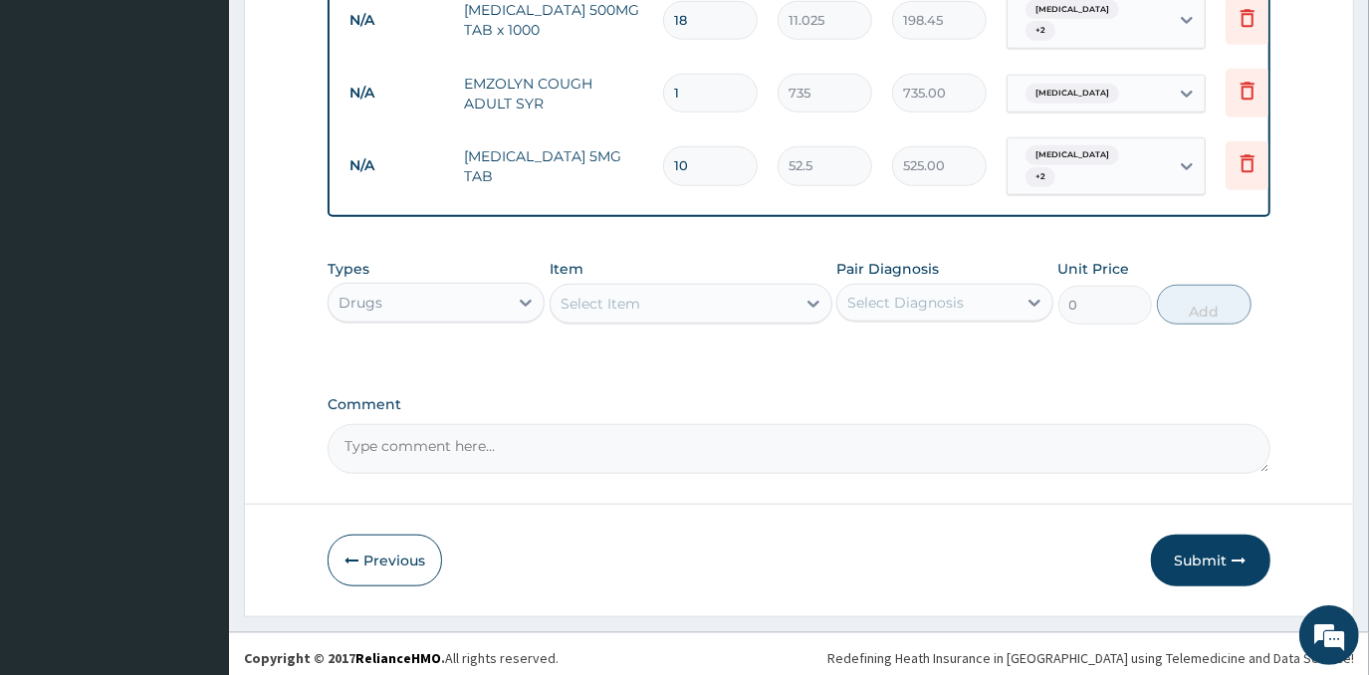
type input "10"
click at [754, 301] on div "Select Item" at bounding box center [673, 304] width 245 height 32
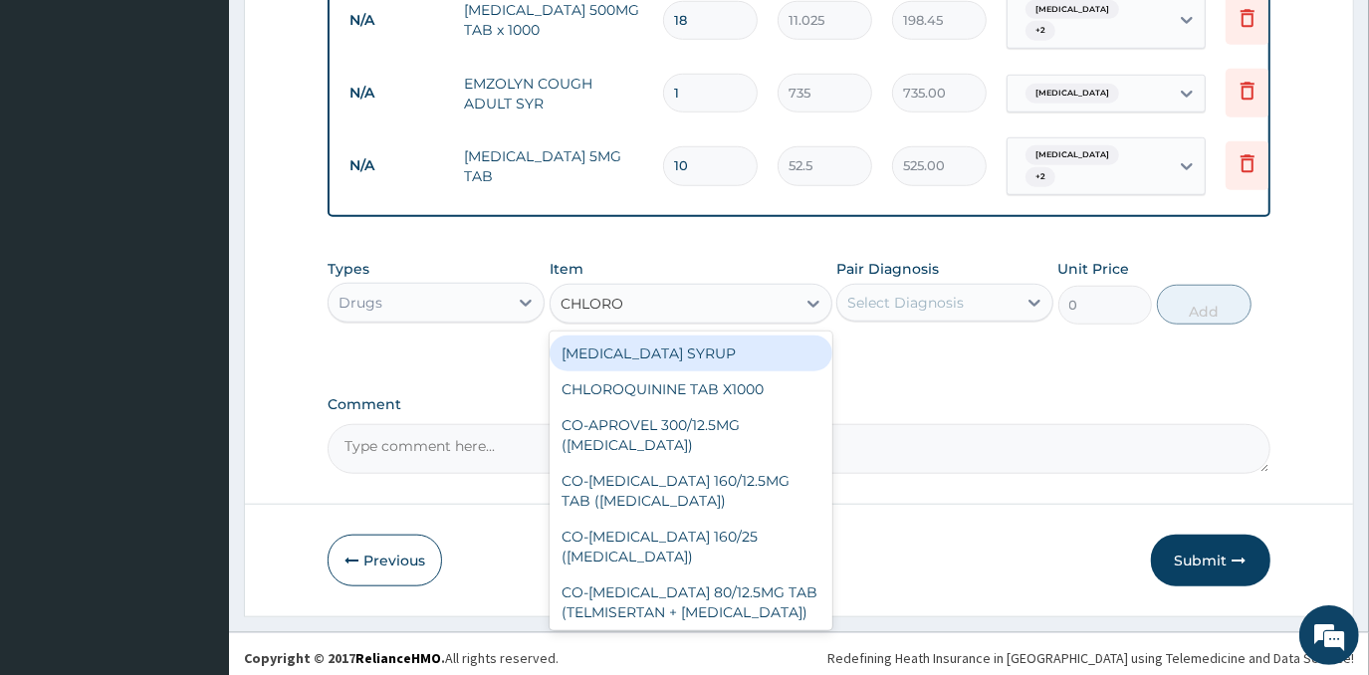
type input "CHLOROQ"
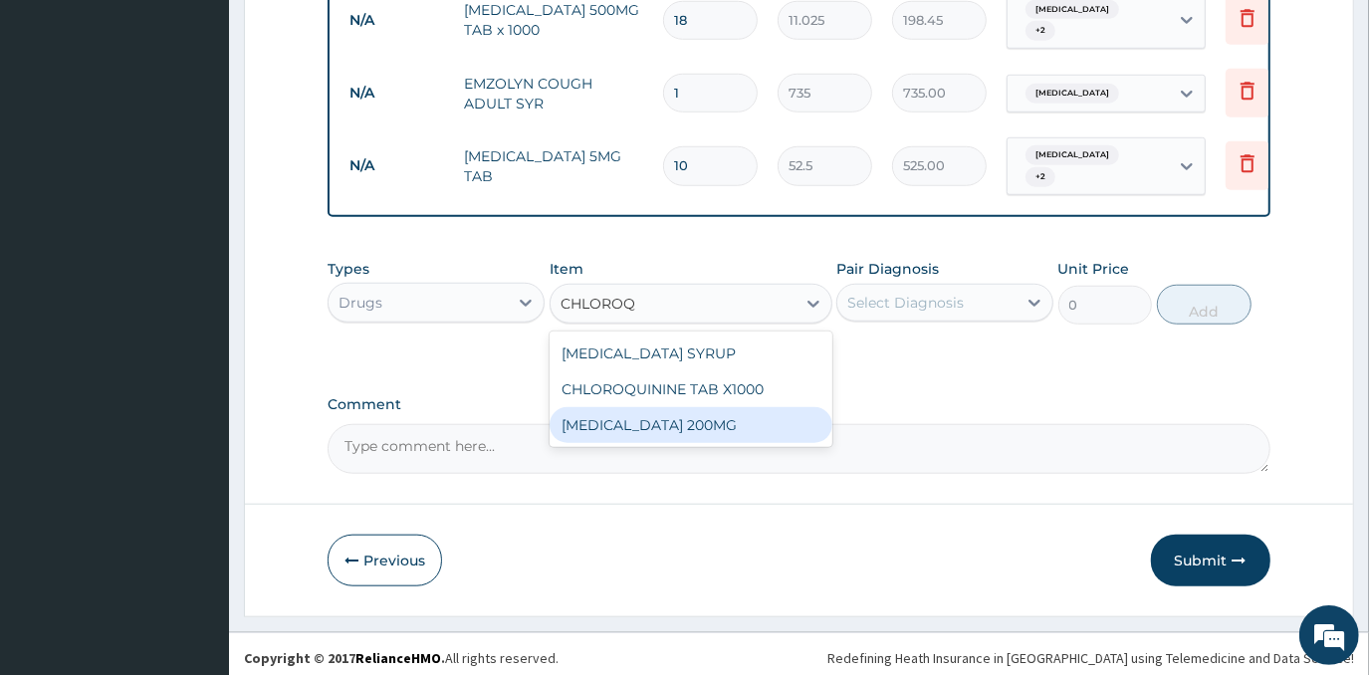
click at [734, 407] on div "Hydroxychloroquine 200MG" at bounding box center [691, 425] width 283 height 36
type input "154.35"
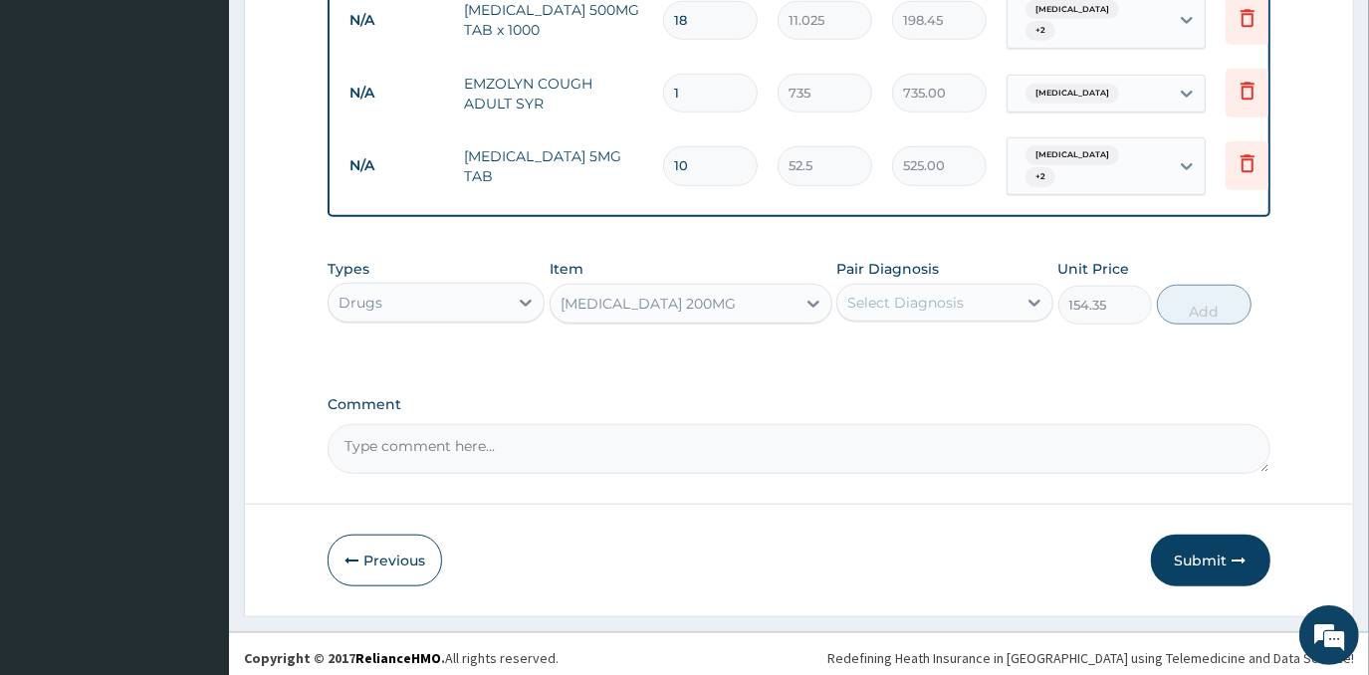
click at [905, 295] on div "Select Diagnosis" at bounding box center [905, 303] width 117 height 20
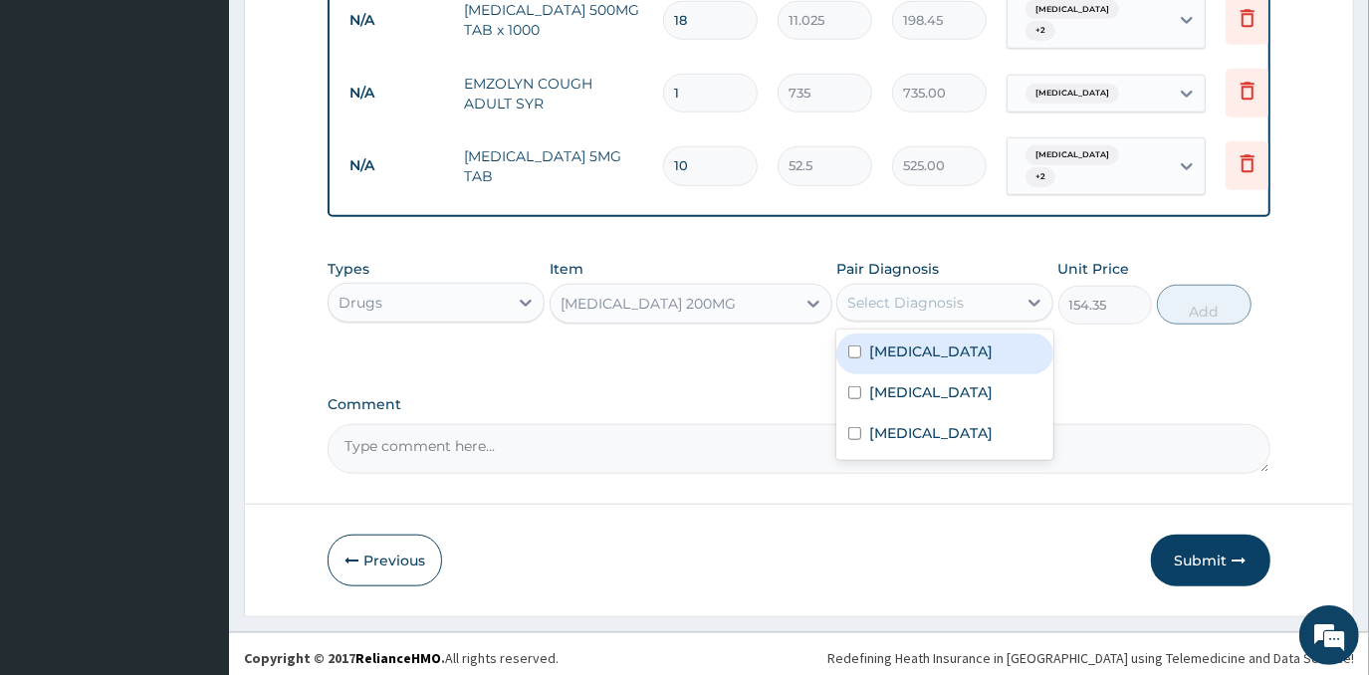
click at [915, 353] on label "Malaria" at bounding box center [930, 352] width 123 height 20
checkbox input "true"
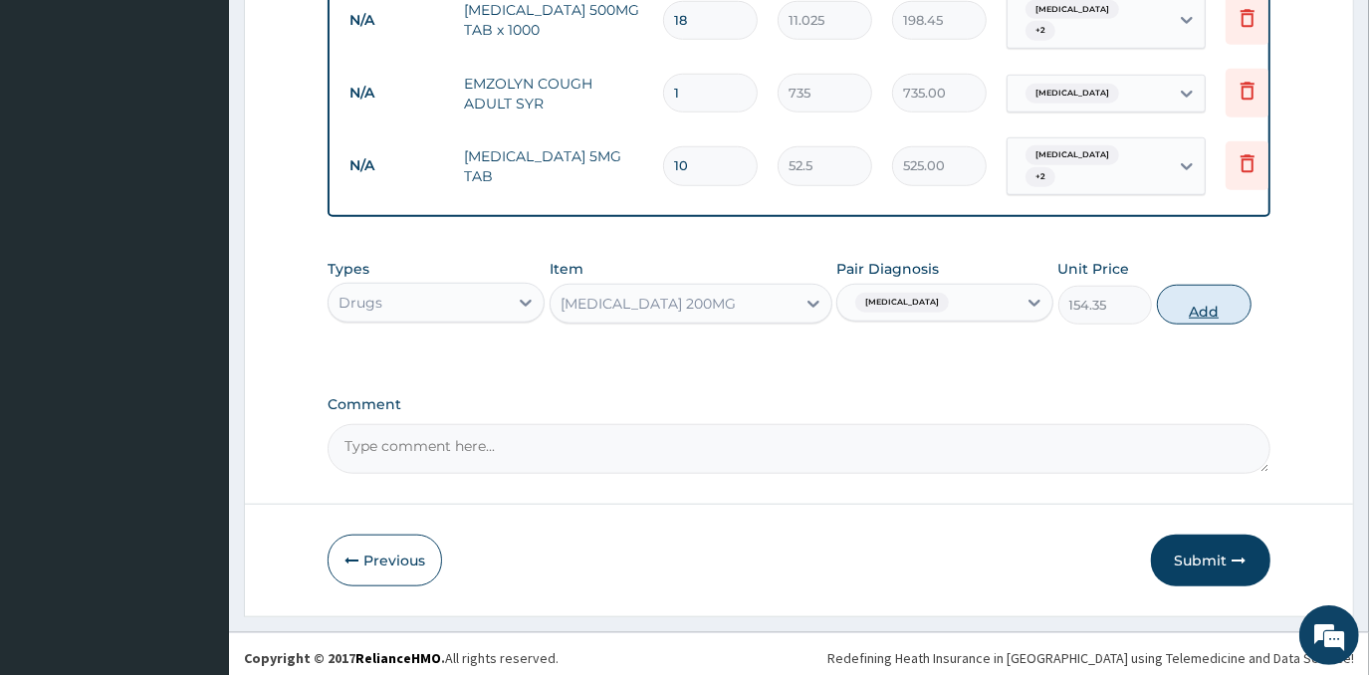
click at [1211, 295] on button "Add" at bounding box center [1204, 305] width 95 height 40
type input "0"
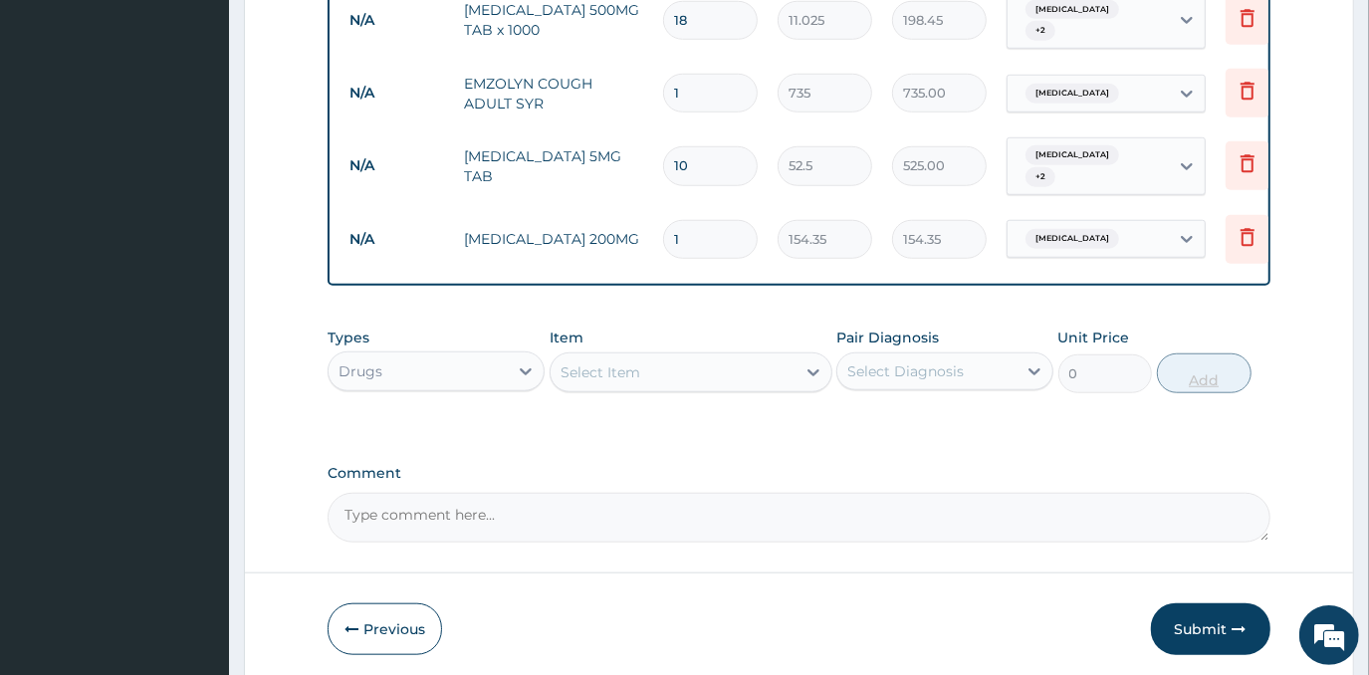
type input "0.00"
type input "3"
type input "463.05"
type input "3"
click at [737, 357] on div "Select Item" at bounding box center [673, 373] width 245 height 32
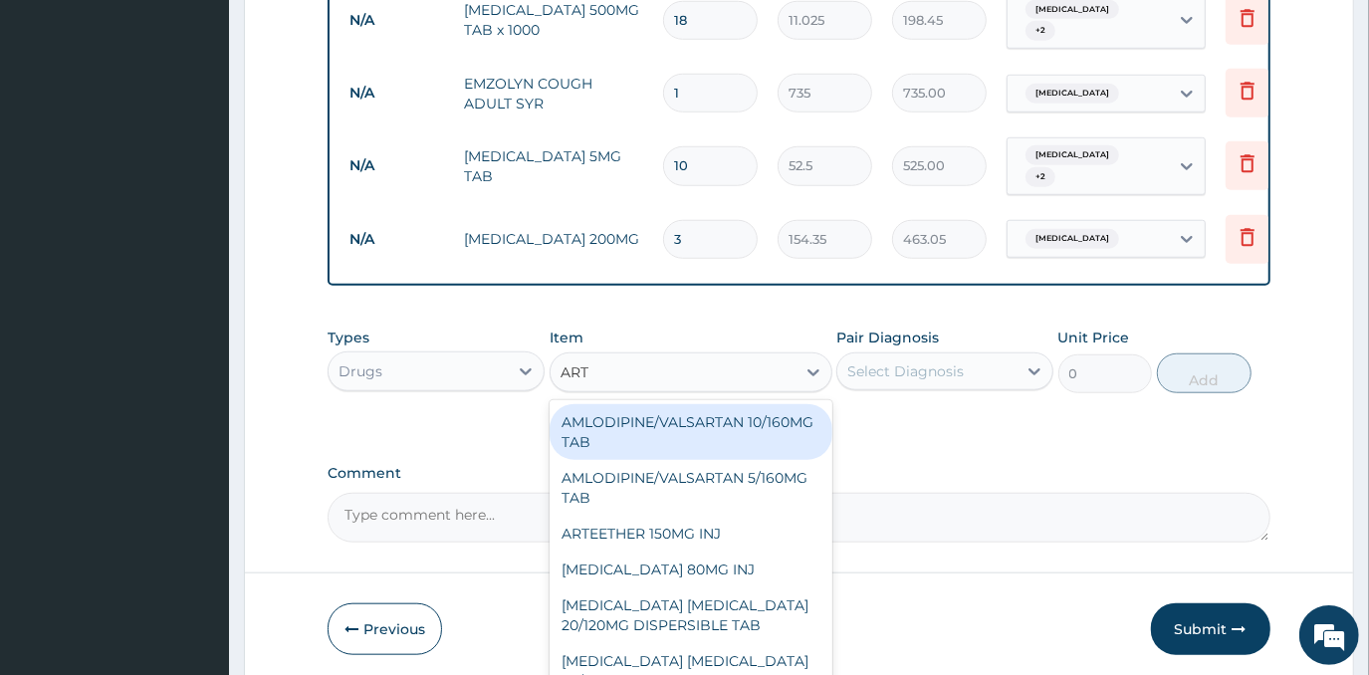
type input "ARTE"
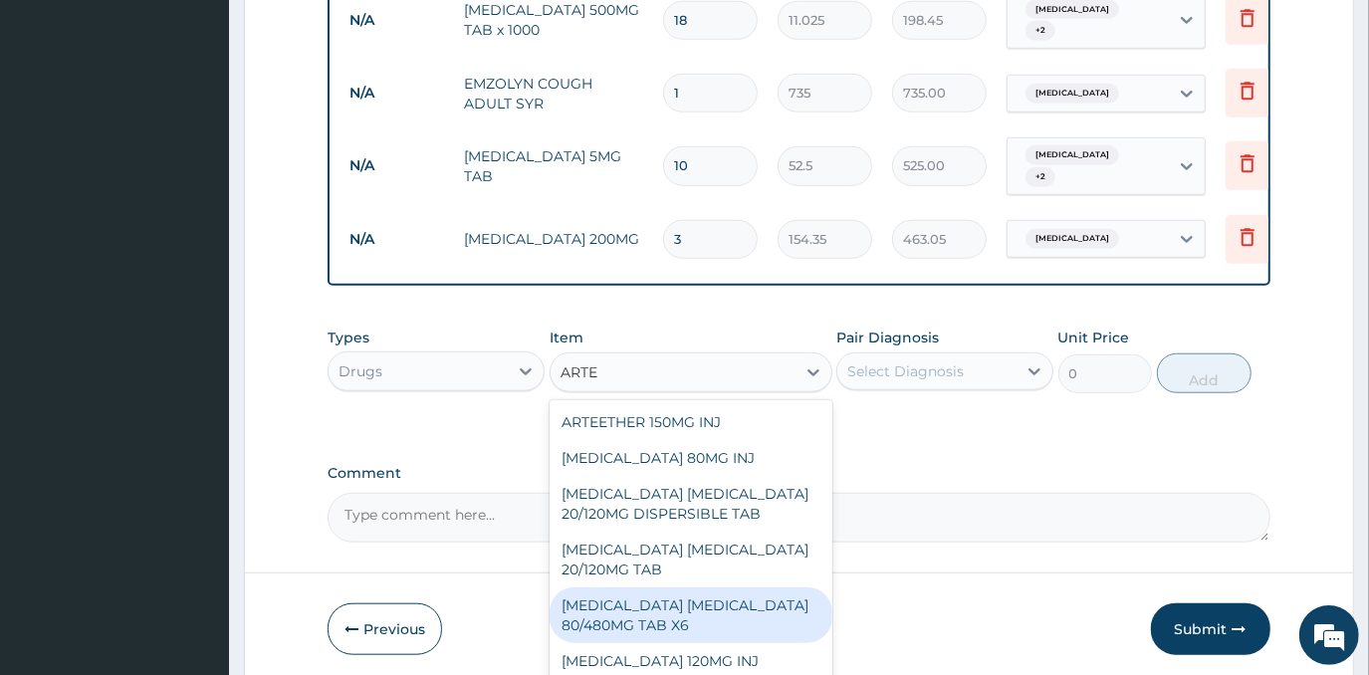
click at [693, 596] on div "ARTEMETHER LUMEFANTRINE 80/480MG TAB X6" at bounding box center [691, 616] width 283 height 56
type input "262.5"
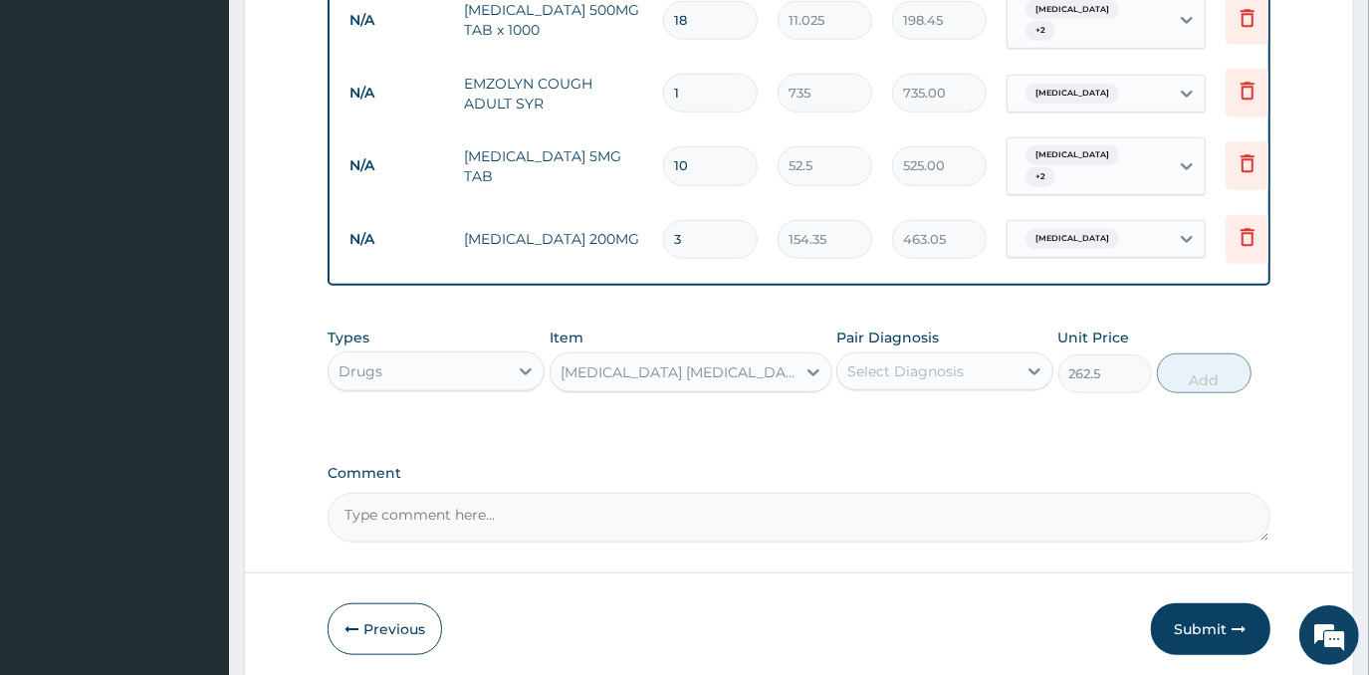
click at [958, 370] on div "Select Diagnosis" at bounding box center [905, 371] width 117 height 20
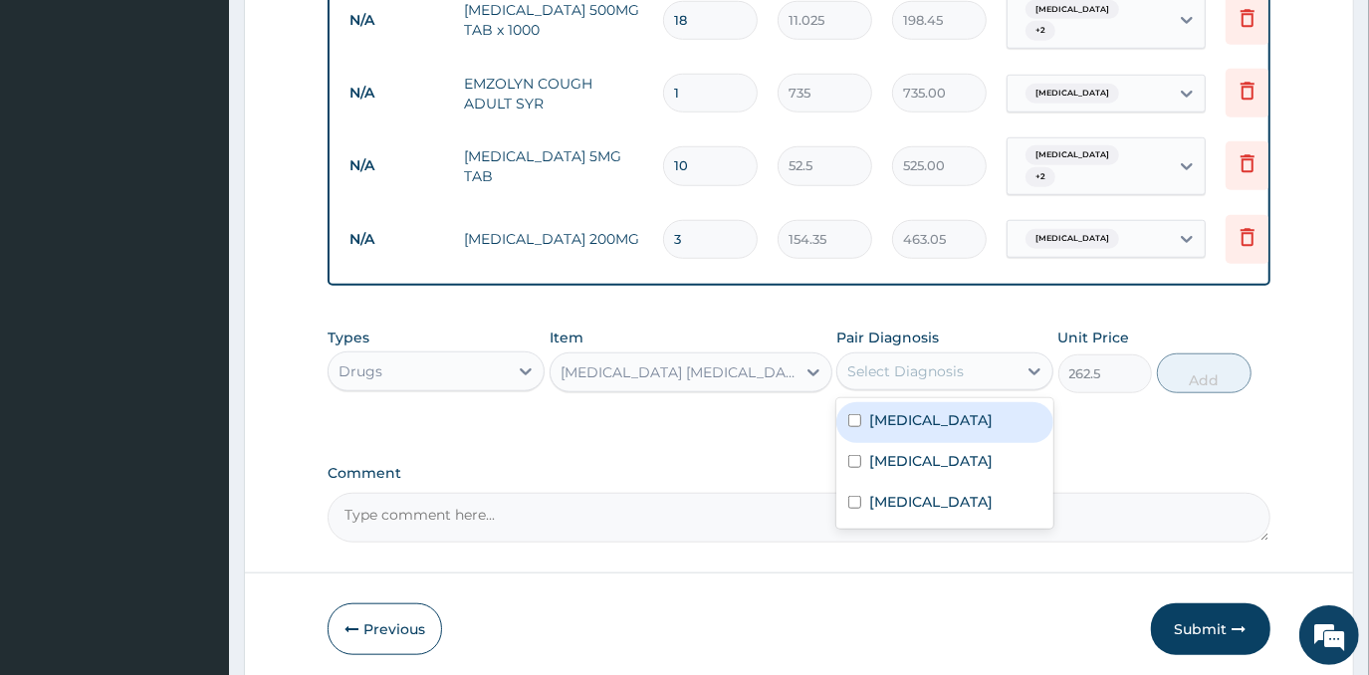
click at [929, 429] on div "Malaria" at bounding box center [945, 422] width 217 height 41
checkbox input "true"
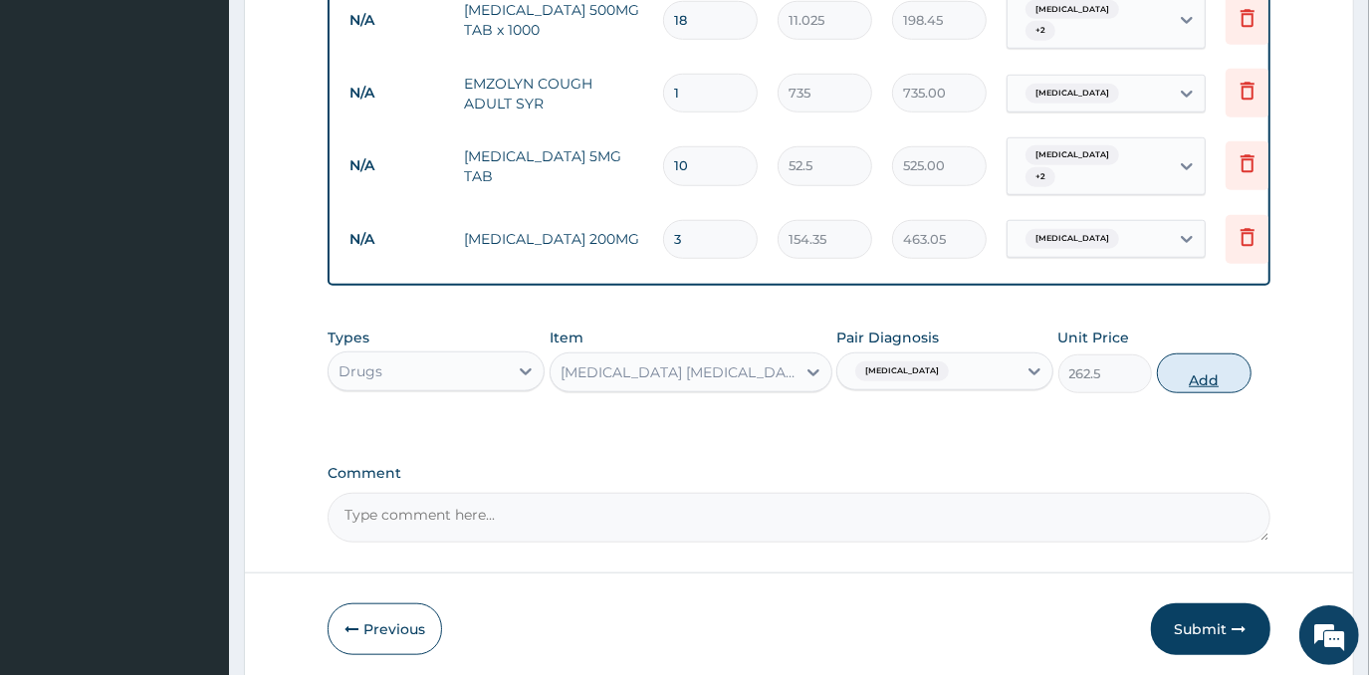
click at [1175, 364] on button "Add" at bounding box center [1204, 374] width 95 height 40
type input "0"
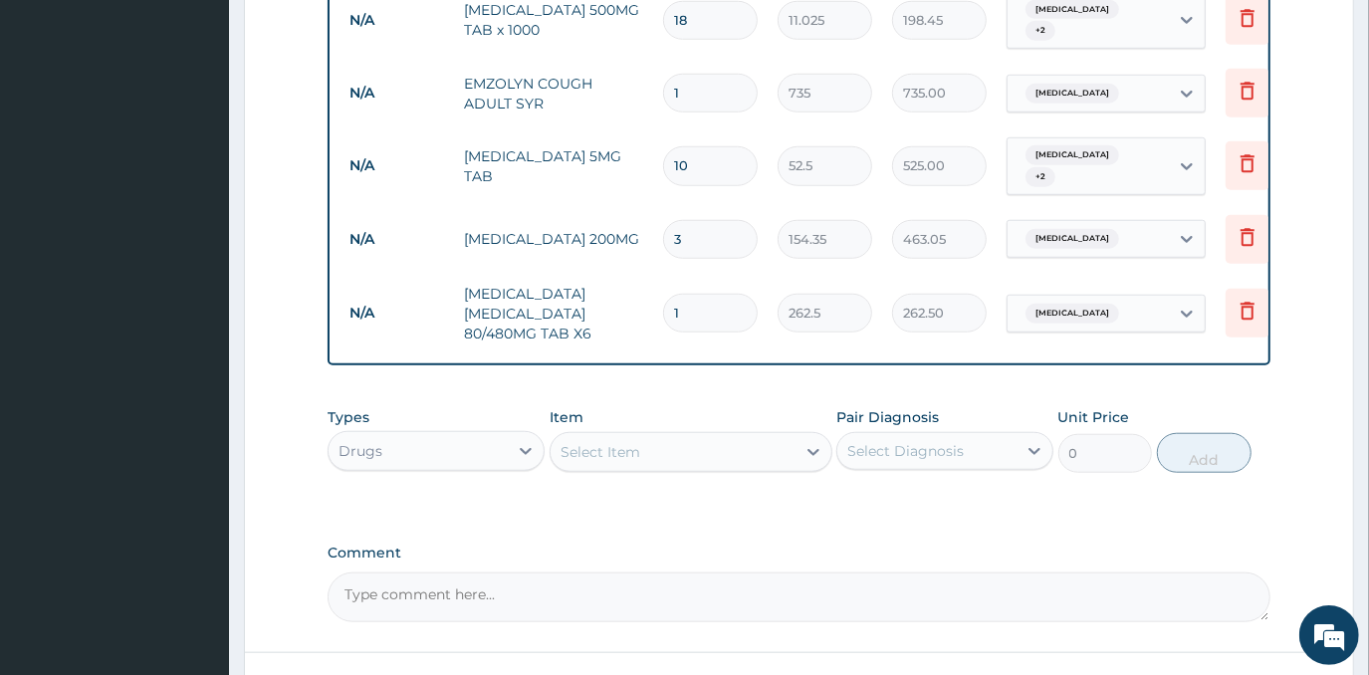
type input "0.00"
type input "6"
type input "1575.00"
type input "6"
click at [508, 451] on div at bounding box center [526, 451] width 36 height 36
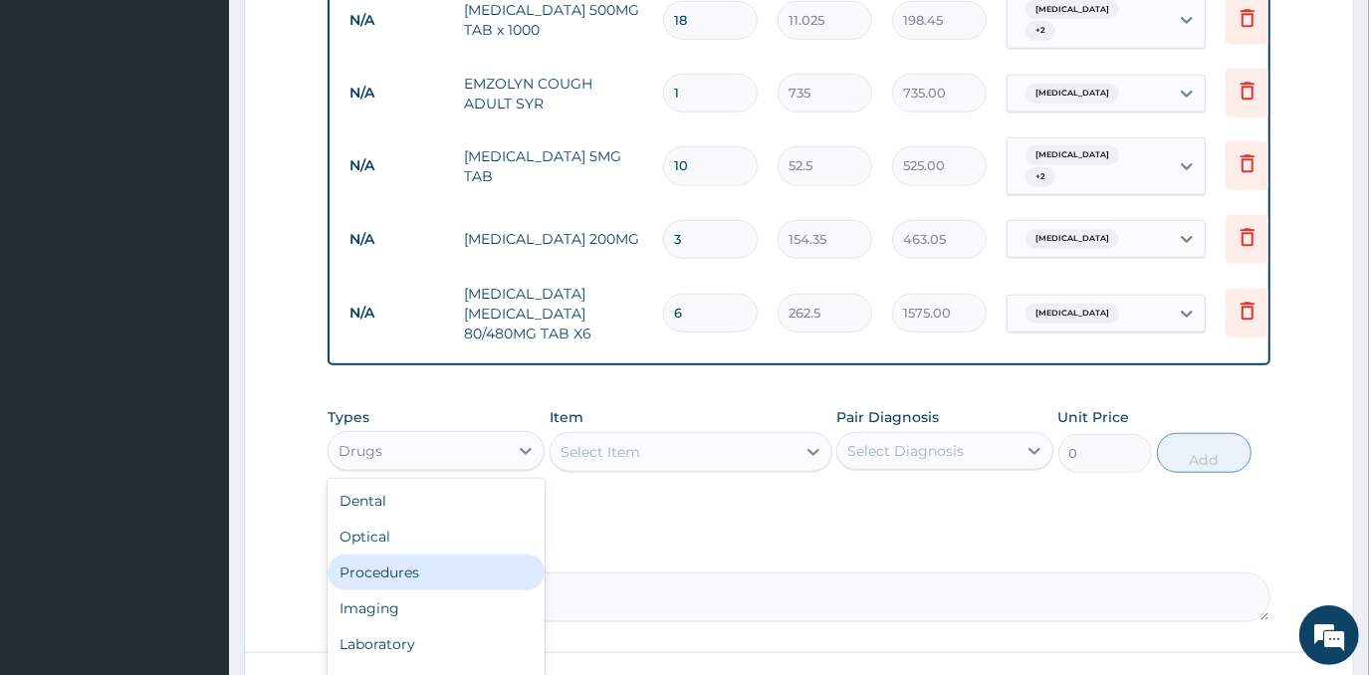
click at [479, 578] on div "Procedures" at bounding box center [436, 573] width 217 height 36
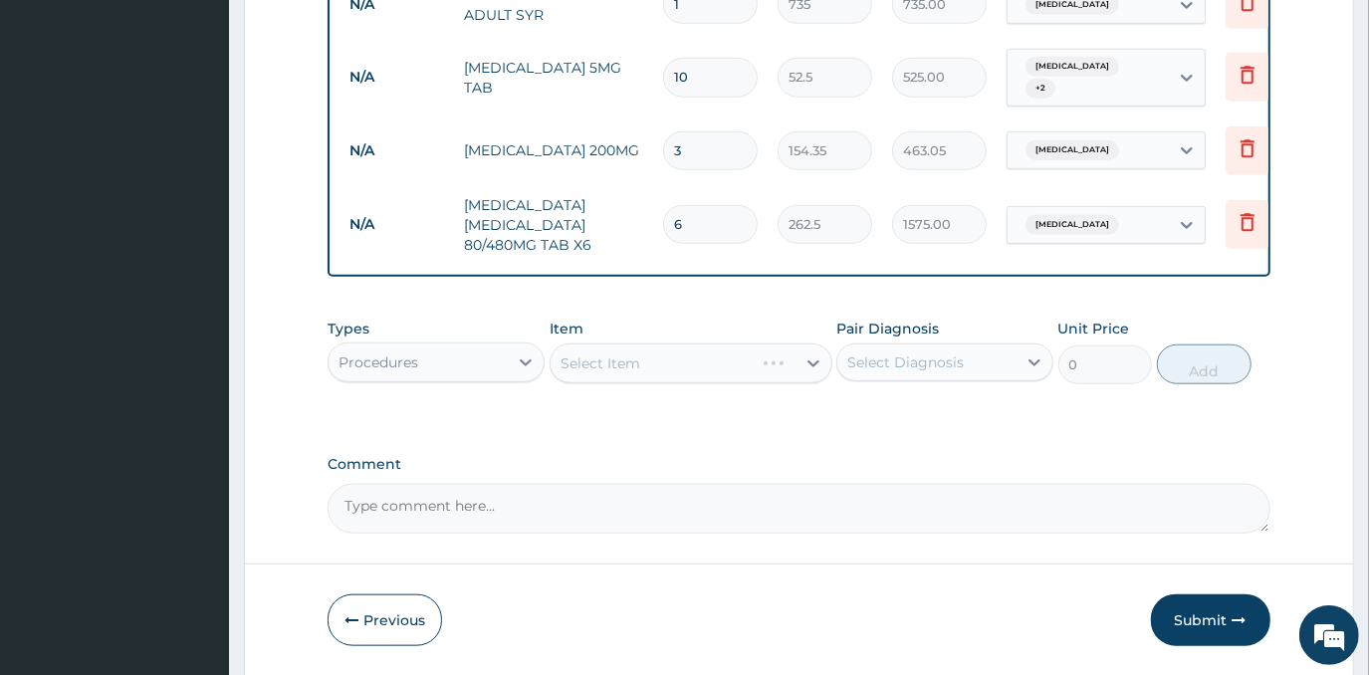
scroll to position [1185, 0]
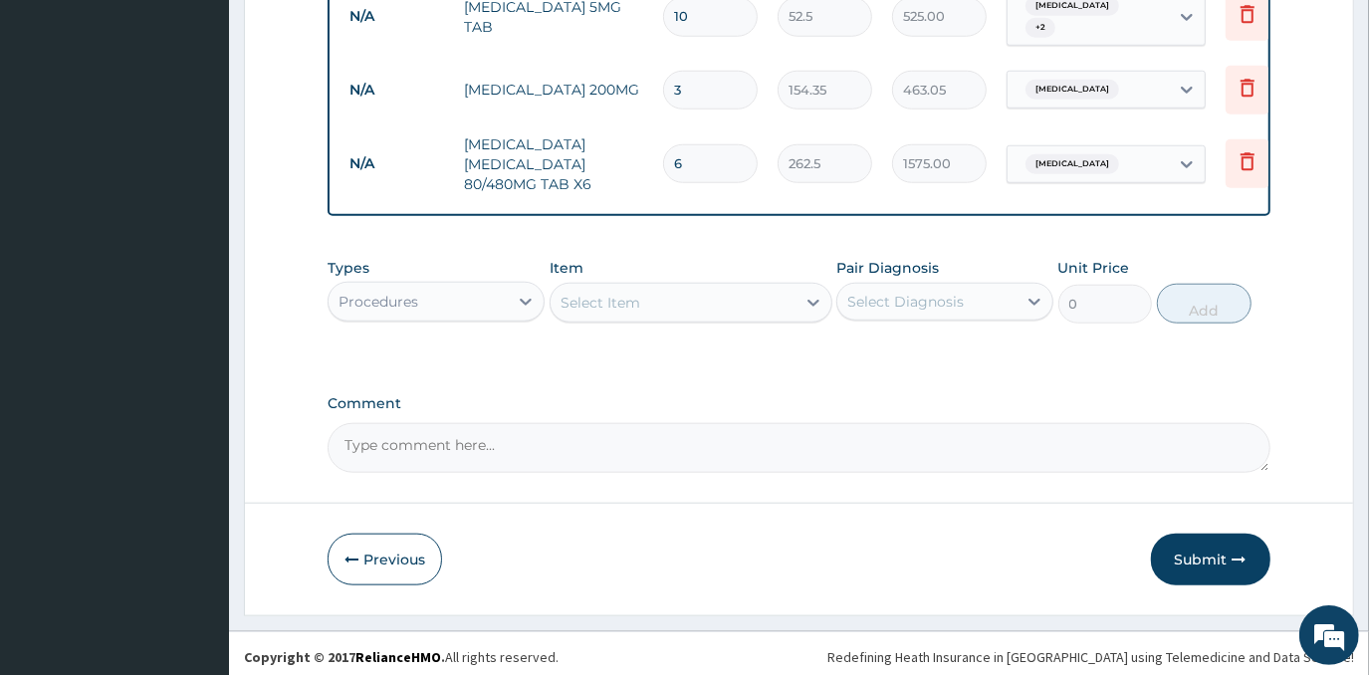
click at [706, 304] on div "Select Item" at bounding box center [673, 303] width 245 height 32
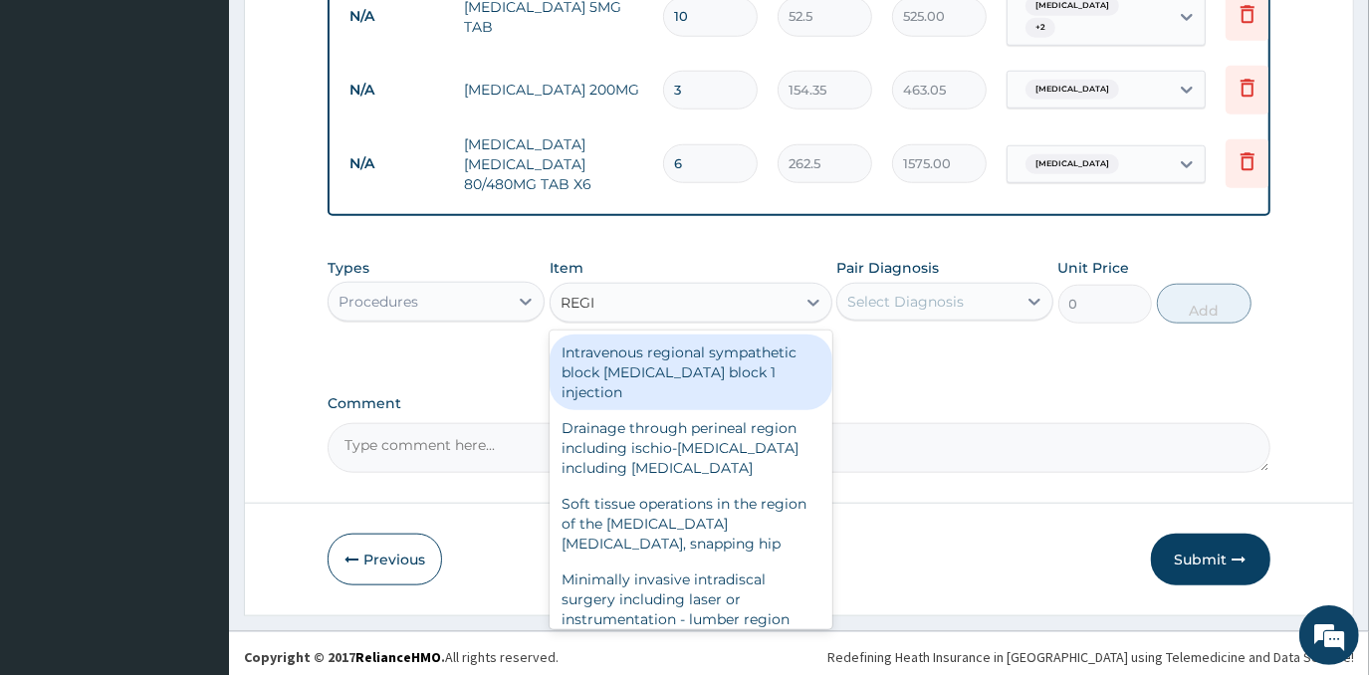
type input "REGIS"
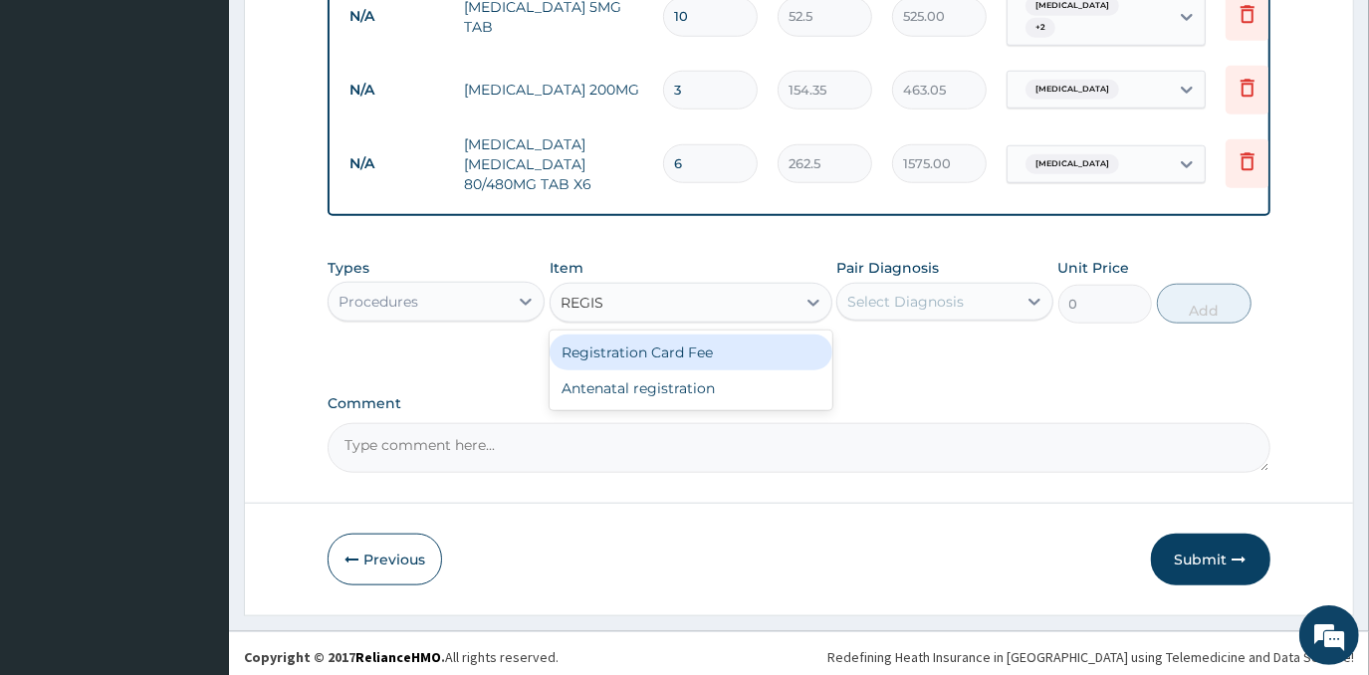
click at [733, 349] on div "Registration Card Fee" at bounding box center [691, 353] width 283 height 36
type input "2000"
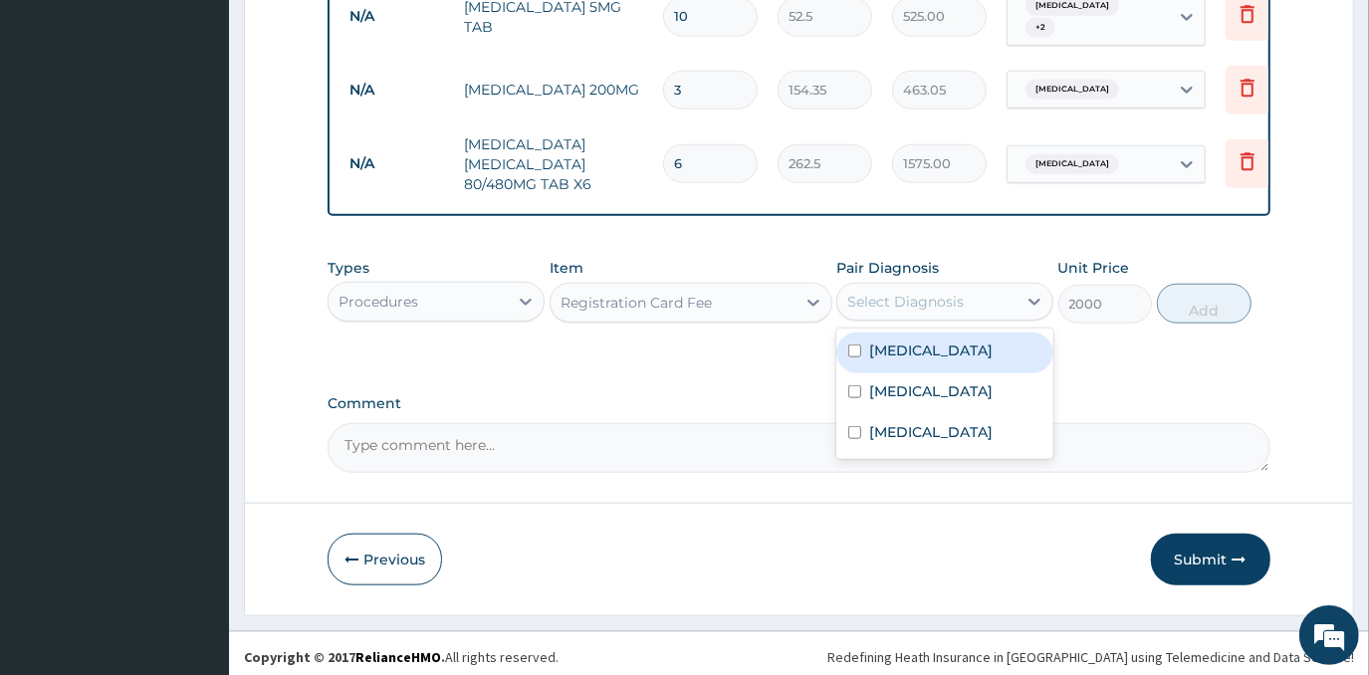
click at [976, 308] on div "Select Diagnosis" at bounding box center [926, 302] width 179 height 32
drag, startPoint x: 968, startPoint y: 353, endPoint x: 968, endPoint y: 380, distance: 27.9
click at [968, 360] on div "Malaria" at bounding box center [945, 353] width 217 height 41
checkbox input "true"
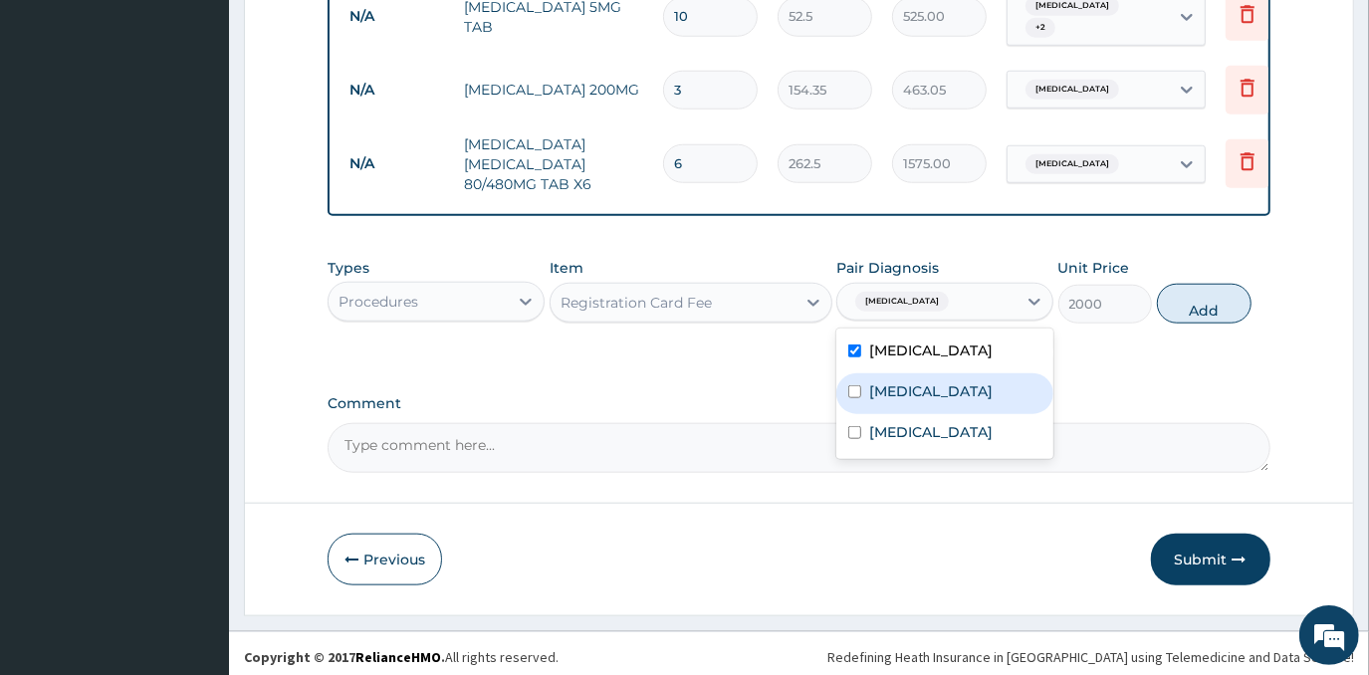
click at [968, 381] on label "Respiratory tract infection" at bounding box center [930, 391] width 123 height 20
checkbox input "true"
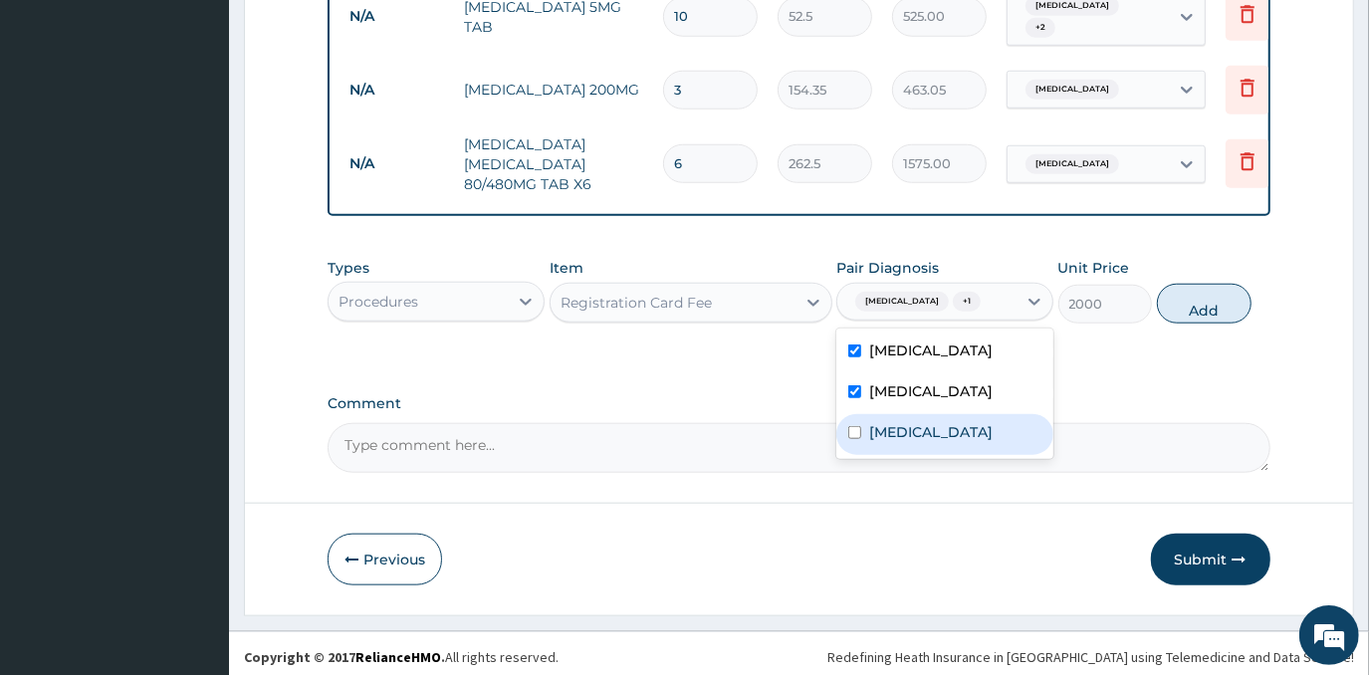
click at [966, 444] on div "Tonsillitis" at bounding box center [945, 434] width 217 height 41
checkbox input "true"
click at [1215, 293] on button "Add" at bounding box center [1204, 304] width 95 height 40
type input "0"
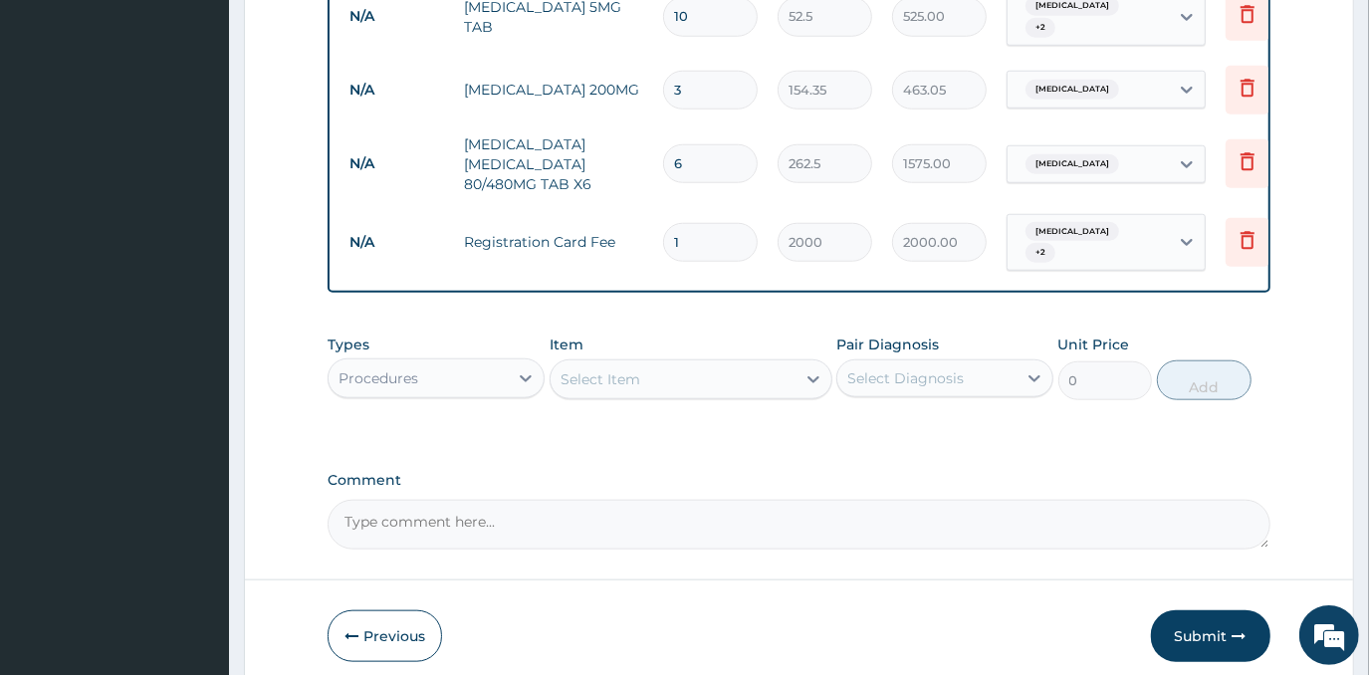
click at [631, 369] on div "Select Item" at bounding box center [601, 379] width 80 height 20
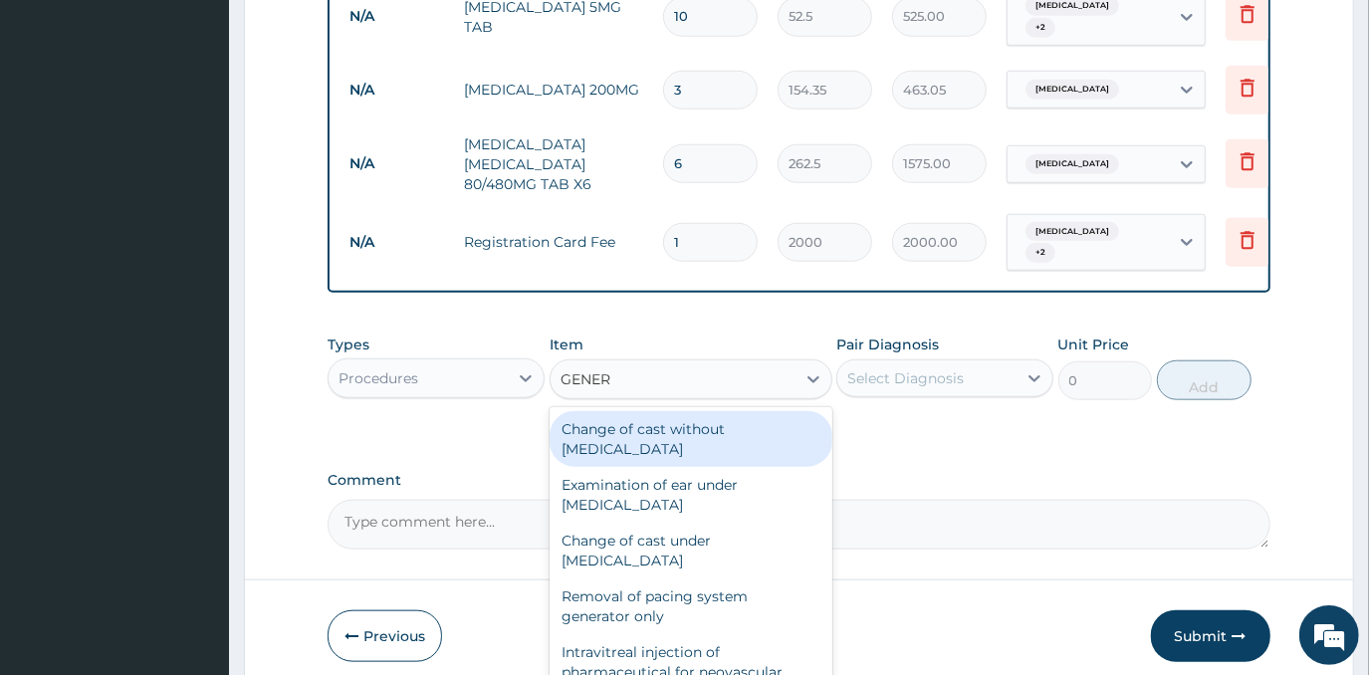
type input "GENERA"
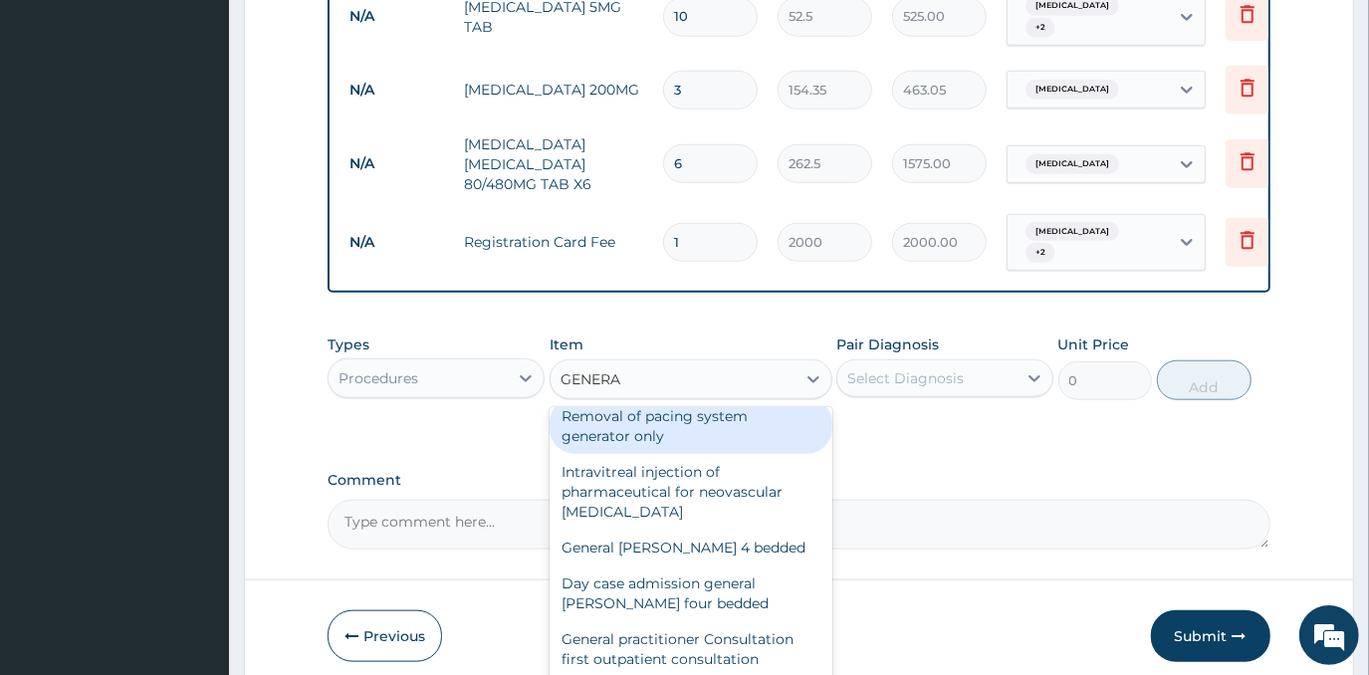
scroll to position [271, 0]
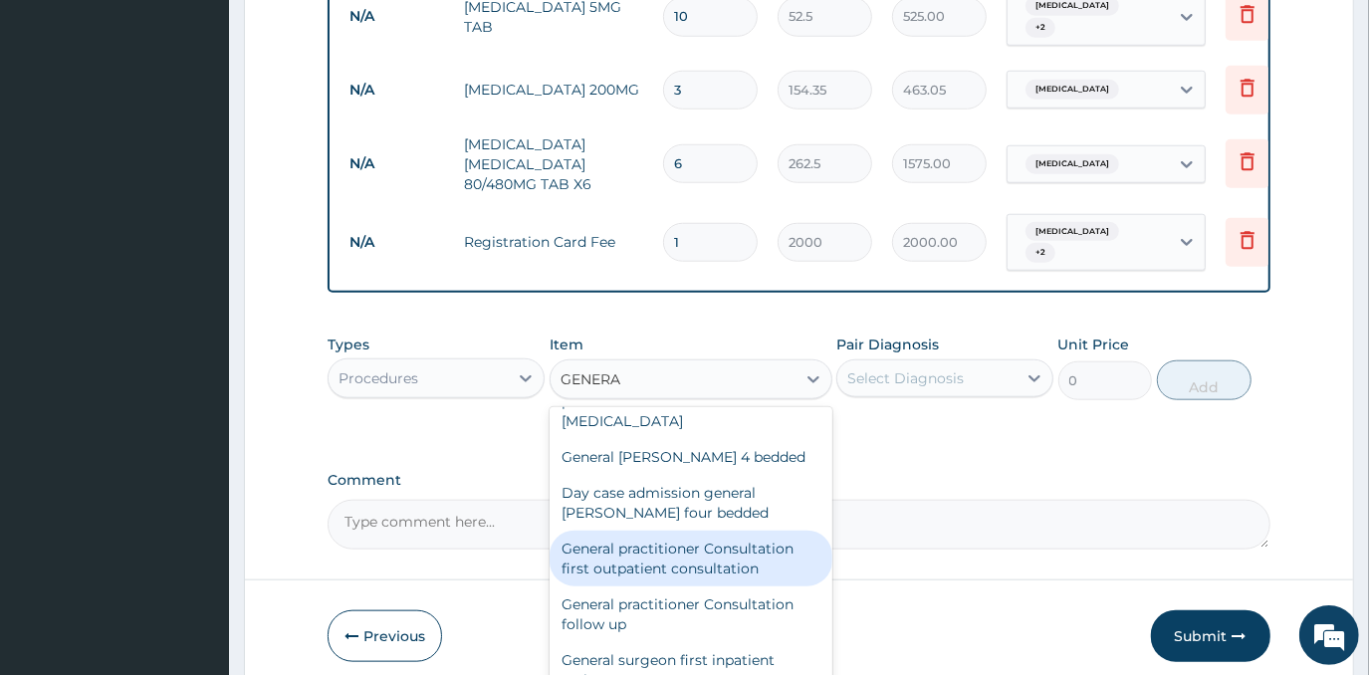
click at [669, 543] on div "General practitioner Consultation first outpatient consultation" at bounding box center [691, 559] width 283 height 56
type input "3000"
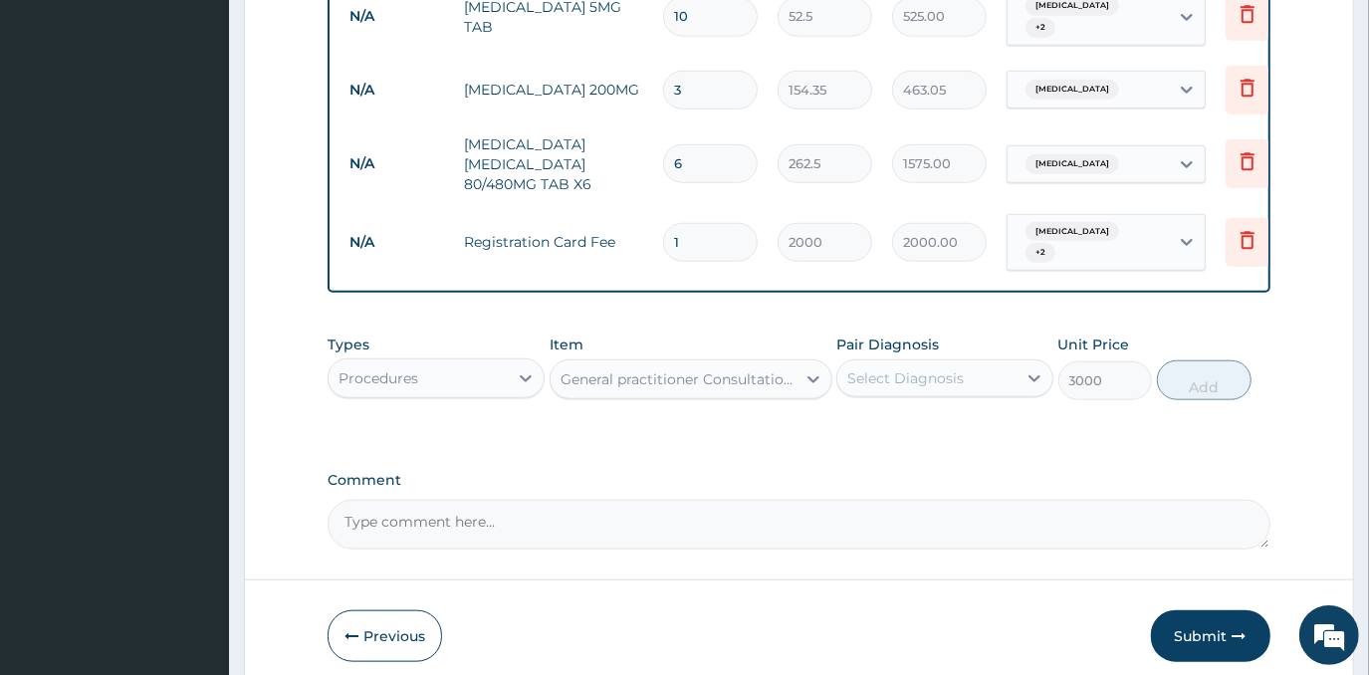
click at [989, 362] on div "Select Diagnosis" at bounding box center [926, 378] width 179 height 32
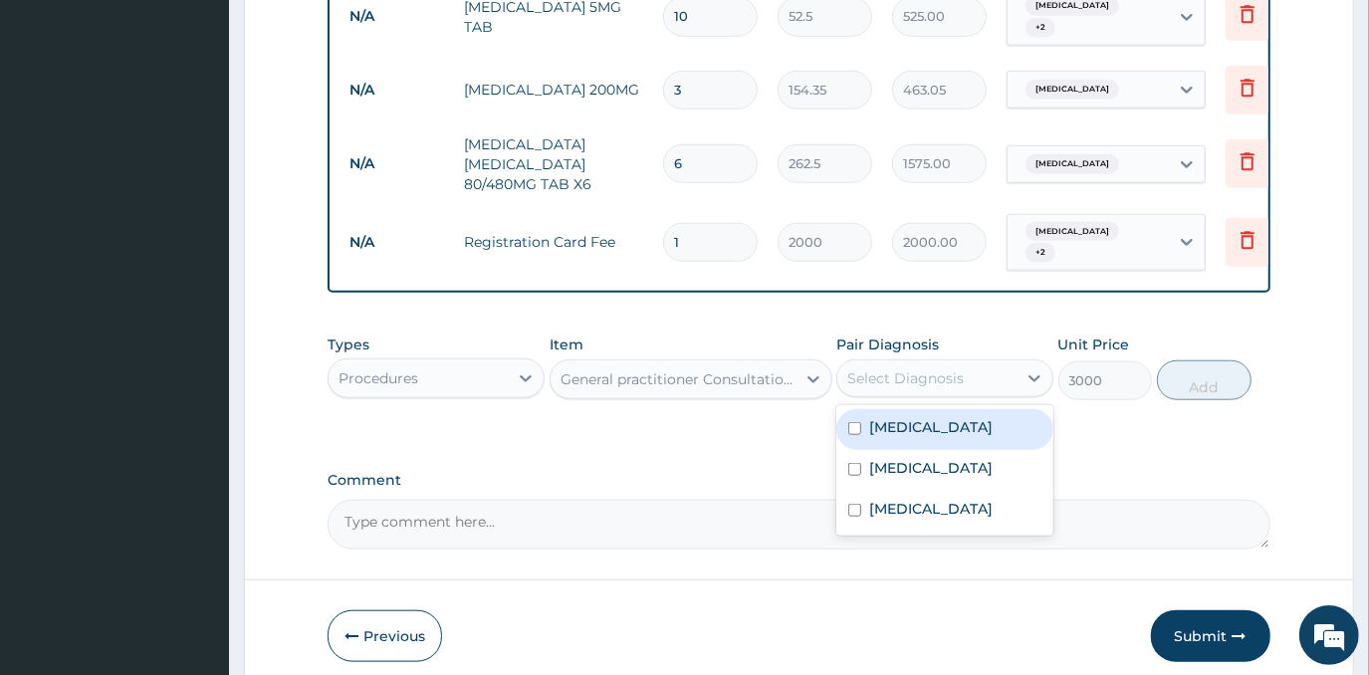
click at [933, 405] on div "Malaria Respiratory tract infection Tonsillitis" at bounding box center [945, 470] width 217 height 130
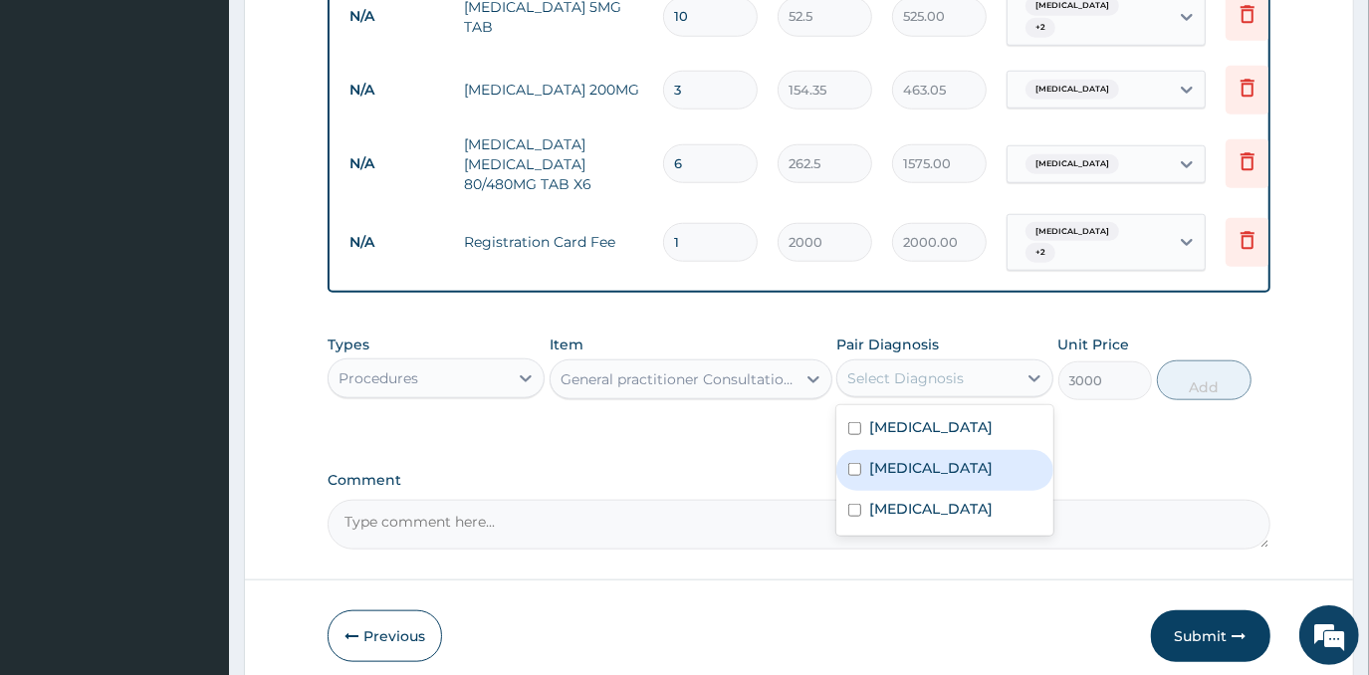
click at [932, 458] on label "Respiratory tract infection" at bounding box center [930, 468] width 123 height 20
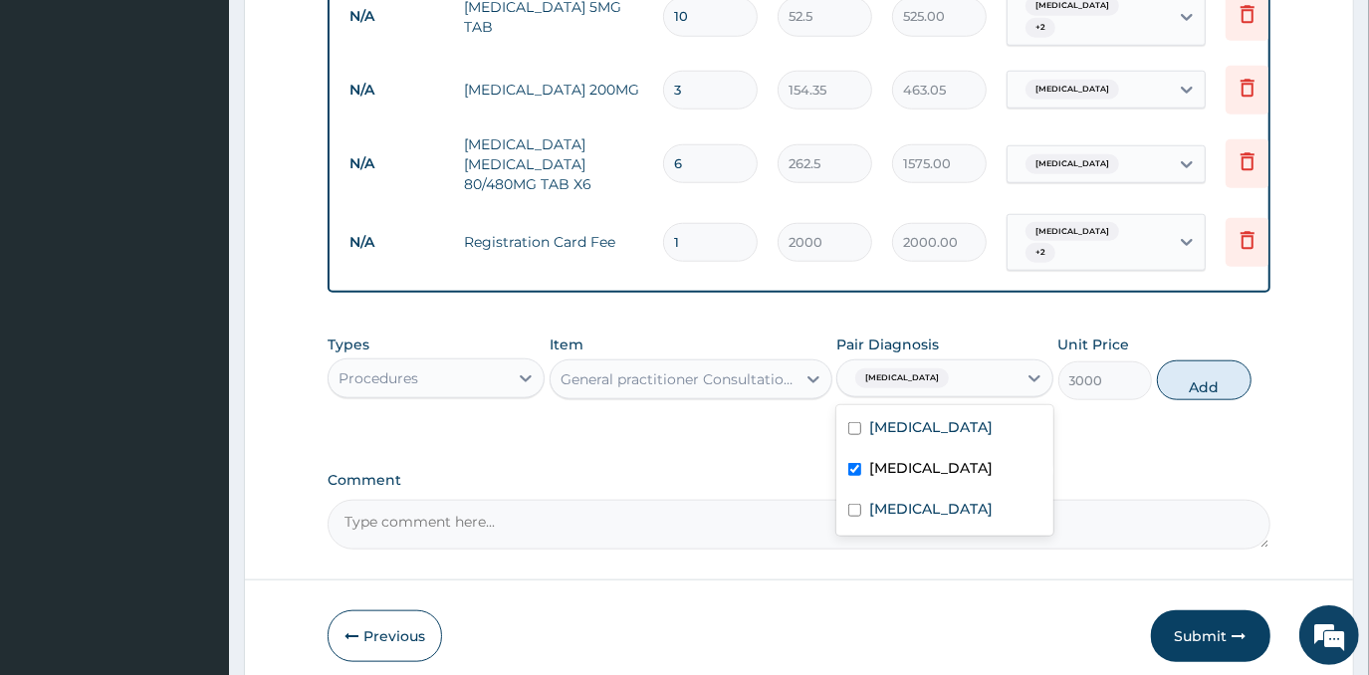
click at [926, 491] on div "Respiratory tract infection" at bounding box center [945, 470] width 217 height 41
checkbox input "false"
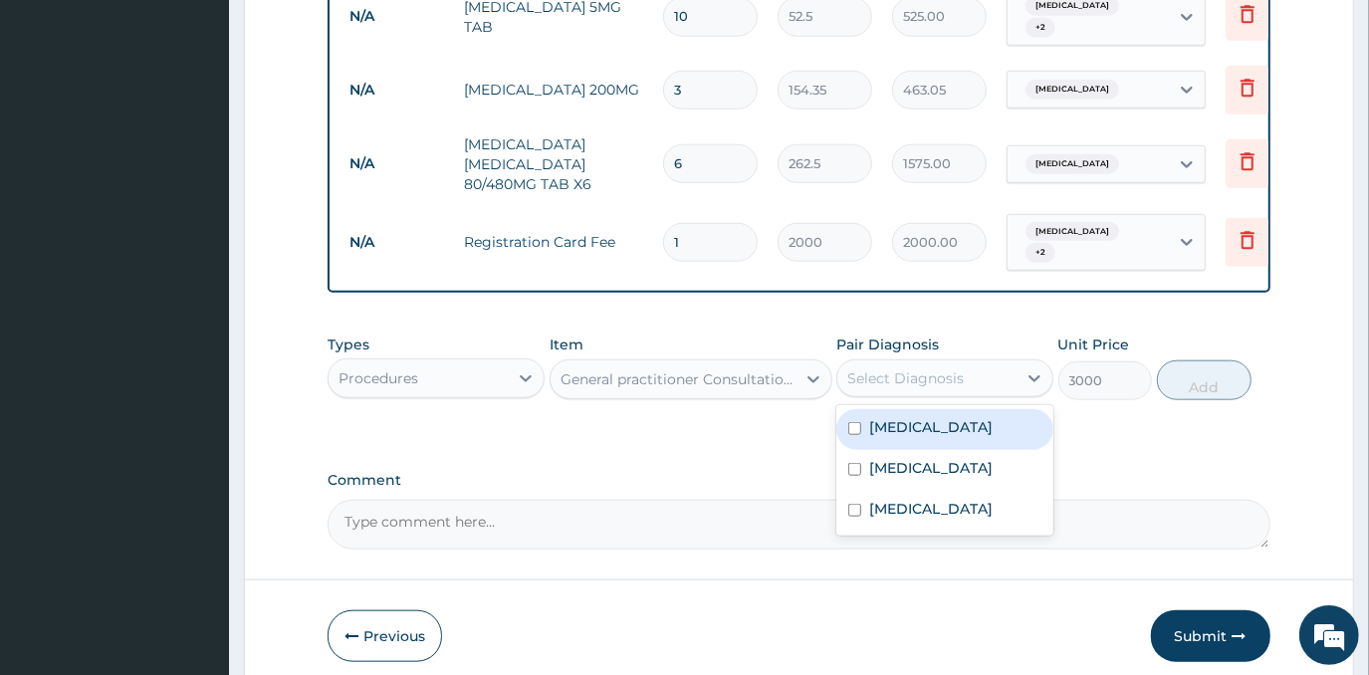
drag, startPoint x: 932, startPoint y: 408, endPoint x: 932, endPoint y: 459, distance: 50.8
click at [932, 415] on div "Malaria" at bounding box center [945, 429] width 217 height 41
checkbox input "true"
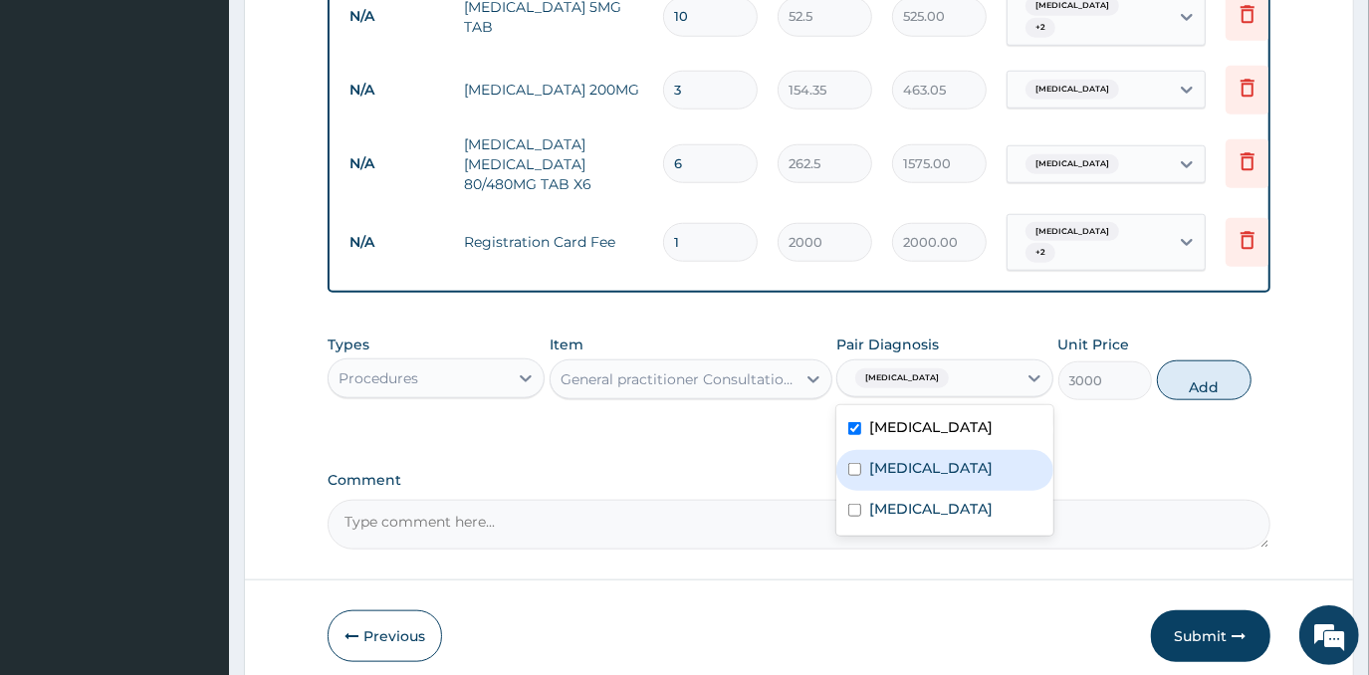
click at [930, 471] on label "Respiratory tract infection" at bounding box center [930, 468] width 123 height 20
checkbox input "true"
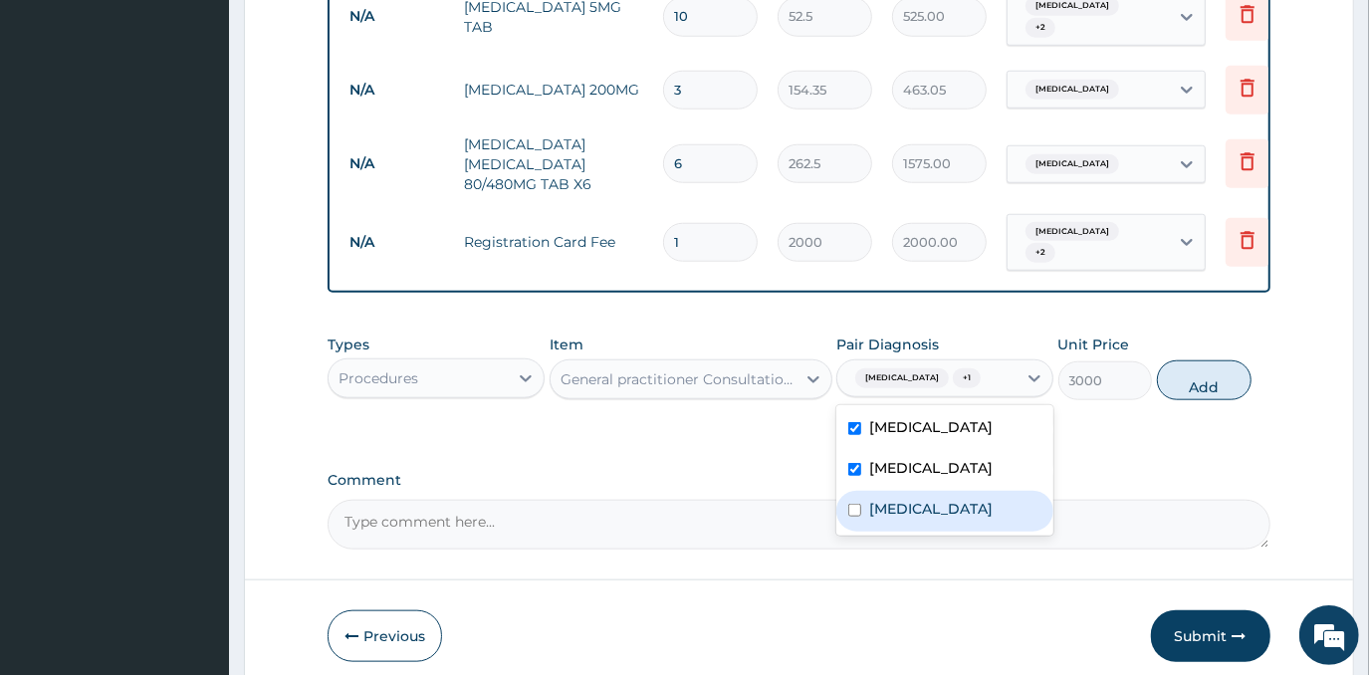
click at [924, 504] on div "Tonsillitis" at bounding box center [945, 511] width 217 height 41
checkbox input "true"
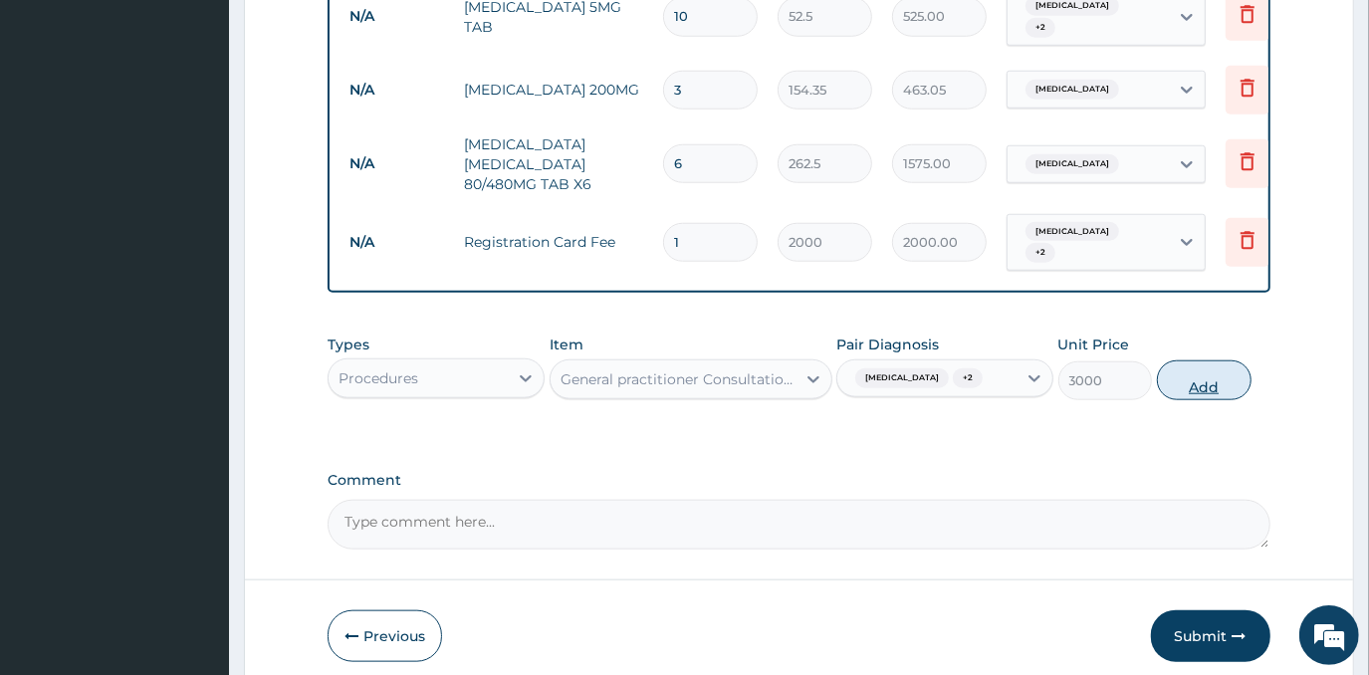
click at [1171, 367] on button "Add" at bounding box center [1204, 380] width 95 height 40
type input "0"
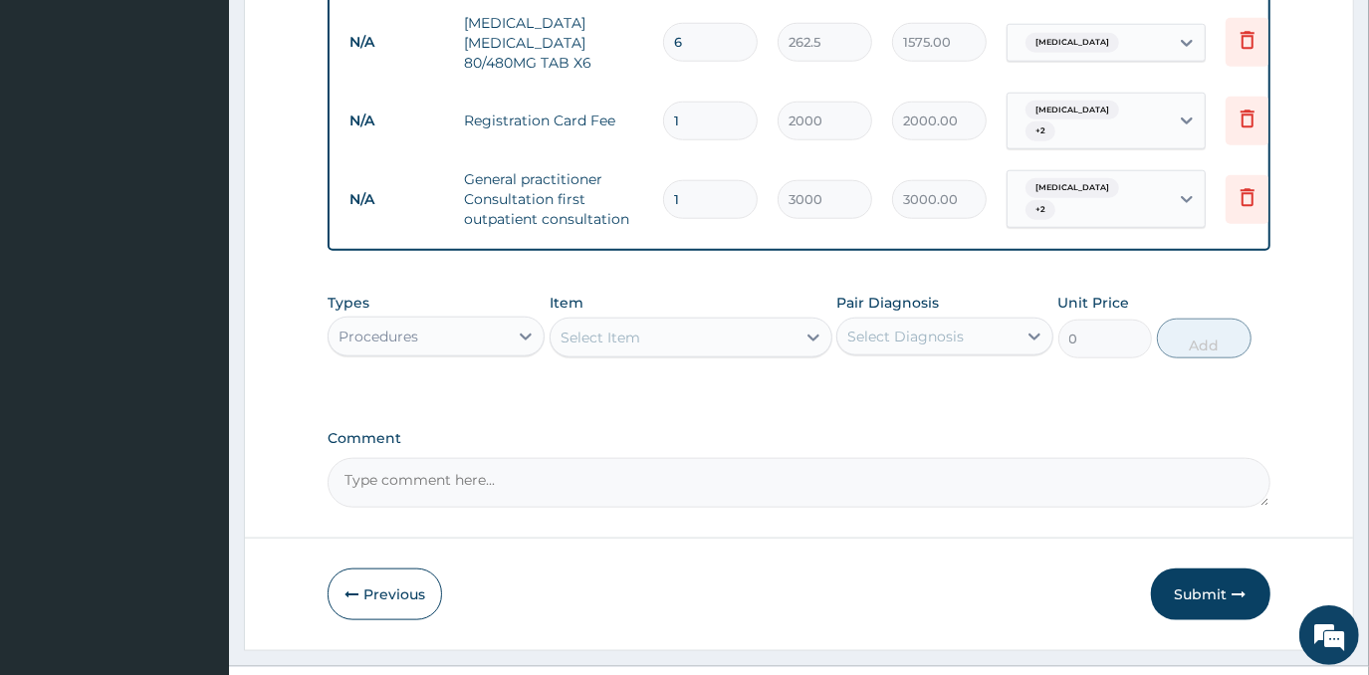
scroll to position [1333, 0]
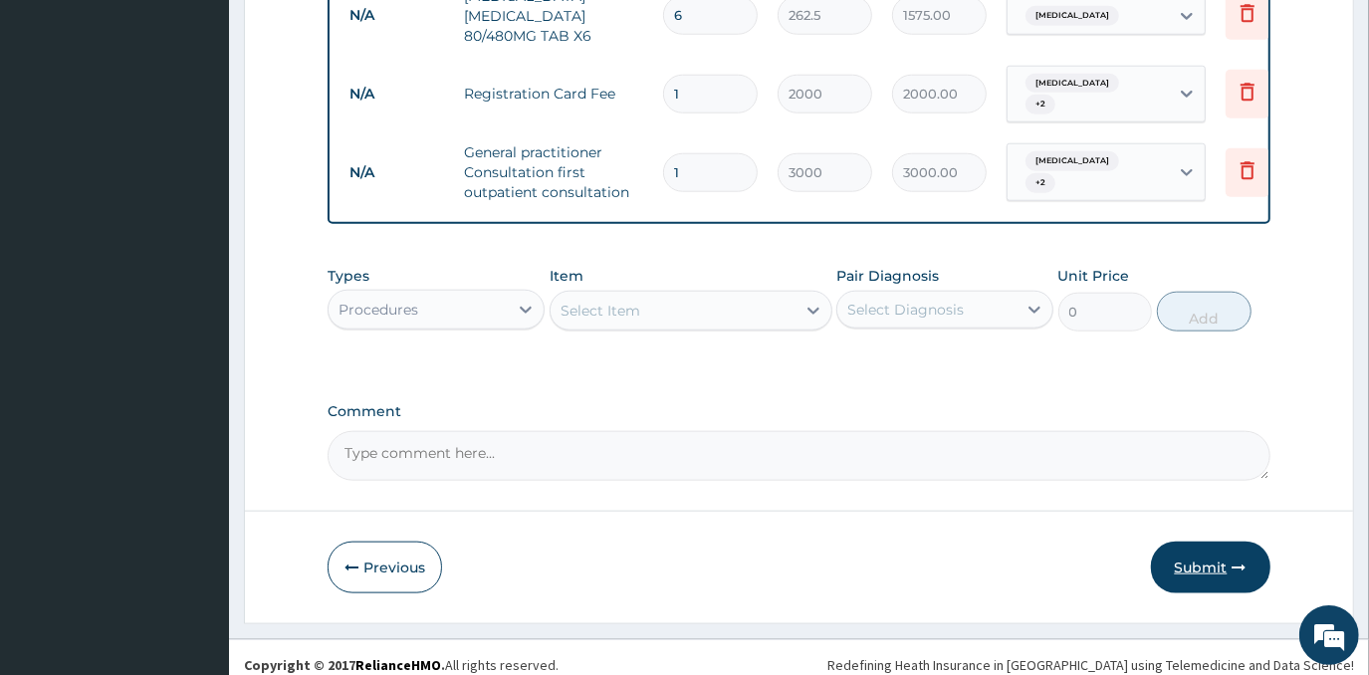
click at [1192, 560] on button "Submit" at bounding box center [1211, 568] width 120 height 52
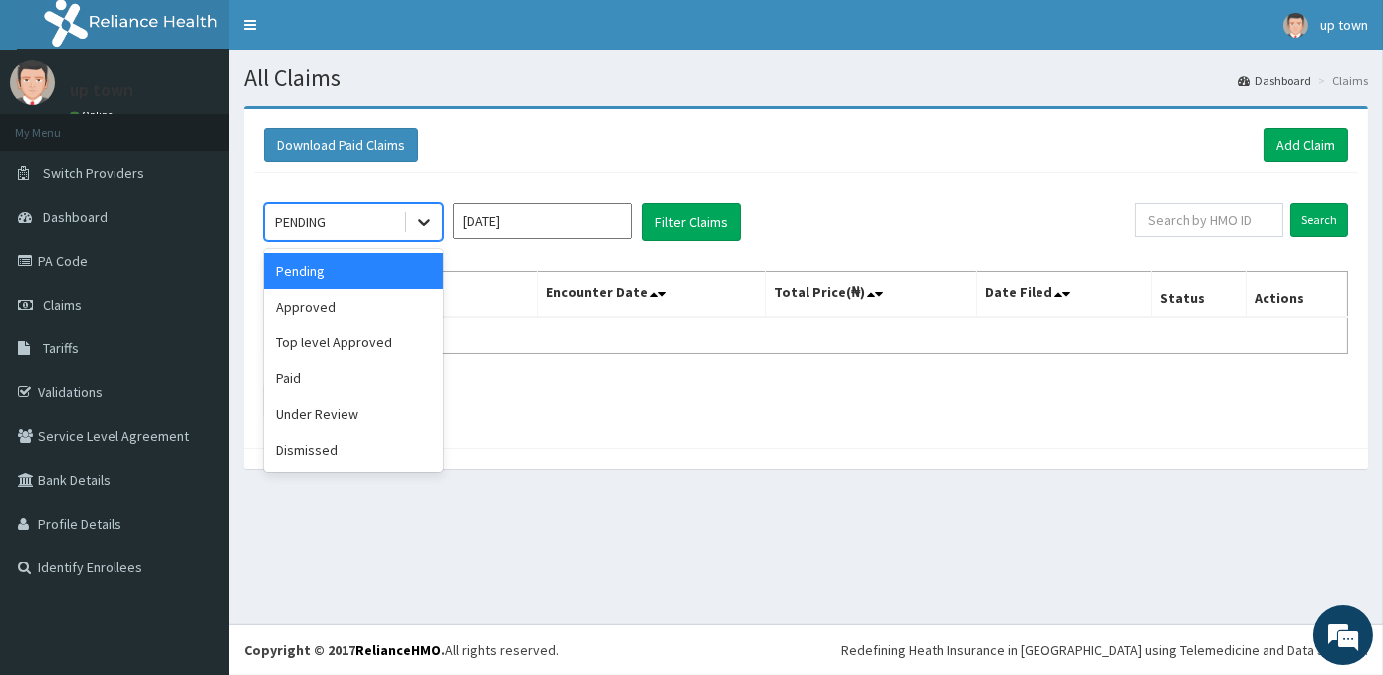
click at [424, 218] on icon at bounding box center [424, 222] width 20 height 20
click at [395, 293] on div "Approved" at bounding box center [353, 307] width 179 height 36
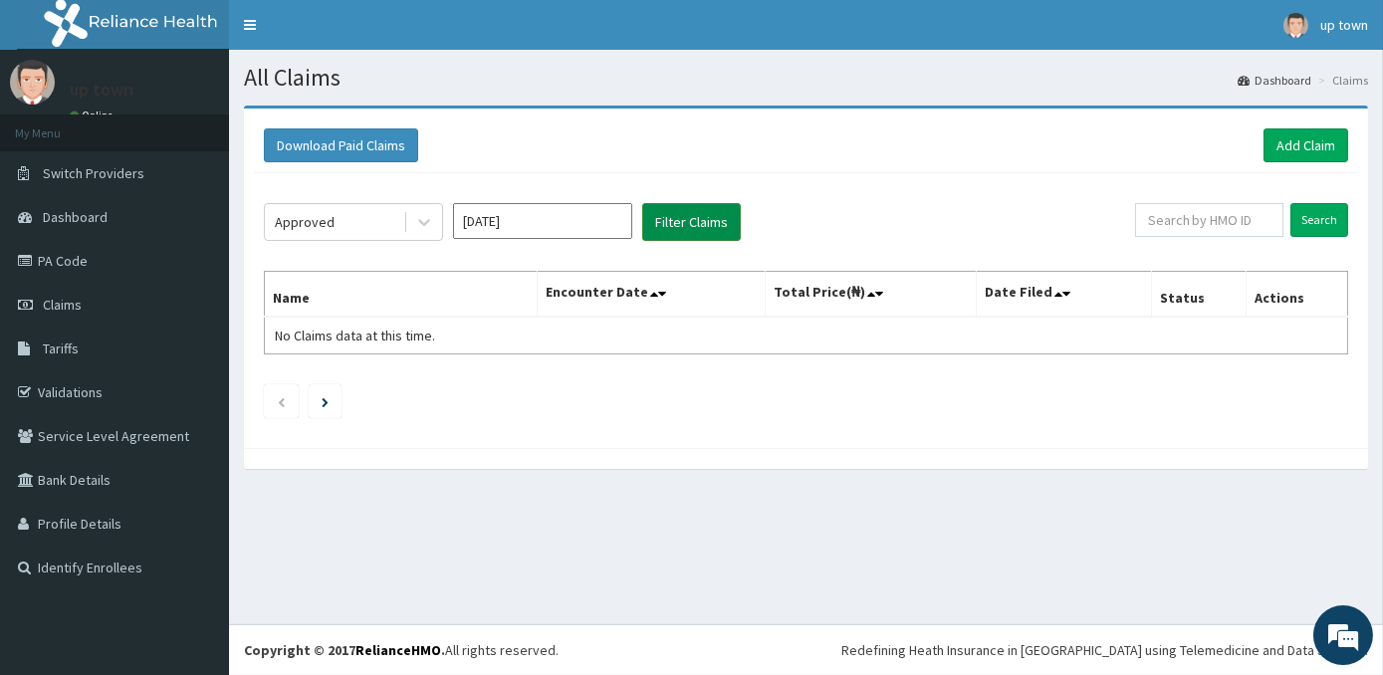
click at [692, 231] on button "Filter Claims" at bounding box center [691, 222] width 99 height 38
